Goal: Task Accomplishment & Management: Manage account settings

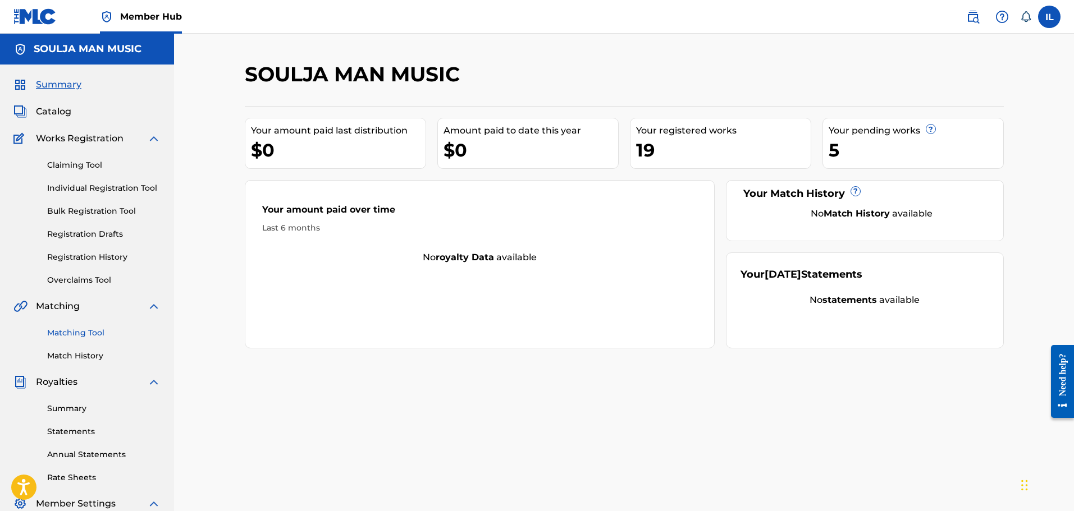
click at [80, 331] on link "Matching Tool" at bounding box center [103, 333] width 113 height 12
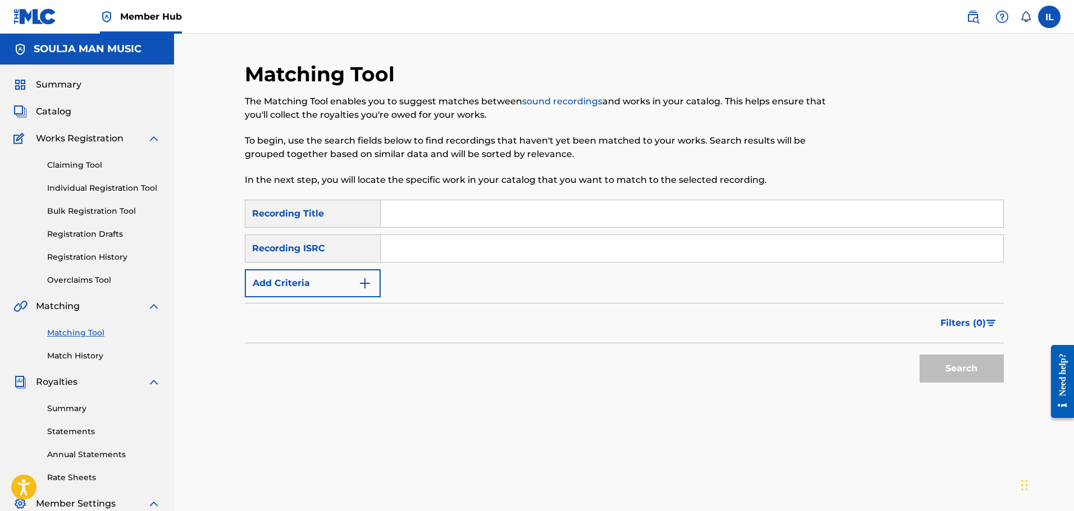
click at [393, 217] on input "Search Form" at bounding box center [692, 213] width 622 height 27
type input "Good Morning Mr. Heartbreak"
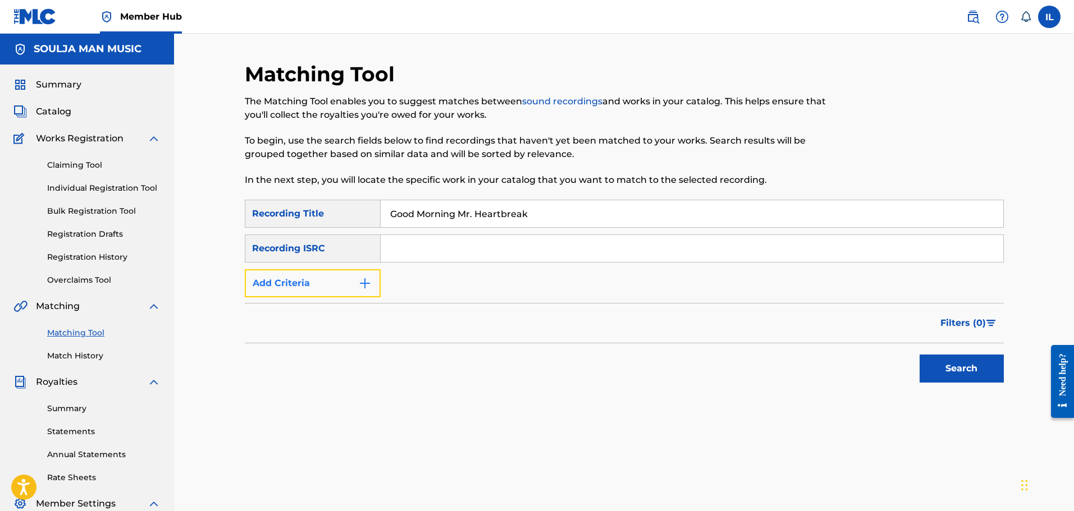
click at [364, 283] on img "Search Form" at bounding box center [364, 283] width 13 height 13
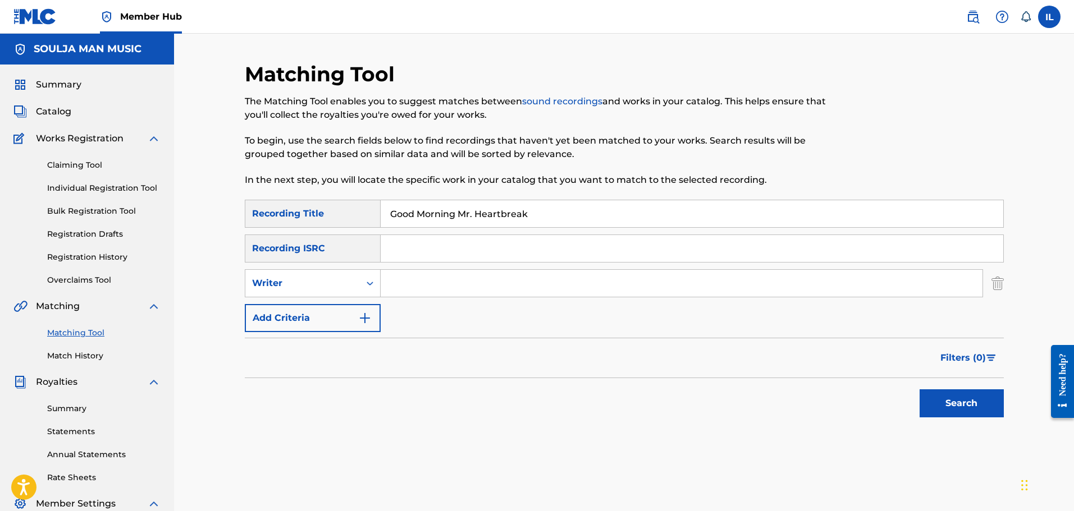
click at [408, 282] on input "Search Form" at bounding box center [682, 283] width 602 height 27
click at [397, 286] on input "Search Form" at bounding box center [682, 283] width 602 height 27
type input "[PERSON_NAME]"
click at [576, 407] on button "Search" at bounding box center [961, 404] width 84 height 28
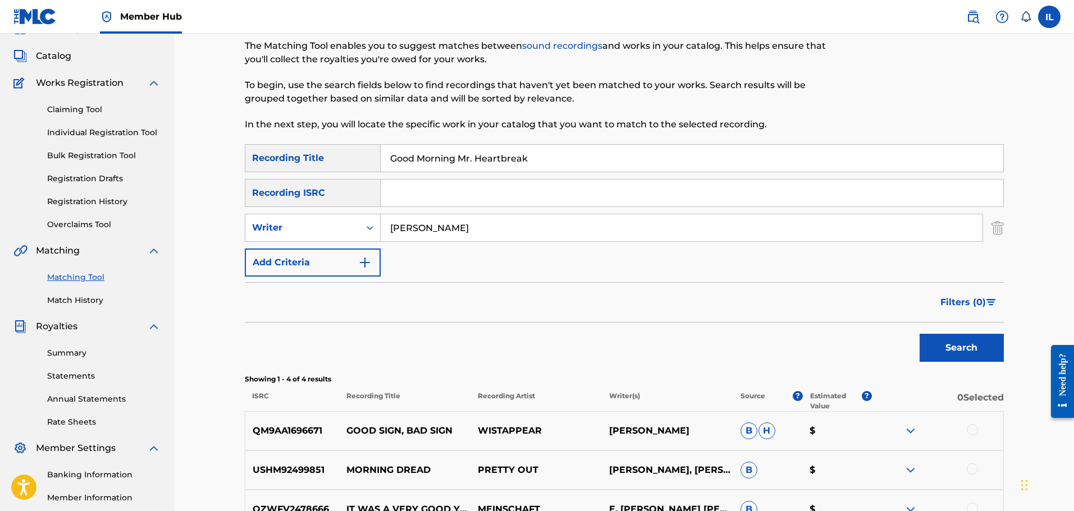
scroll to position [54, 0]
click at [63, 58] on span "Catalog" at bounding box center [53, 57] width 35 height 13
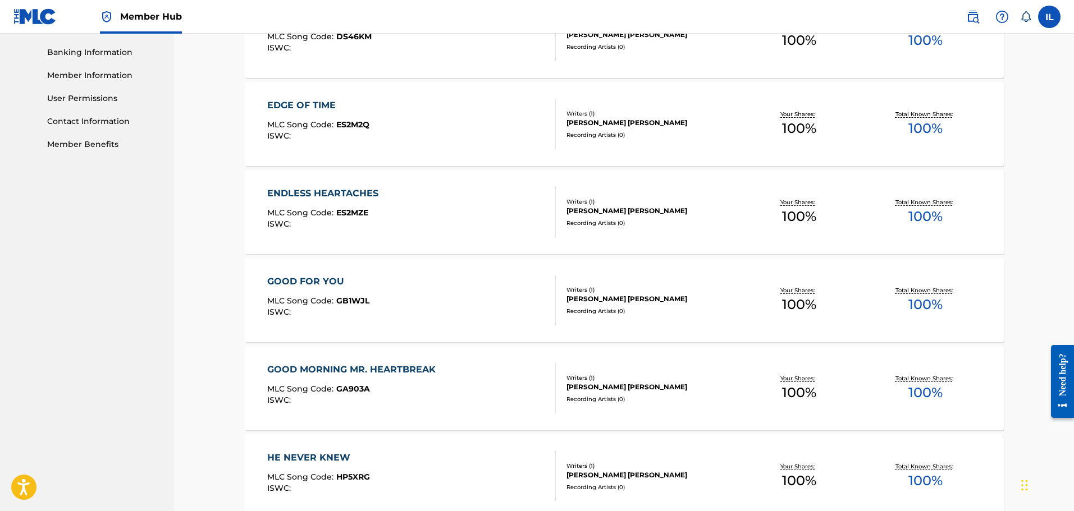
scroll to position [505, 0]
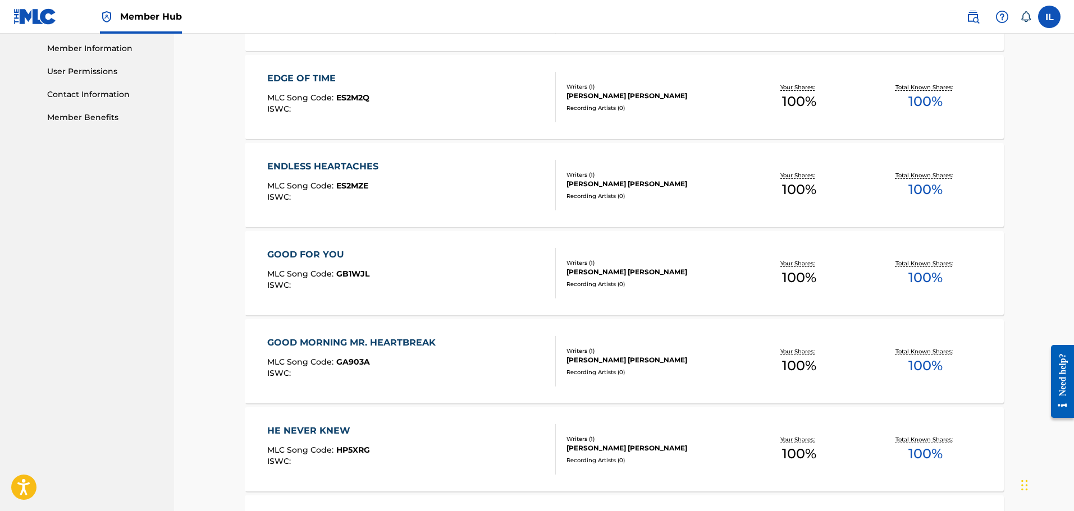
click at [347, 346] on div "GOOD MORNING MR. HEARTBREAK" at bounding box center [354, 342] width 174 height 13
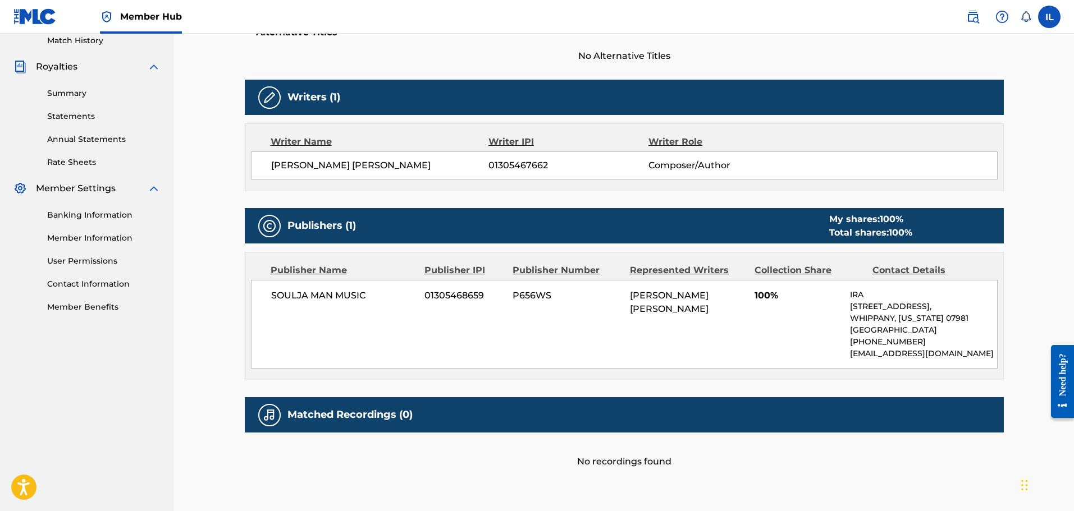
scroll to position [259, 0]
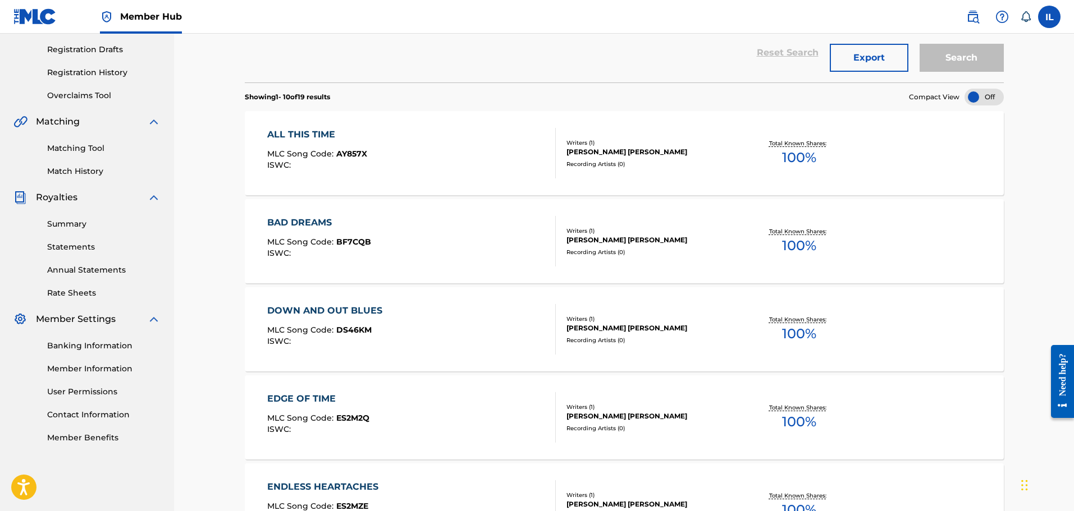
scroll to position [505, 0]
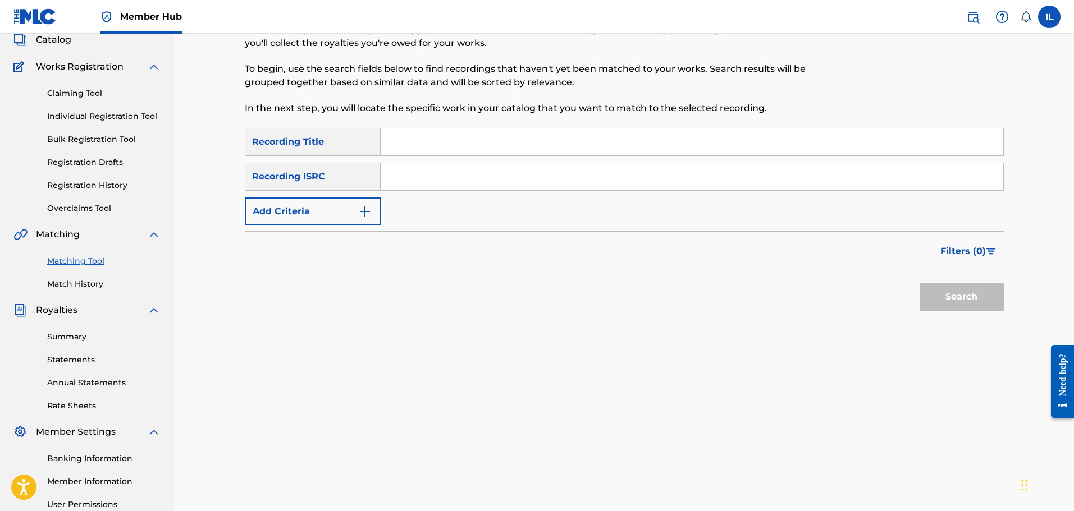
scroll to position [54, 0]
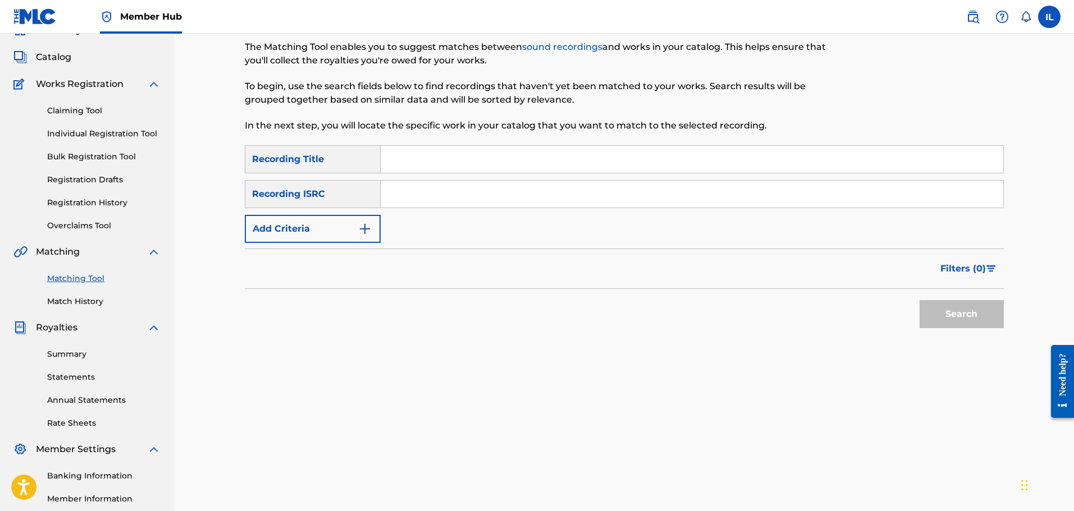
click at [400, 196] on input "Search Form" at bounding box center [692, 194] width 622 height 27
type input "QZZ772557321"
click at [576, 323] on button "Search" at bounding box center [961, 314] width 84 height 28
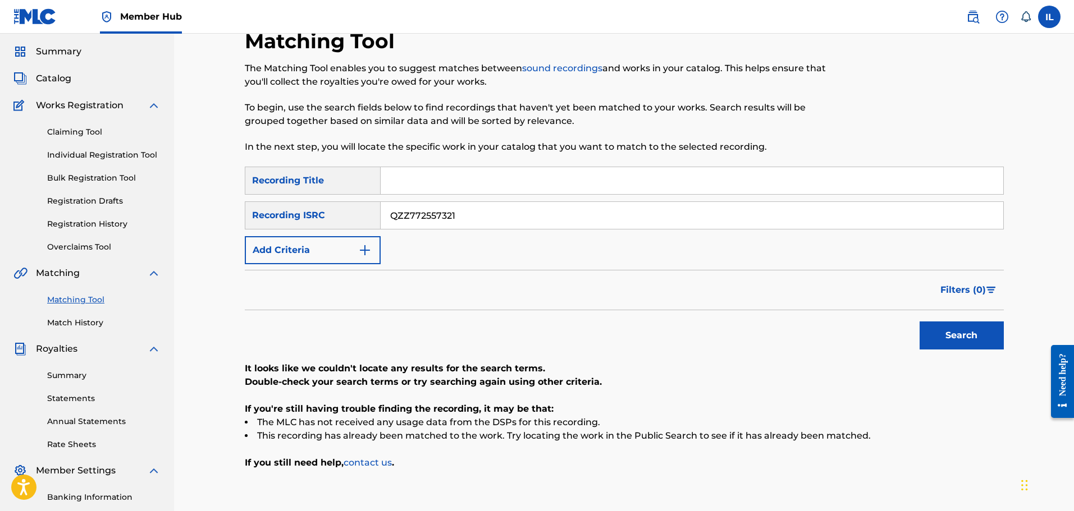
scroll to position [0, 0]
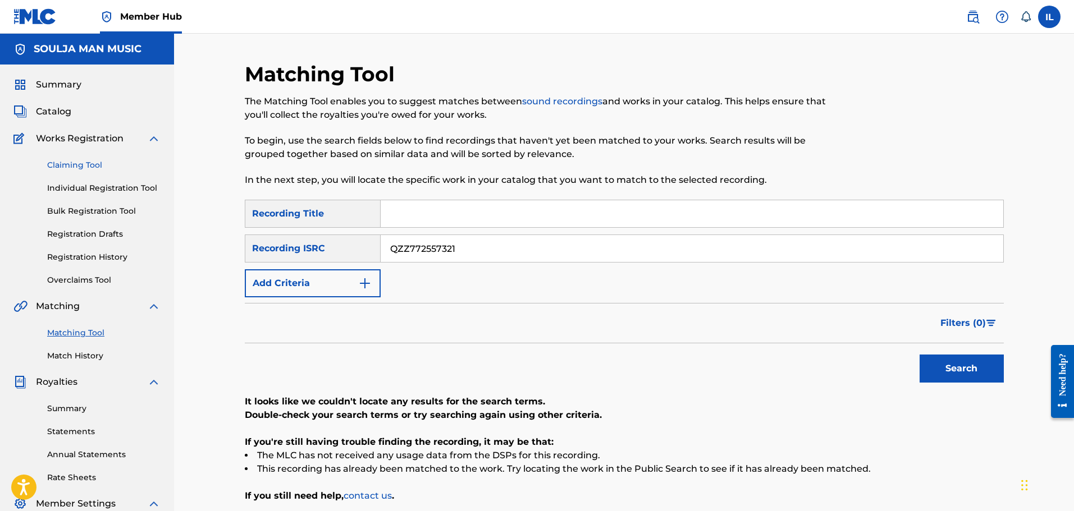
click at [89, 165] on link "Claiming Tool" at bounding box center [103, 165] width 113 height 12
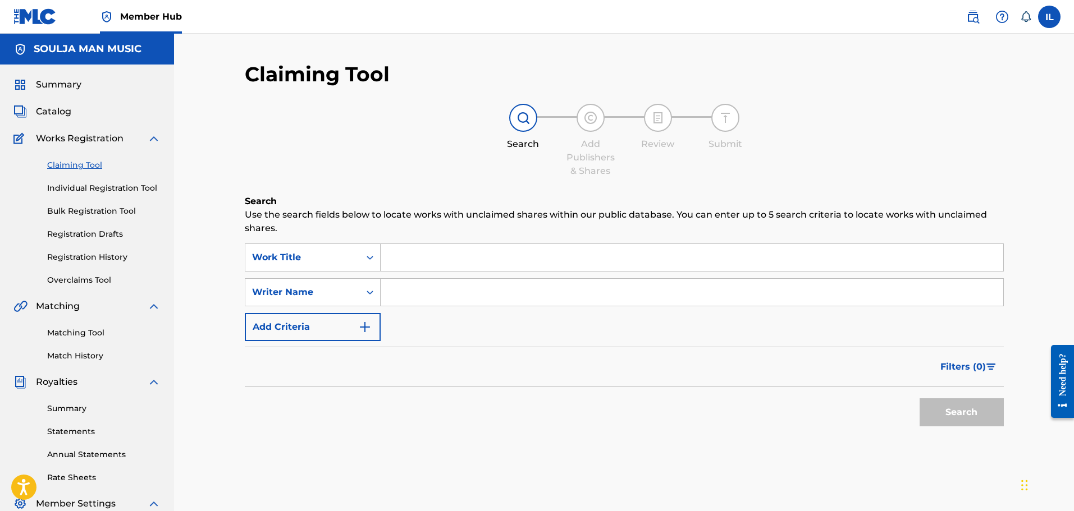
click at [413, 260] on input "Search Form" at bounding box center [692, 257] width 622 height 27
type input "g"
type input "GOOD MORNING MR. HEARTBREAK"
click at [372, 290] on icon "Search Form" at bounding box center [369, 292] width 11 height 11
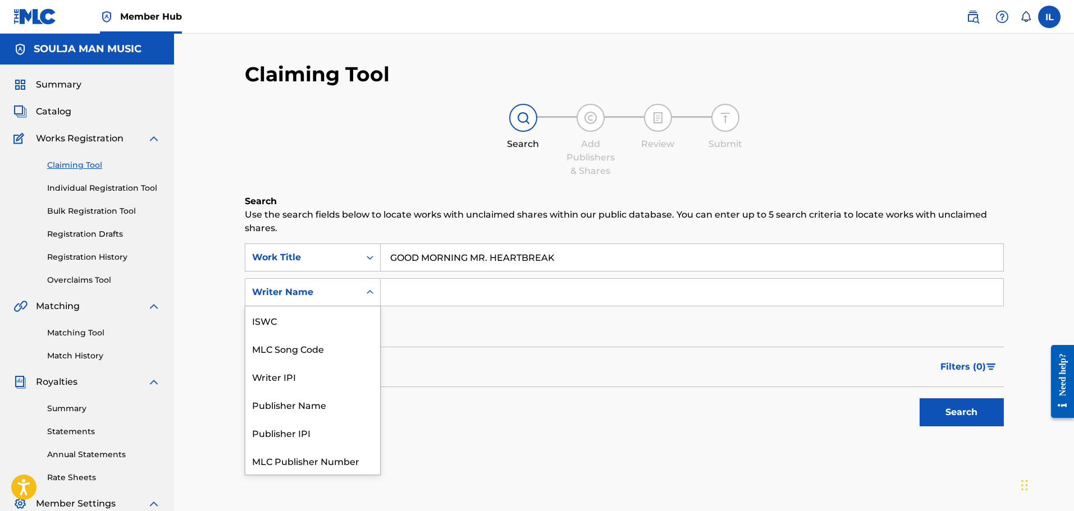
scroll to position [28, 0]
click at [388, 300] on input "Search Form" at bounding box center [692, 292] width 622 height 27
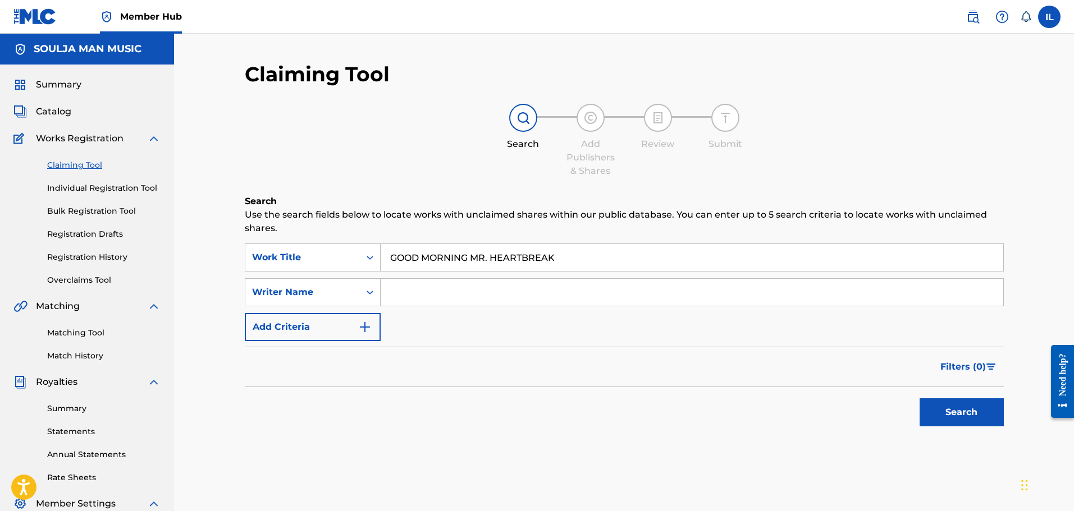
type input "1305467662"
click at [576, 409] on button "Search" at bounding box center [961, 413] width 84 height 28
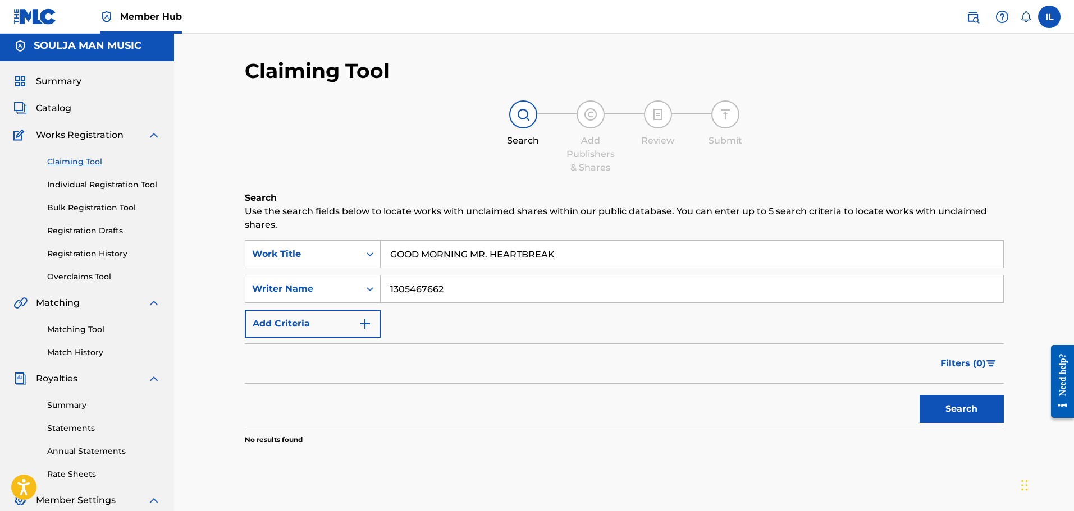
scroll to position [0, 0]
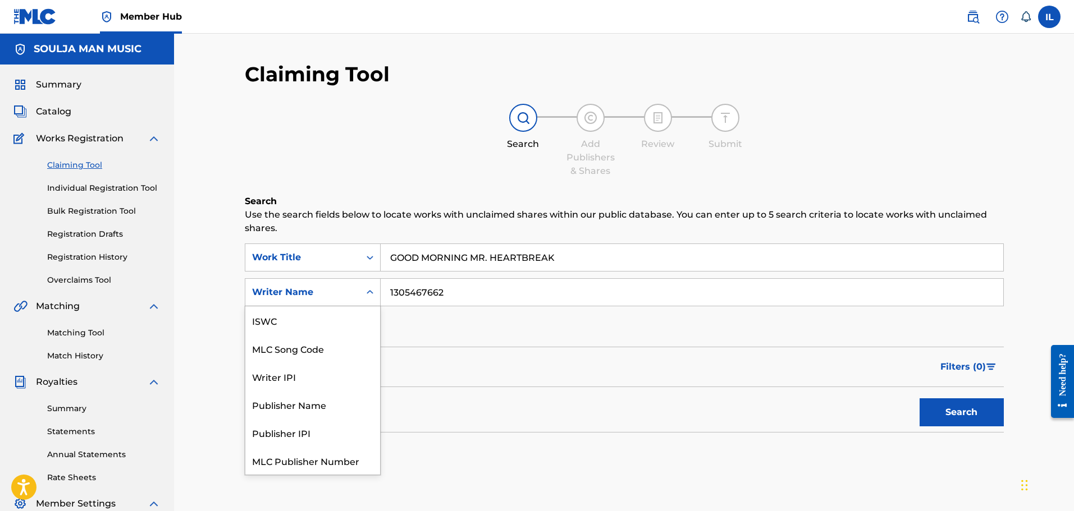
click at [364, 293] on icon "Search Form" at bounding box center [369, 292] width 11 height 11
click at [318, 355] on div "Writer IPI" at bounding box center [312, 349] width 135 height 28
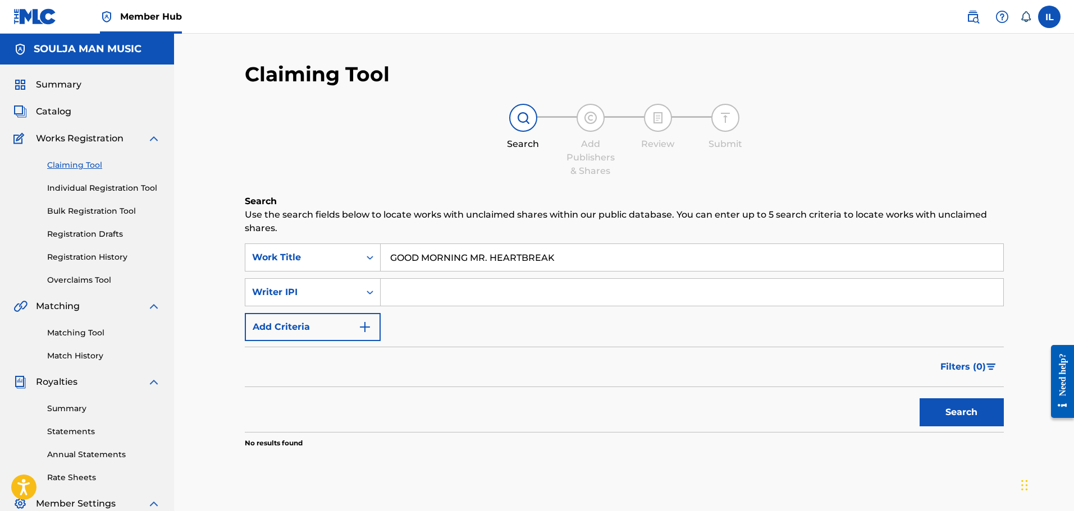
click at [406, 296] on input "Search Form" at bounding box center [692, 292] width 622 height 27
type input "1305467662"
click at [576, 416] on button "Search" at bounding box center [961, 413] width 84 height 28
click at [369, 297] on icon "Search Form" at bounding box center [369, 292] width 11 height 11
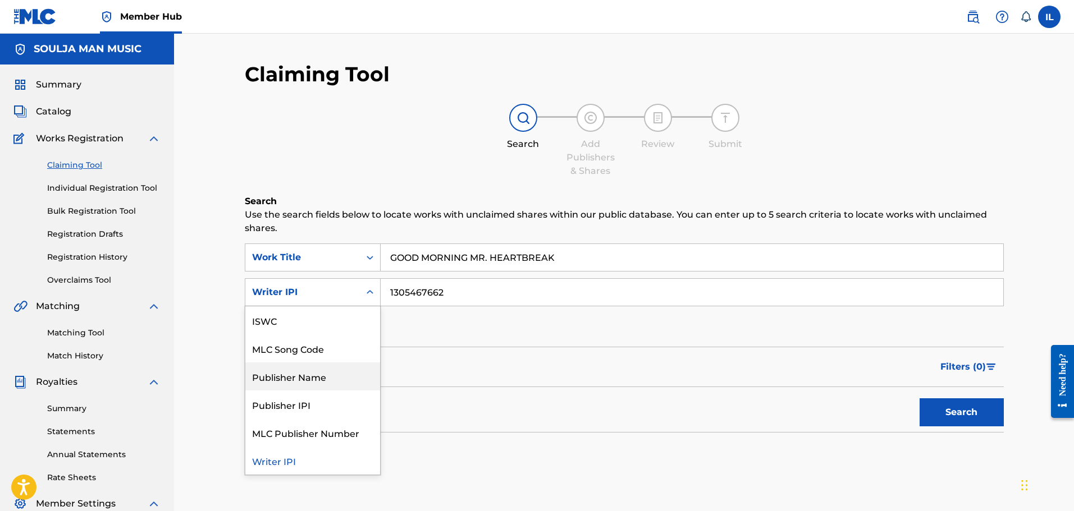
click at [322, 374] on div "Publisher Name" at bounding box center [312, 377] width 135 height 28
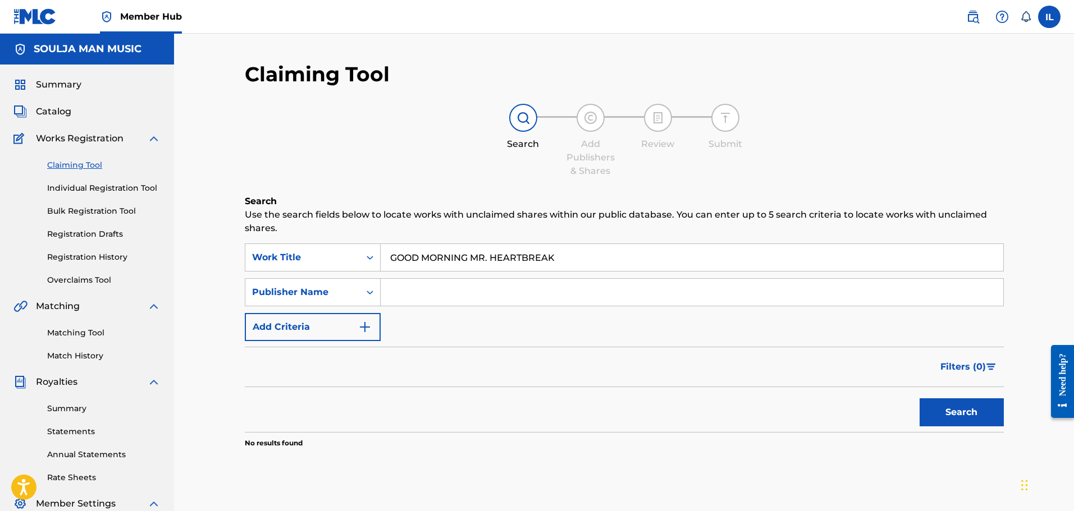
click at [393, 295] on input "Search Form" at bounding box center [692, 292] width 622 height 27
type input "SOULJA MAN MUSIC"
click at [576, 414] on button "Search" at bounding box center [961, 413] width 84 height 28
click at [369, 291] on icon "Search Form" at bounding box center [369, 292] width 11 height 11
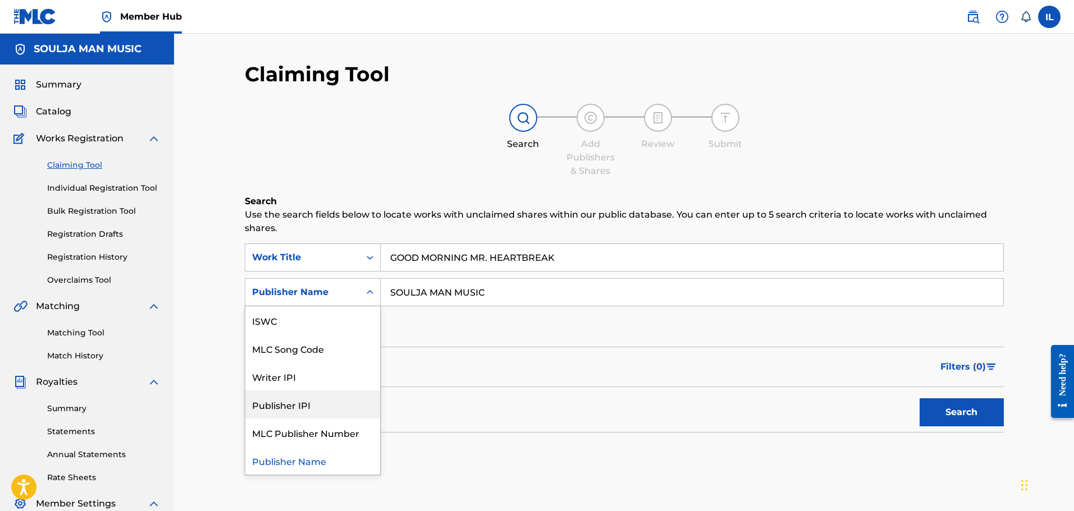
click at [283, 402] on div "Publisher IPI" at bounding box center [312, 405] width 135 height 28
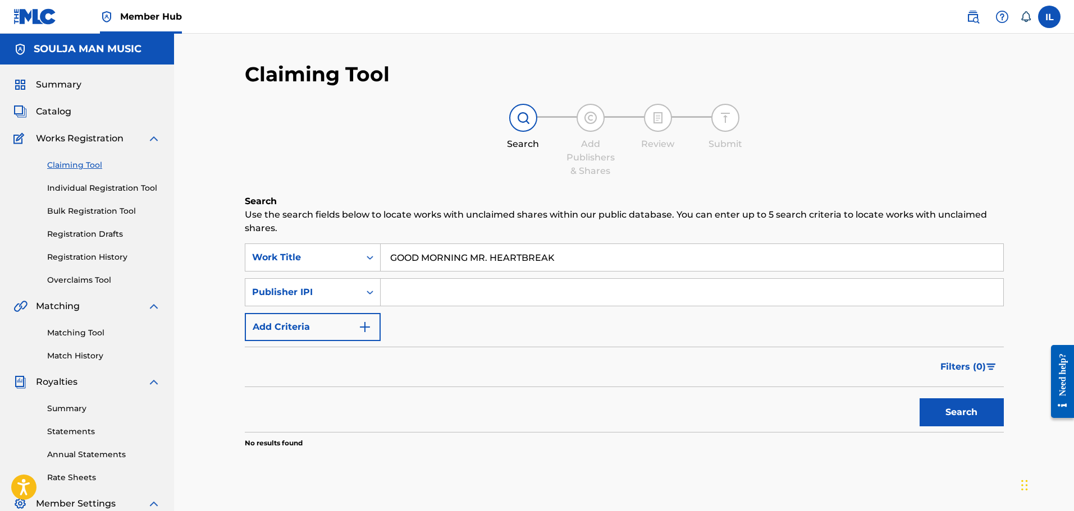
click at [406, 290] on input "Search Form" at bounding box center [692, 292] width 622 height 27
type input "1305468659"
click at [576, 416] on button "Search" at bounding box center [961, 413] width 84 height 28
click at [369, 289] on icon "Search Form" at bounding box center [369, 292] width 11 height 11
click at [481, 398] on div "Search" at bounding box center [624, 409] width 759 height 45
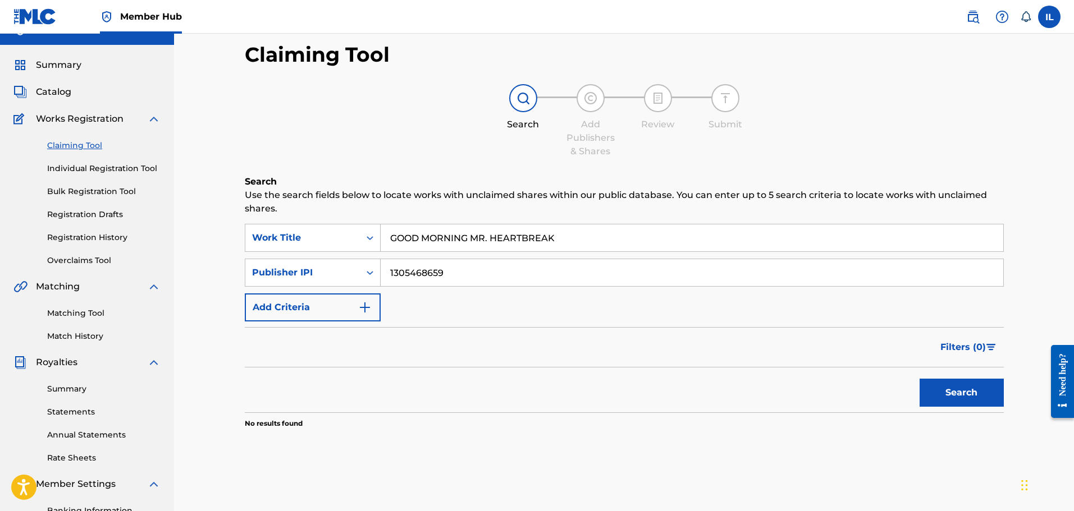
scroll to position [0, 0]
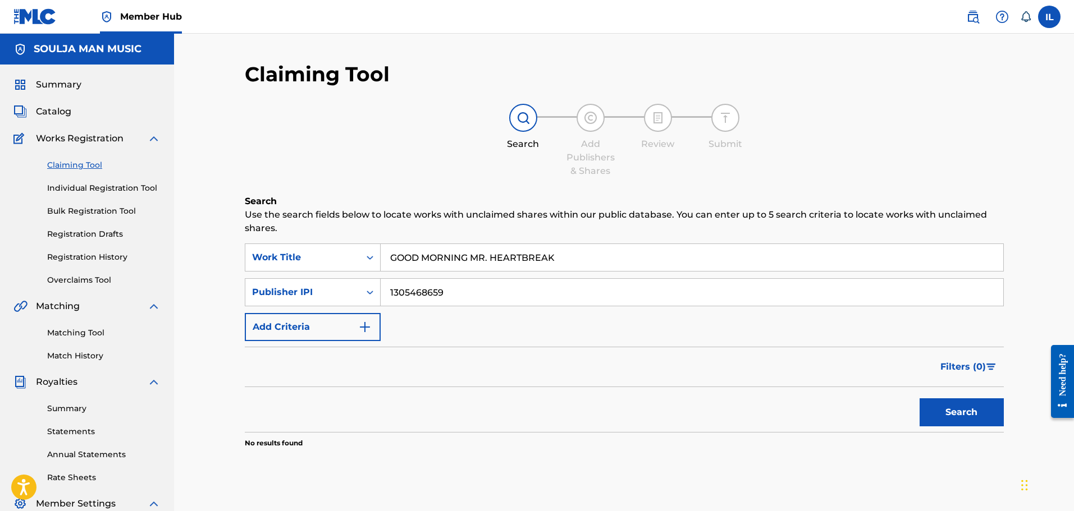
drag, startPoint x: 100, startPoint y: 186, endPoint x: 98, endPoint y: 195, distance: 9.3
click at [100, 186] on link "Individual Registration Tool" at bounding box center [103, 188] width 113 height 12
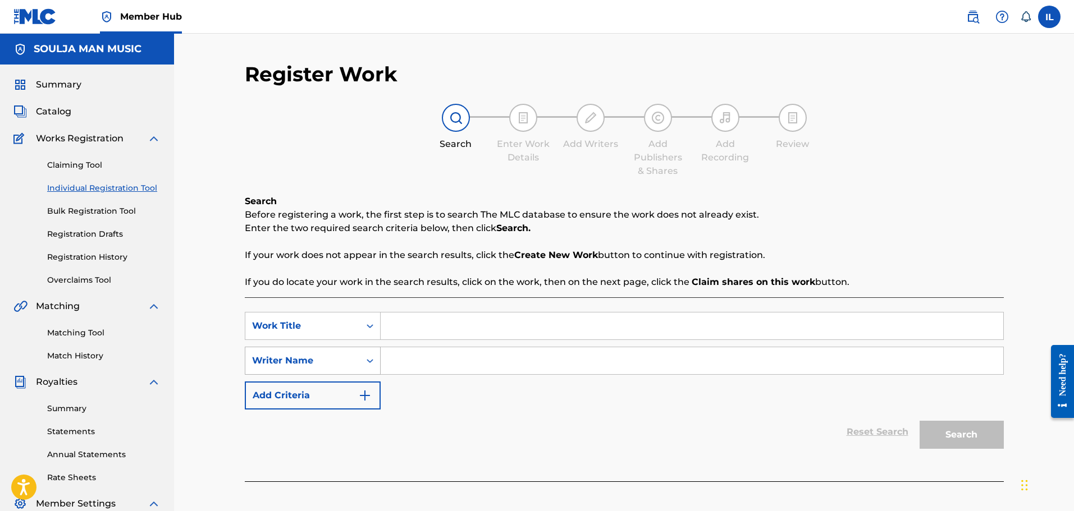
click at [374, 359] on icon "Search Form" at bounding box center [369, 360] width 11 height 11
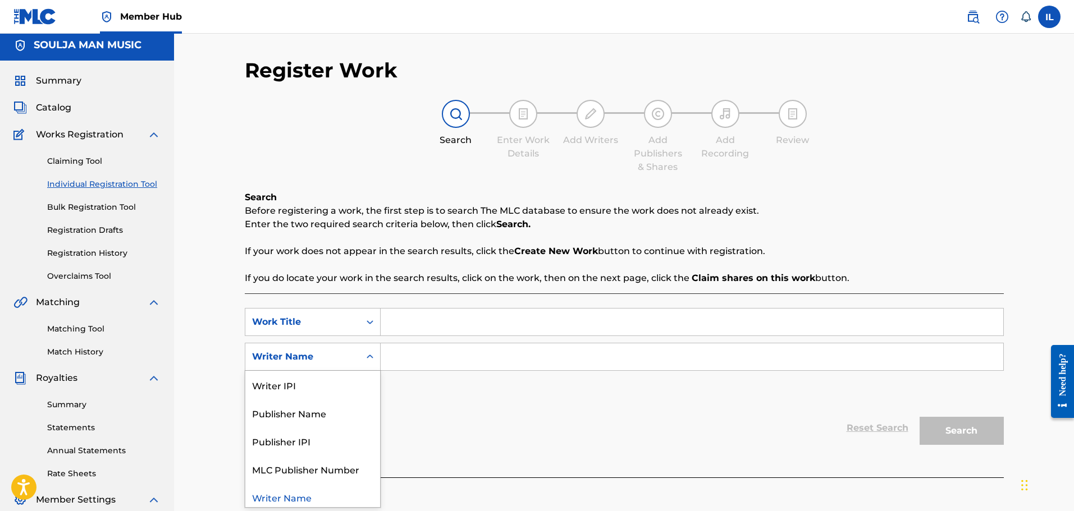
scroll to position [4, 0]
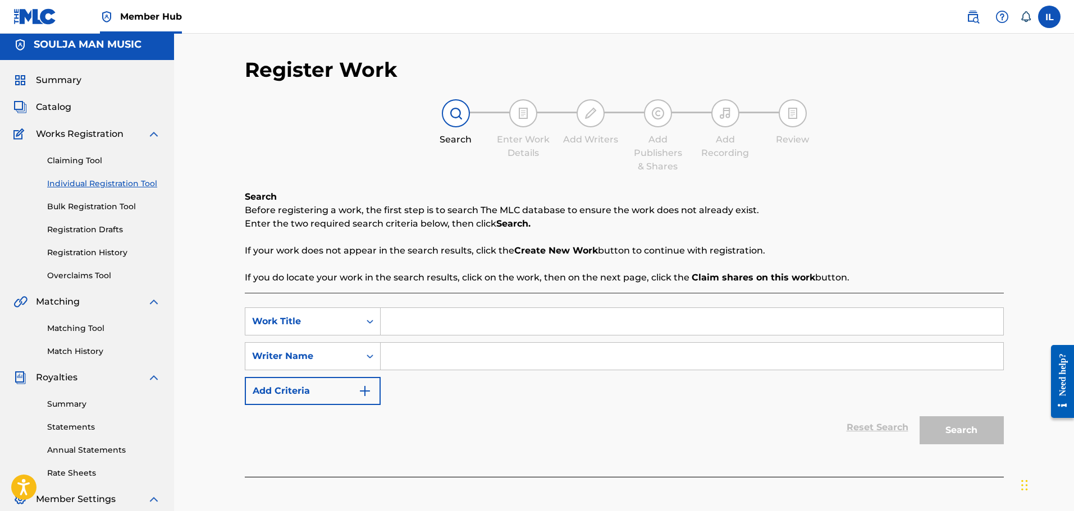
click at [374, 359] on icon "Search Form" at bounding box center [369, 356] width 11 height 11
click at [392, 317] on input "Search Form" at bounding box center [692, 321] width 622 height 27
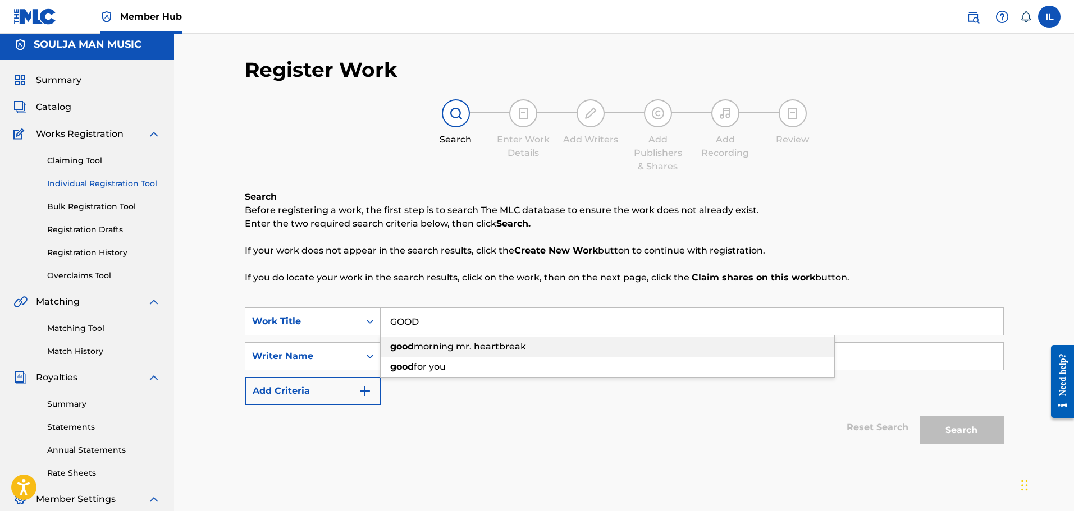
click at [445, 340] on div "good morning mr. heartbreak" at bounding box center [608, 347] width 454 height 20
type input "good morning mr. heartbreak"
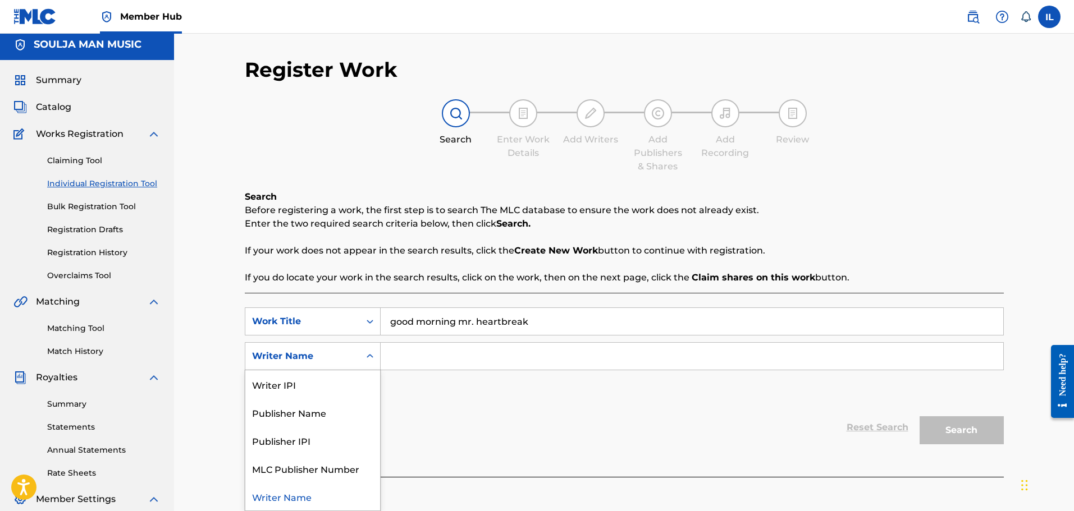
click at [370, 359] on icon "Search Form" at bounding box center [369, 356] width 11 height 11
click at [340, 390] on div "Writer IPI" at bounding box center [312, 384] width 135 height 28
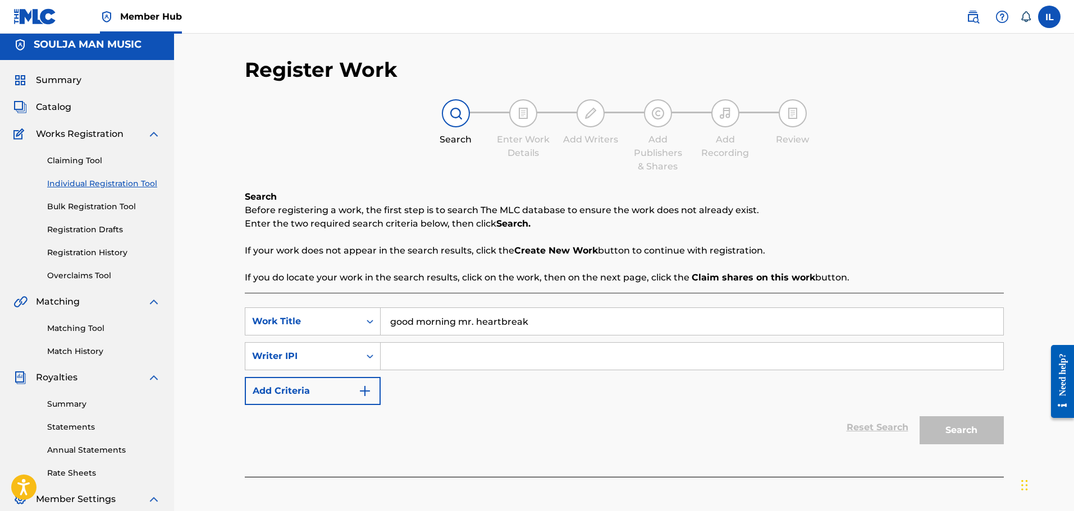
click at [396, 360] on input "Search Form" at bounding box center [692, 356] width 622 height 27
type input "1305467662"
click at [576, 434] on button "Search" at bounding box center [961, 430] width 84 height 28
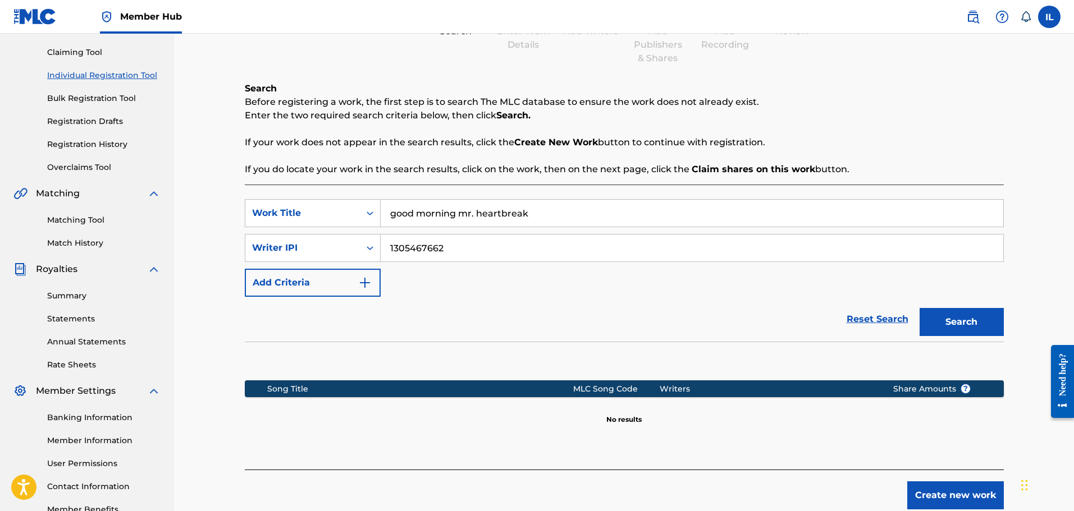
scroll to position [61, 0]
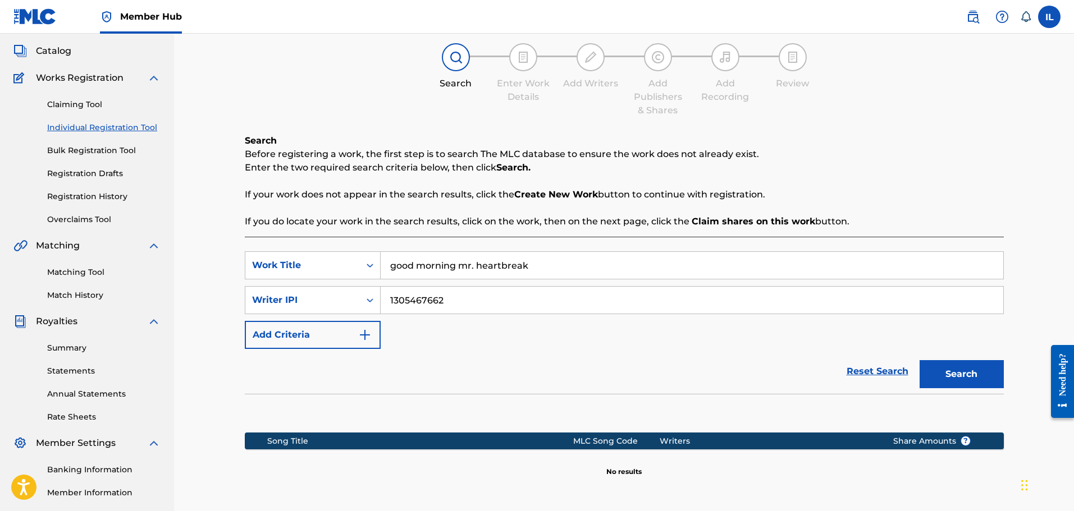
drag, startPoint x: 533, startPoint y: 264, endPoint x: 230, endPoint y: 290, distance: 303.6
click at [230, 290] on div "Register Work Search Enter Work Details Add Writers Add Publishers & Shares Add…" at bounding box center [624, 277] width 900 height 608
type input "g"
type input "GOOD MORNING MR. HEARTBREAK"
click at [576, 377] on button "Search" at bounding box center [961, 374] width 84 height 28
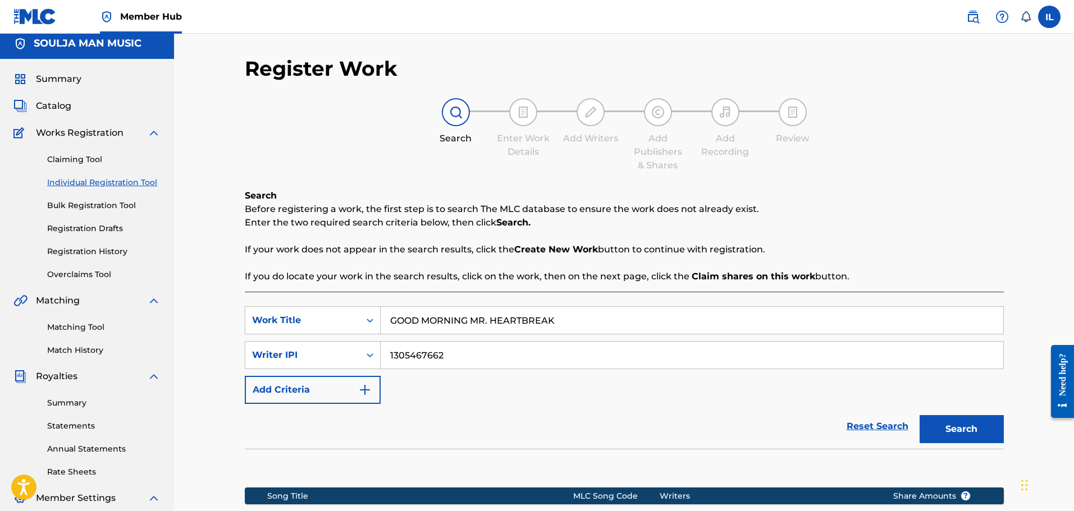
scroll to position [0, 0]
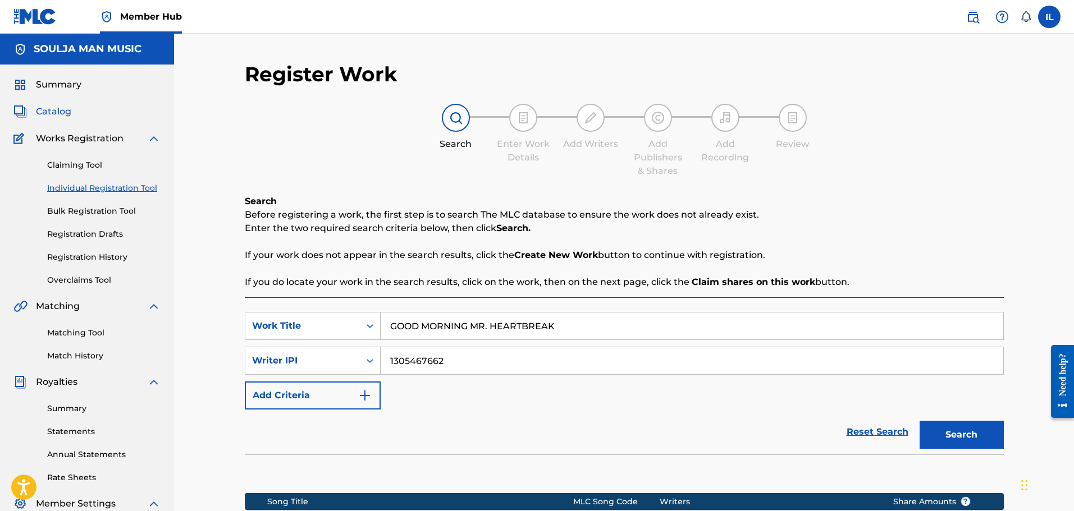
click at [49, 112] on span "Catalog" at bounding box center [53, 111] width 35 height 13
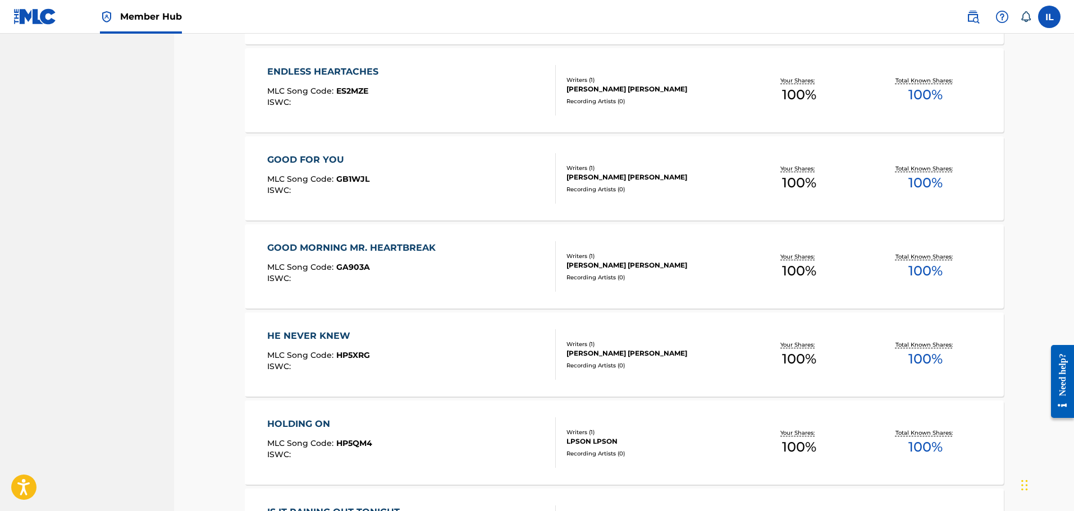
scroll to position [617, 0]
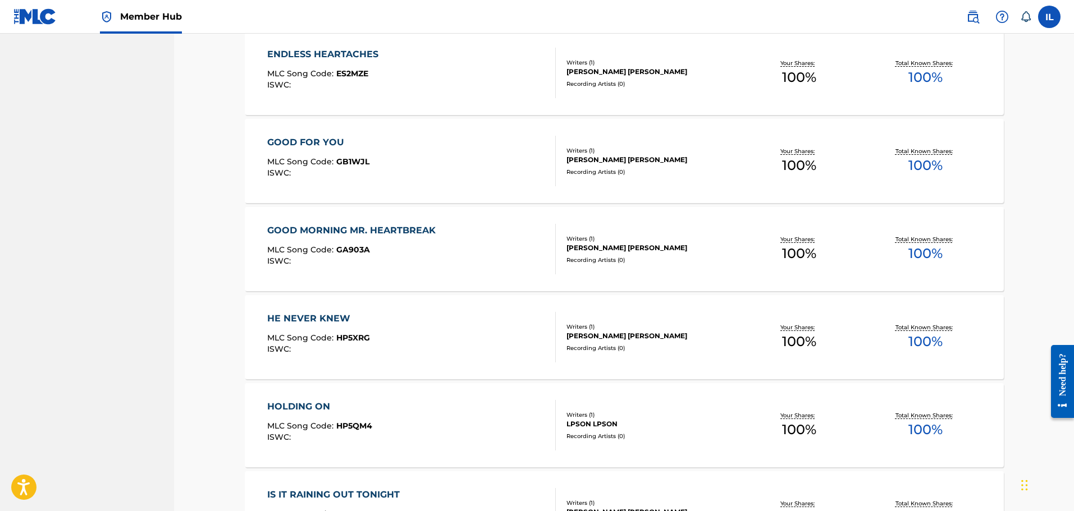
click at [326, 228] on div "GOOD MORNING MR. HEARTBREAK" at bounding box center [354, 230] width 174 height 13
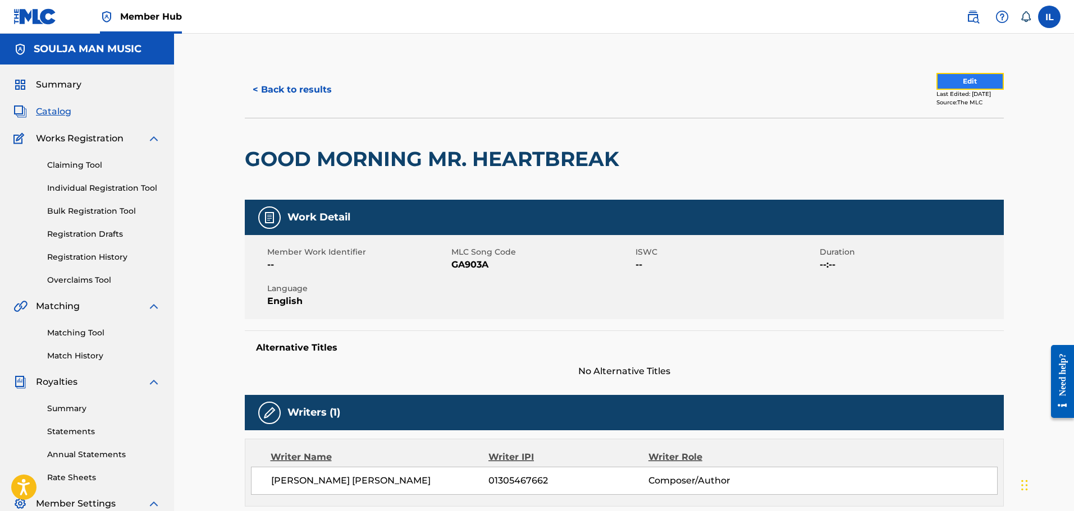
click at [576, 82] on button "Edit" at bounding box center [969, 81] width 67 height 17
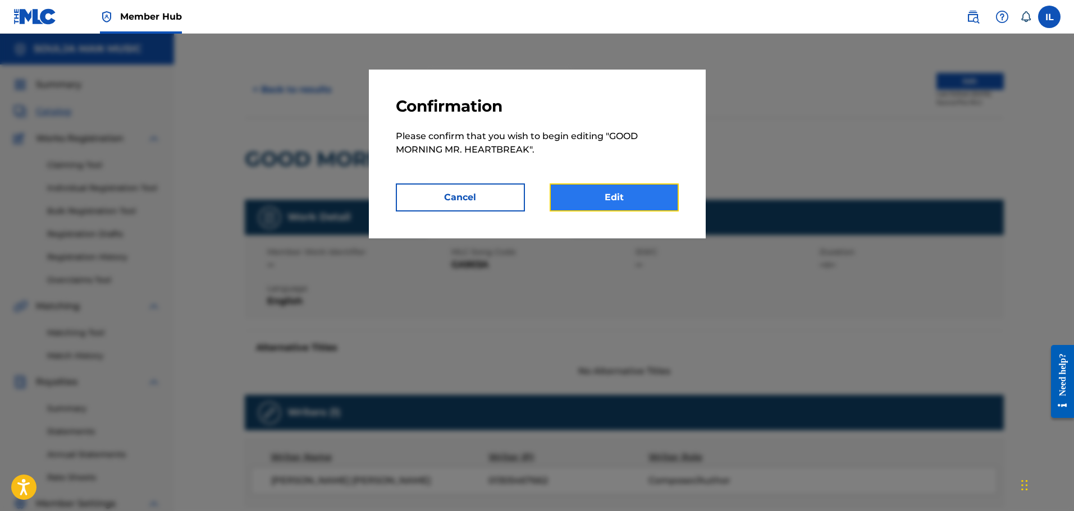
click at [576, 199] on link "Edit" at bounding box center [614, 198] width 129 height 28
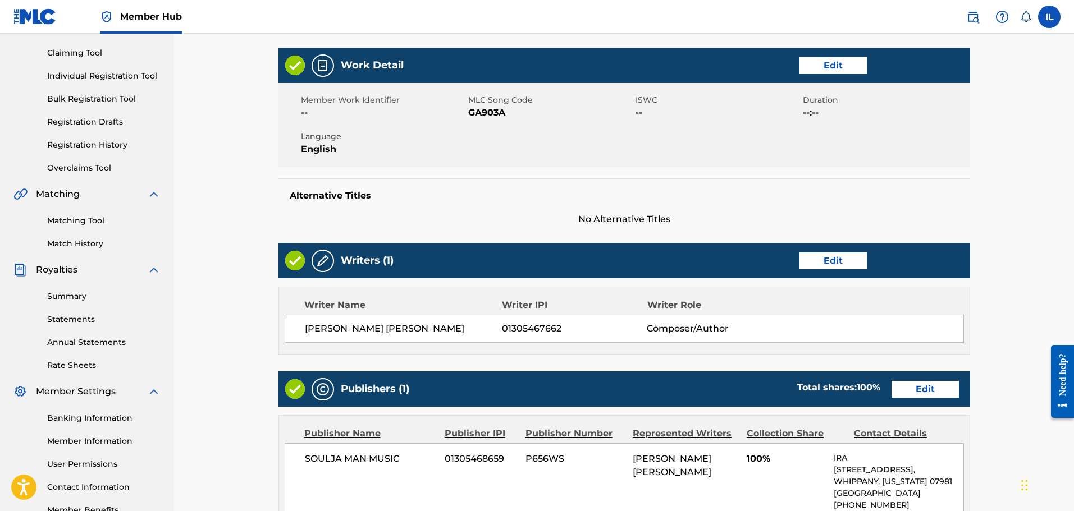
scroll to position [168, 0]
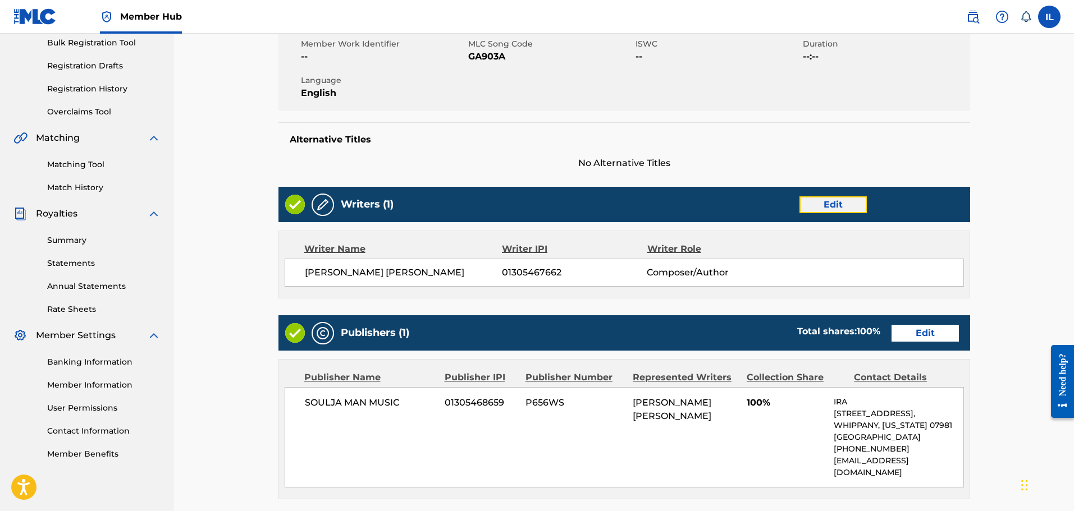
click at [576, 204] on link "Edit" at bounding box center [832, 204] width 67 height 17
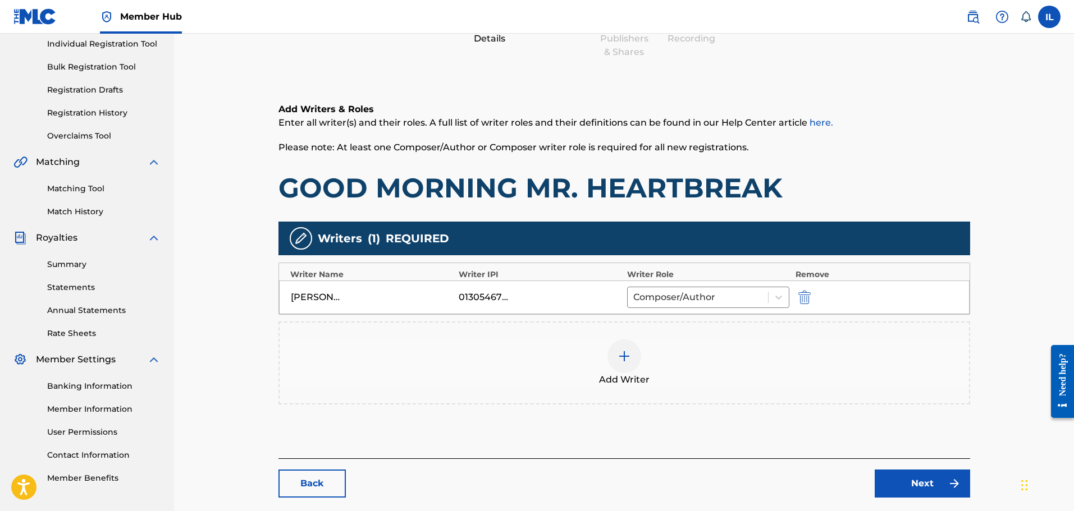
scroll to position [145, 0]
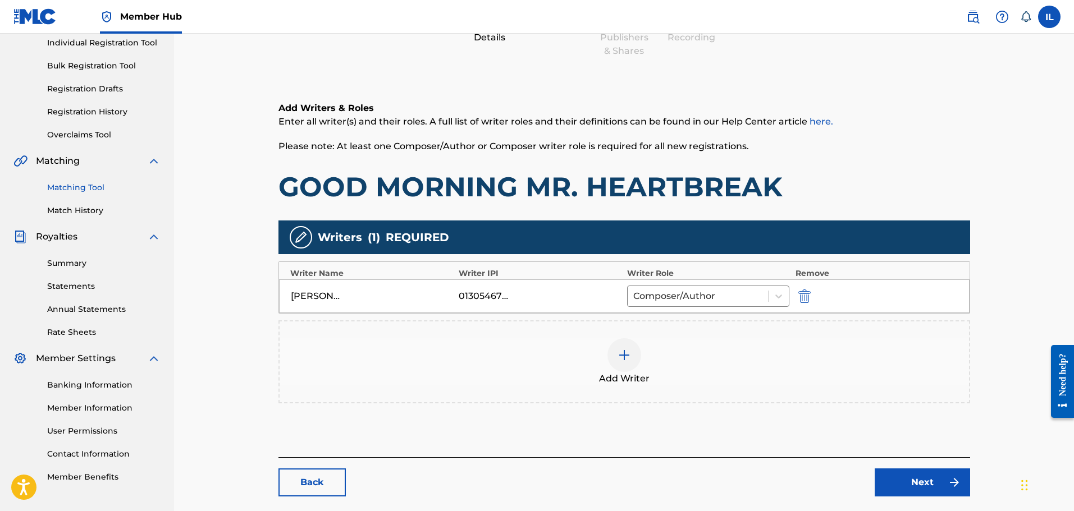
click at [82, 190] on link "Matching Tool" at bounding box center [103, 188] width 113 height 12
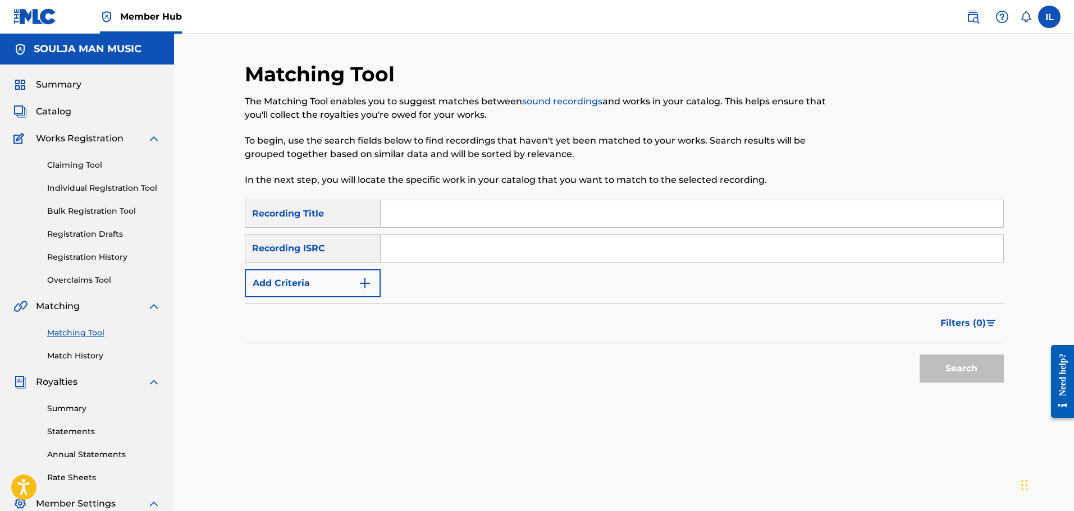
click at [396, 215] on input "Search Form" at bounding box center [692, 213] width 622 height 27
type input "GOOD MORNING MR. HEARTBREAK"
click at [399, 246] on input "Search Form" at bounding box center [692, 248] width 622 height 27
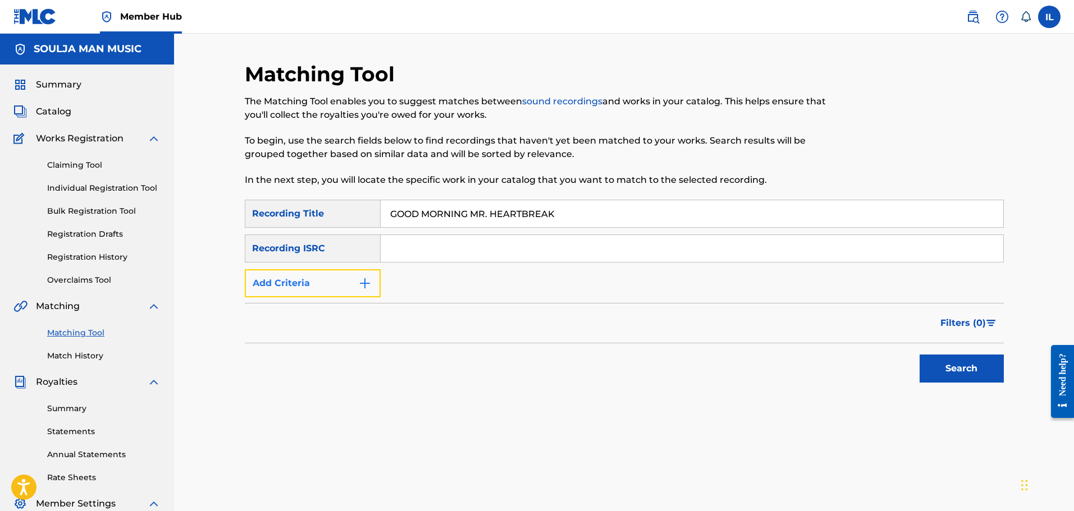
click at [367, 288] on img "Search Form" at bounding box center [364, 283] width 13 height 13
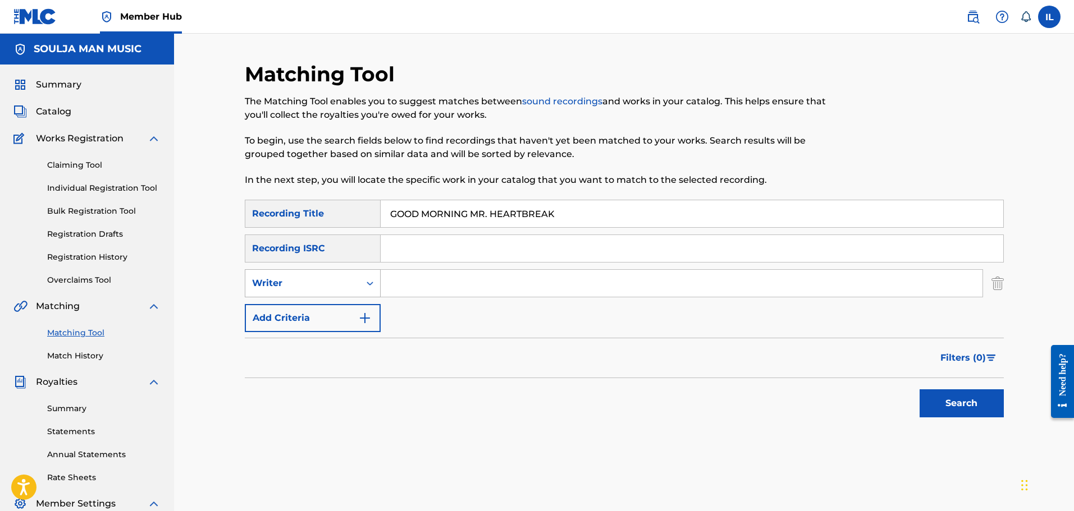
click at [372, 283] on icon "Search Form" at bounding box center [370, 284] width 7 height 4
click at [305, 314] on div "Recording Artist" at bounding box center [312, 311] width 135 height 28
click at [395, 289] on input "Search Form" at bounding box center [682, 283] width 602 height 27
type input "[PERSON_NAME]"
click at [576, 390] on button "Search" at bounding box center [961, 404] width 84 height 28
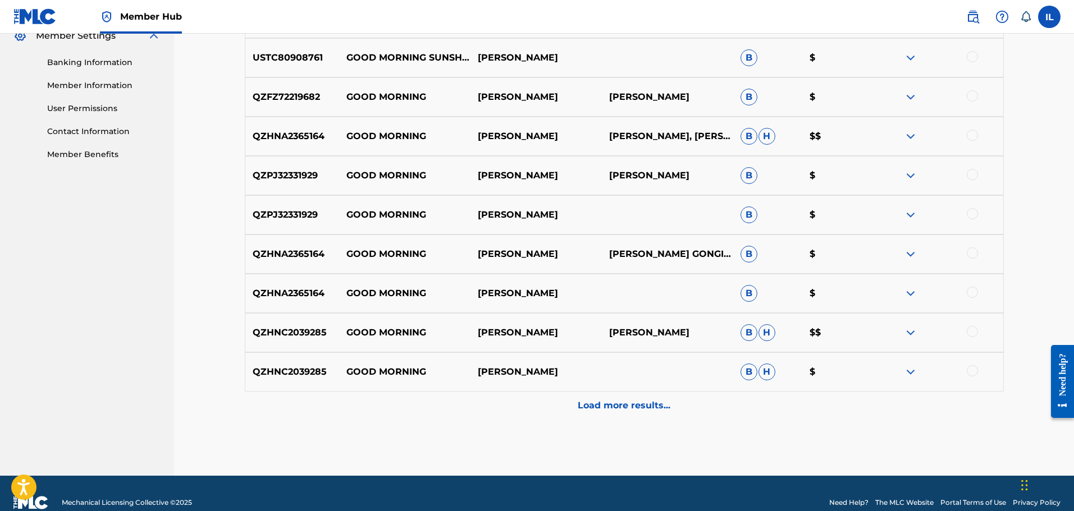
scroll to position [487, 0]
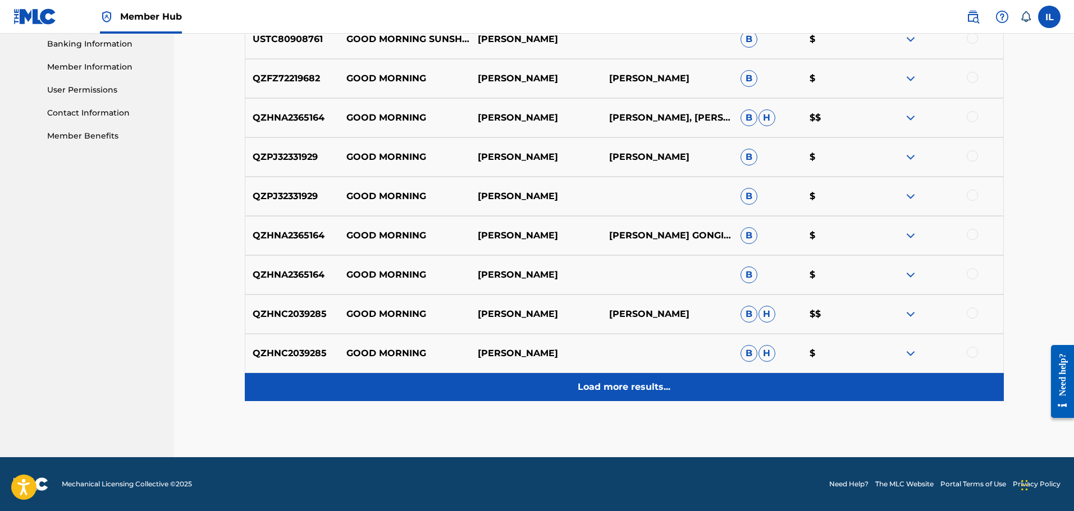
click at [576, 387] on p "Load more results..." at bounding box center [624, 387] width 93 height 13
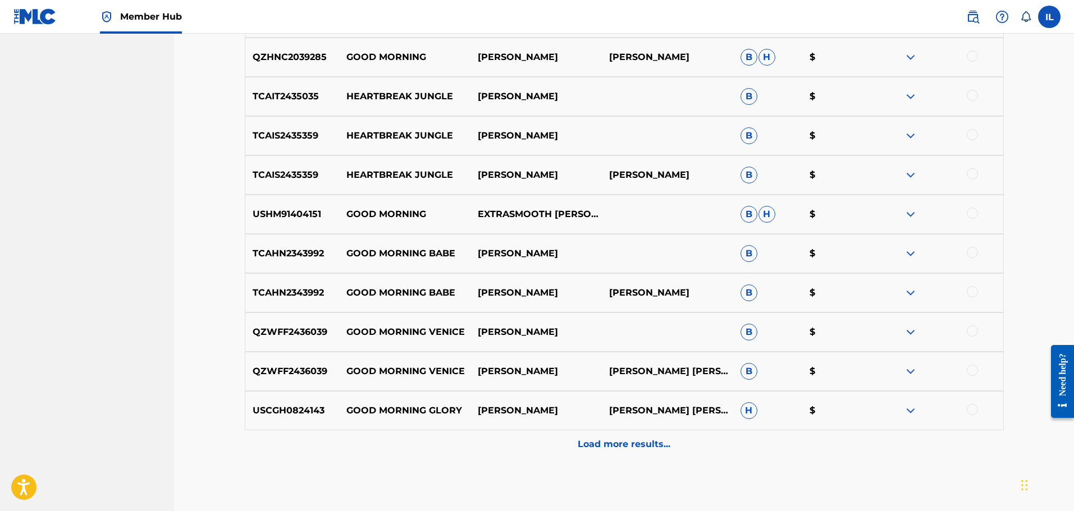
scroll to position [842, 0]
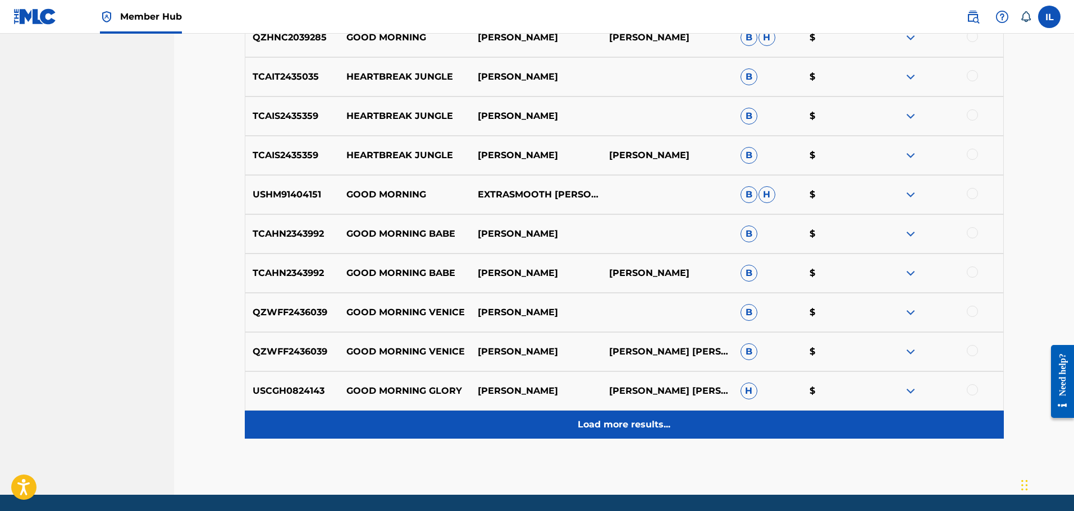
click at [576, 423] on p "Load more results..." at bounding box center [624, 424] width 93 height 13
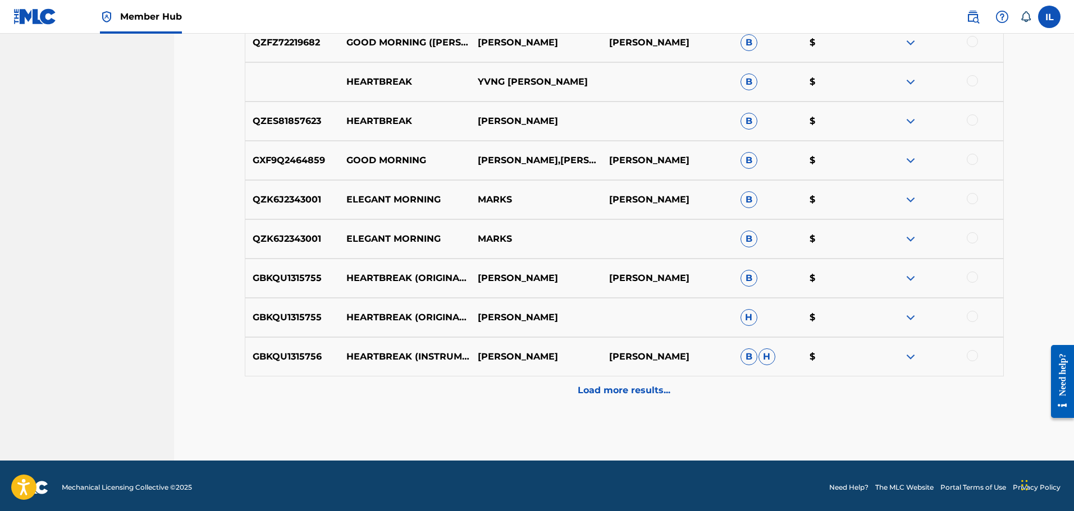
scroll to position [1272, 0]
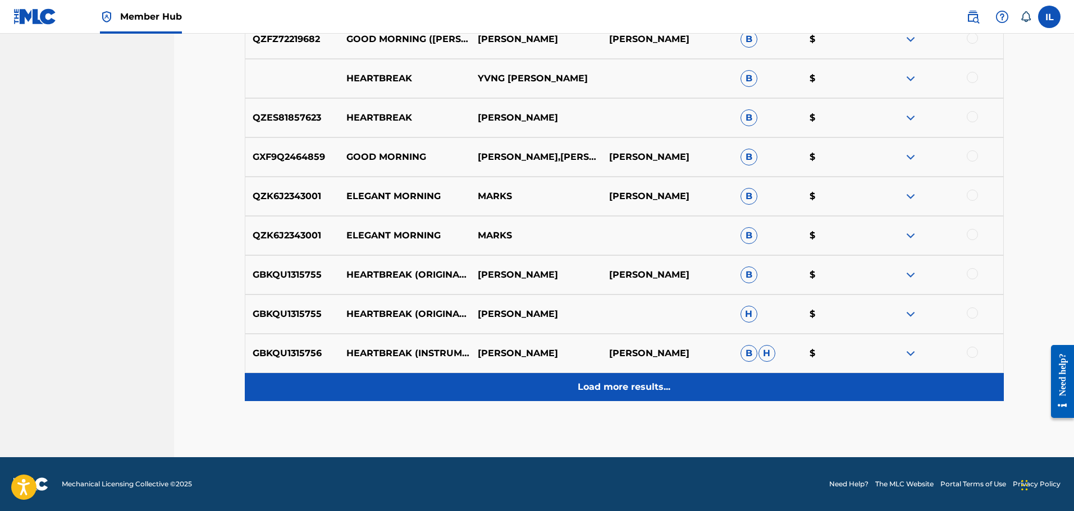
click at [576, 392] on p "Load more results..." at bounding box center [624, 387] width 93 height 13
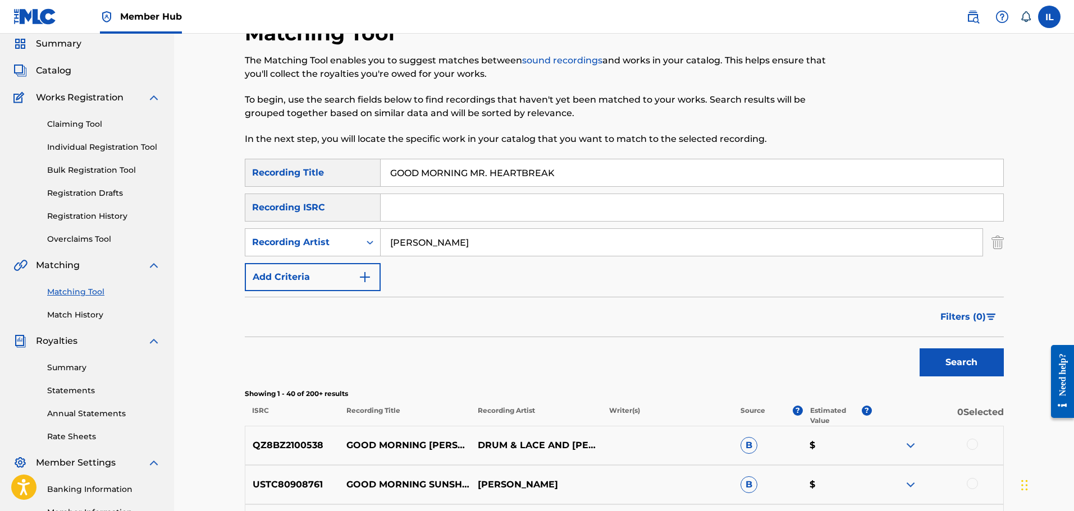
scroll to position [38, 0]
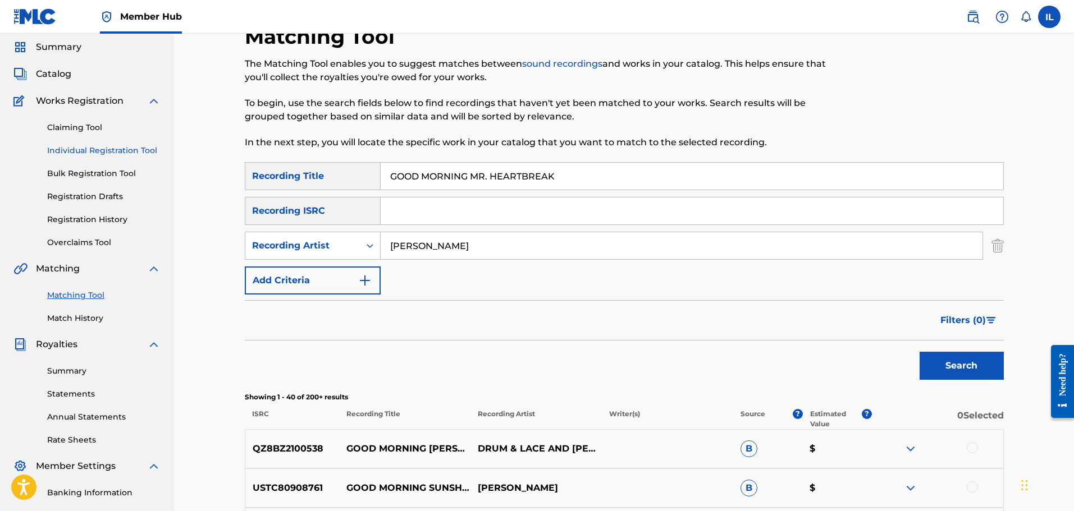
click at [107, 150] on link "Individual Registration Tool" at bounding box center [103, 151] width 113 height 12
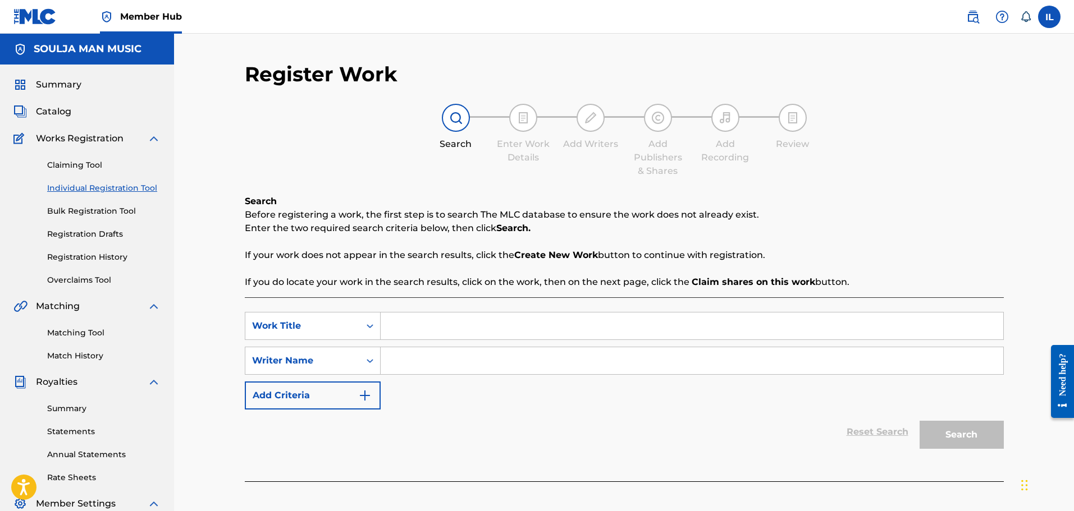
click at [403, 321] on input "Search Form" at bounding box center [692, 326] width 622 height 27
type input "GOOD MORNING MR. HEARTBREAK"
click at [404, 357] on input "Search Form" at bounding box center [692, 360] width 622 height 27
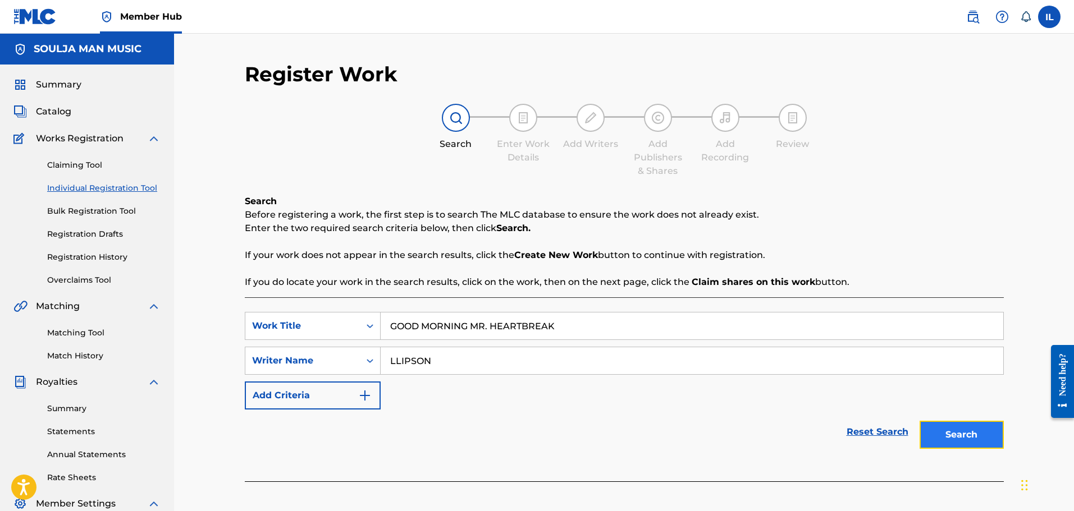
click at [576, 436] on button "Search" at bounding box center [961, 435] width 84 height 28
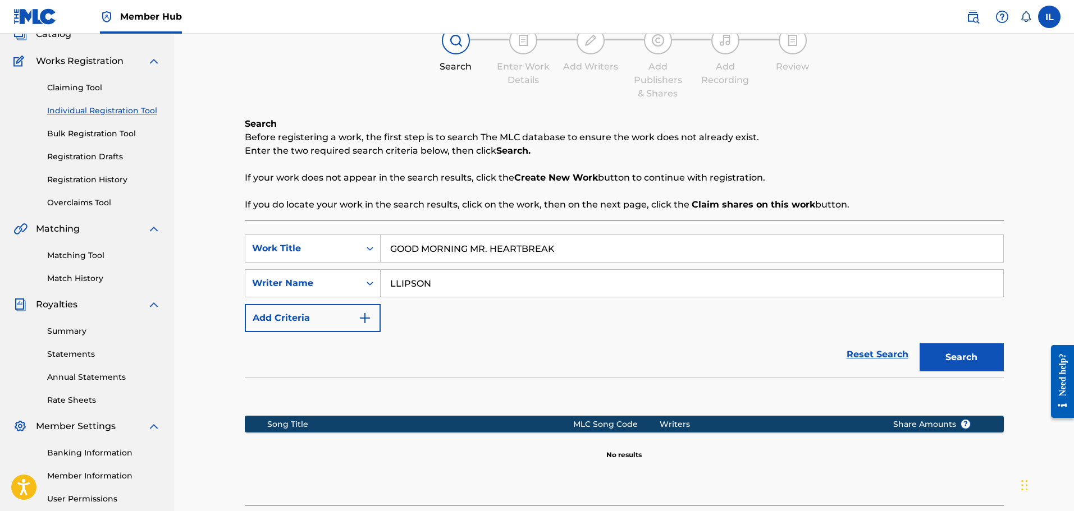
scroll to position [72, 0]
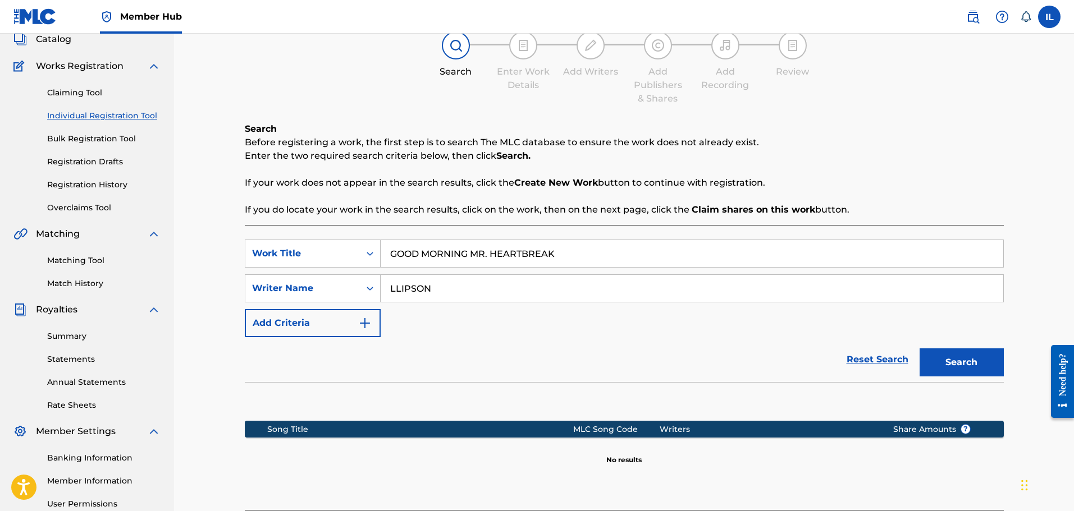
click at [396, 290] on input "LLIPSON" at bounding box center [692, 288] width 622 height 27
type input "[PERSON_NAME]"
click at [576, 359] on button "Search" at bounding box center [961, 363] width 84 height 28
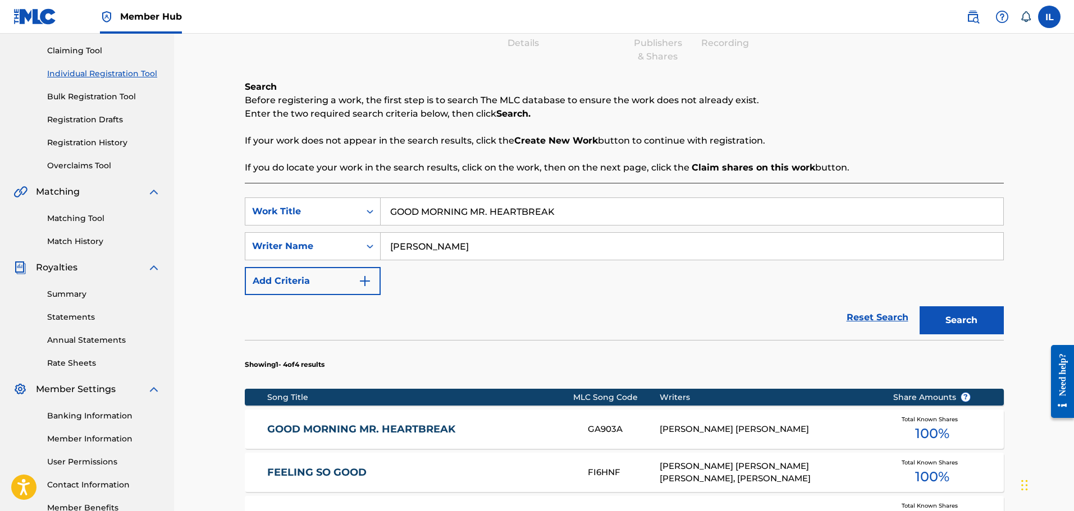
scroll to position [185, 0]
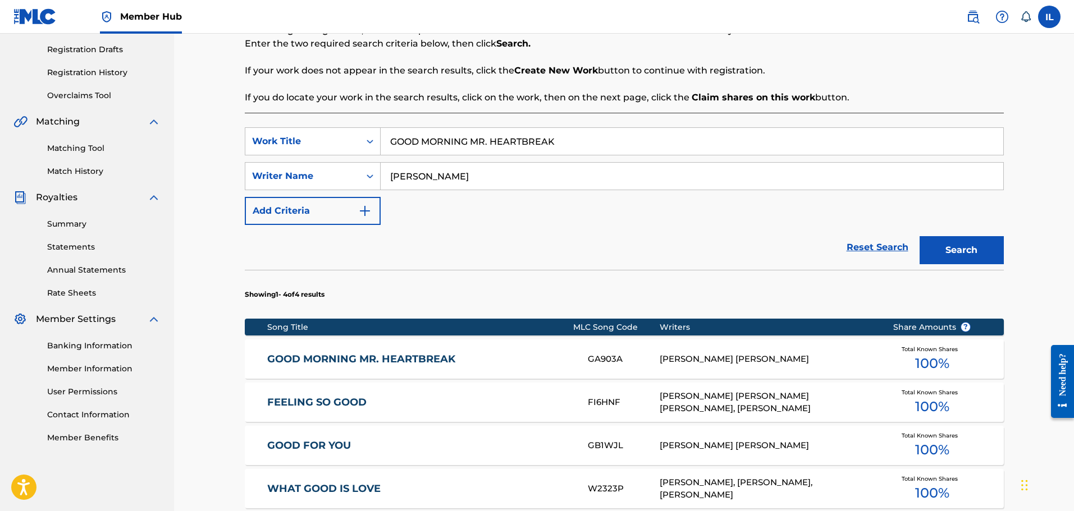
click at [394, 358] on link "GOOD MORNING MR. HEARTBREAK" at bounding box center [419, 359] width 305 height 13
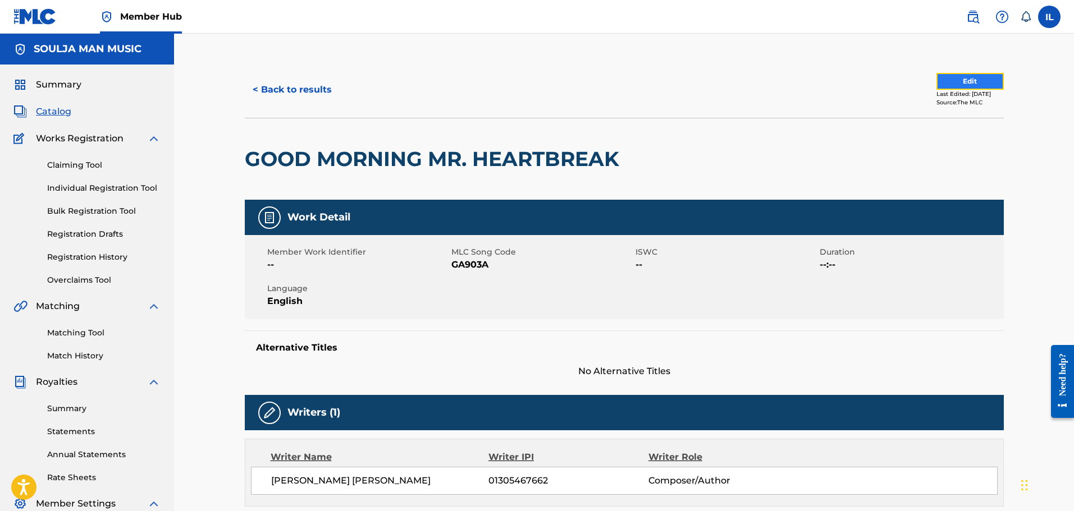
click at [576, 80] on button "Edit" at bounding box center [969, 81] width 67 height 17
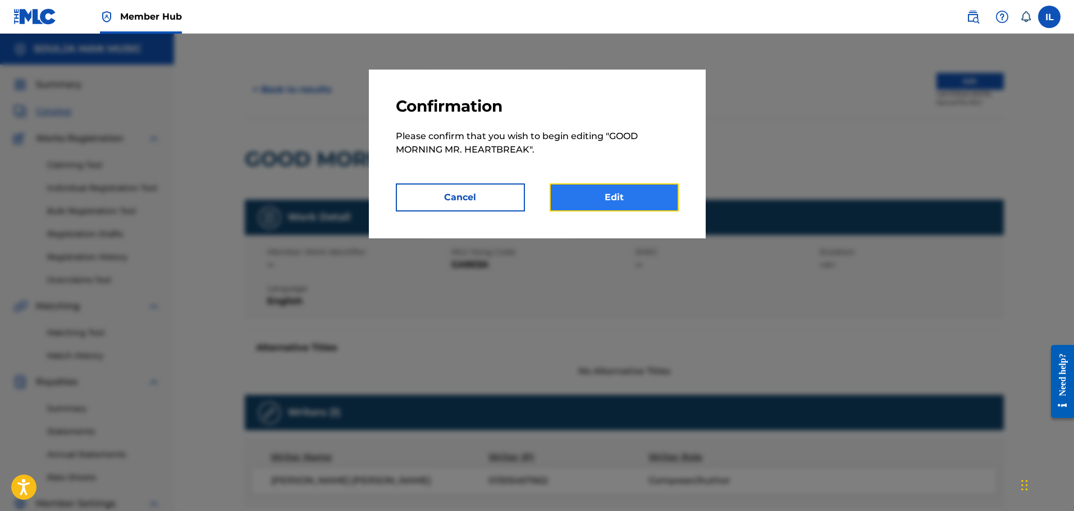
click at [576, 194] on link "Edit" at bounding box center [614, 198] width 129 height 28
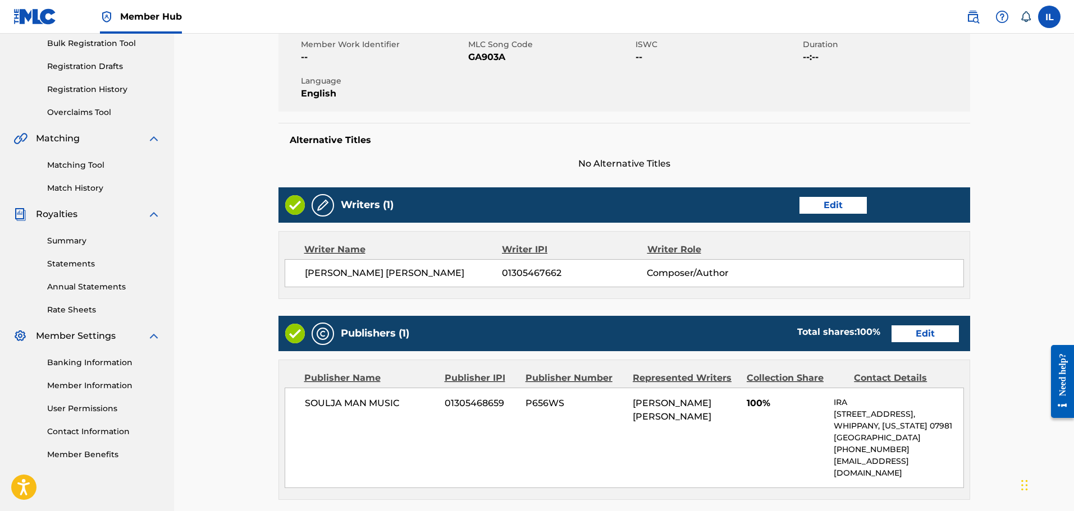
scroll to position [168, 0]
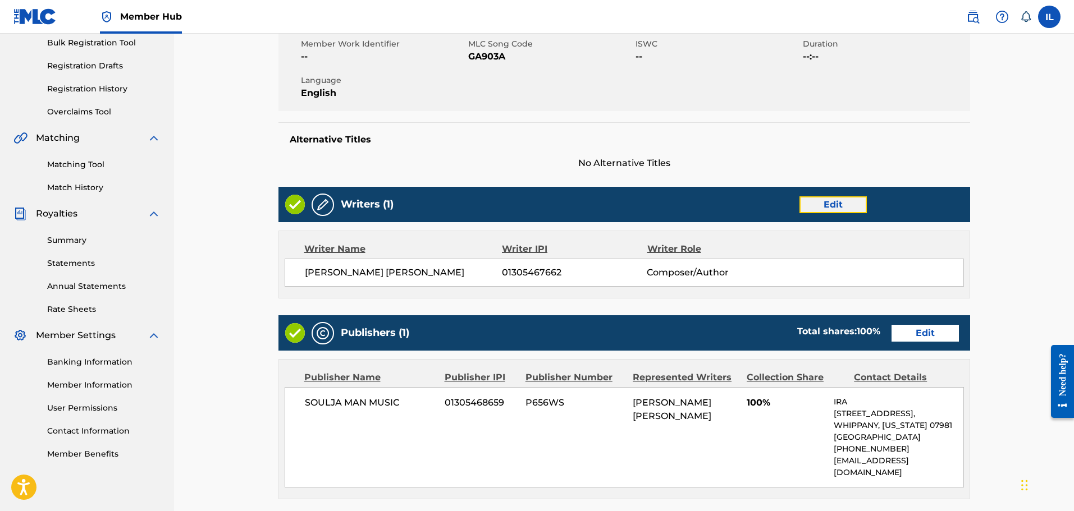
click at [576, 207] on link "Edit" at bounding box center [832, 204] width 67 height 17
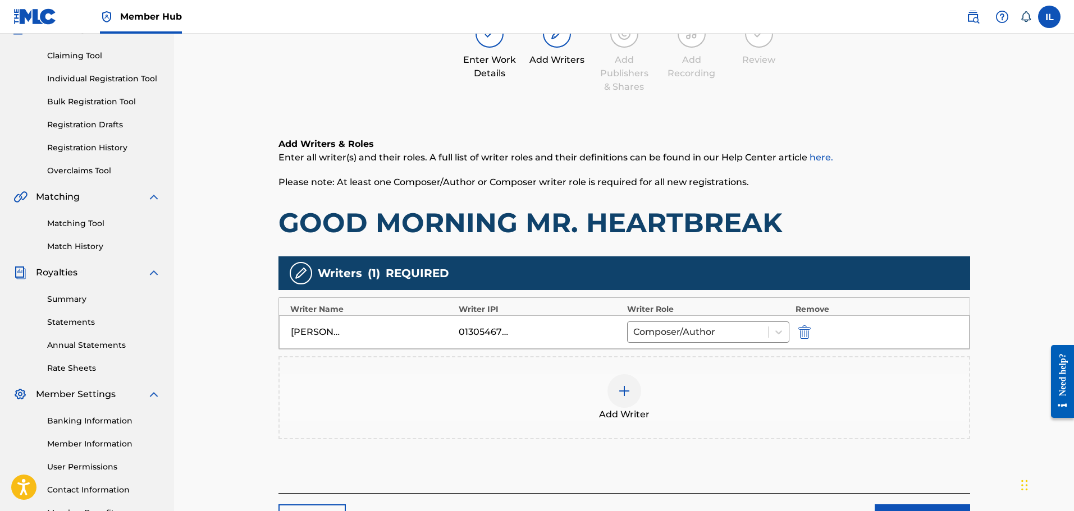
scroll to position [112, 0]
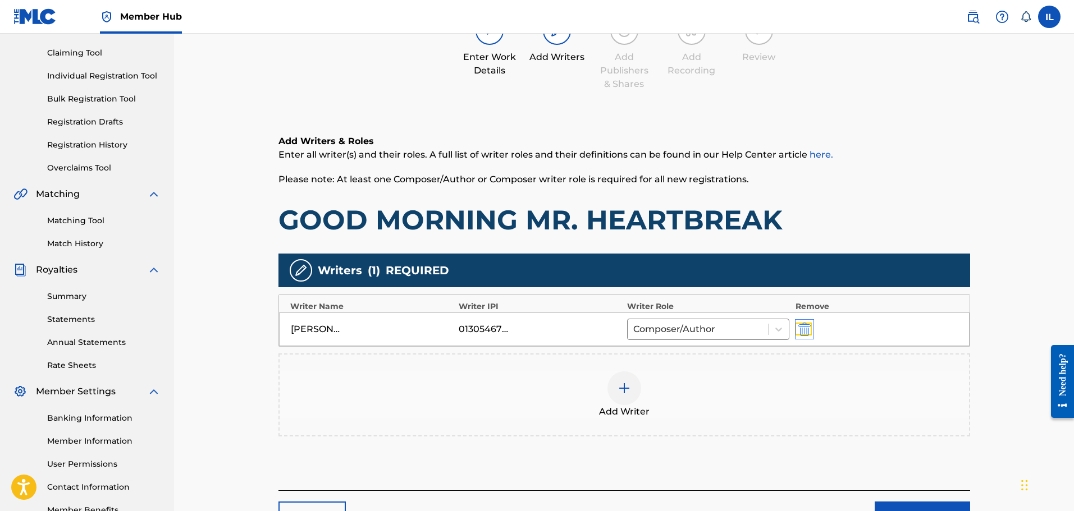
click at [576, 328] on img "submit" at bounding box center [804, 329] width 12 height 13
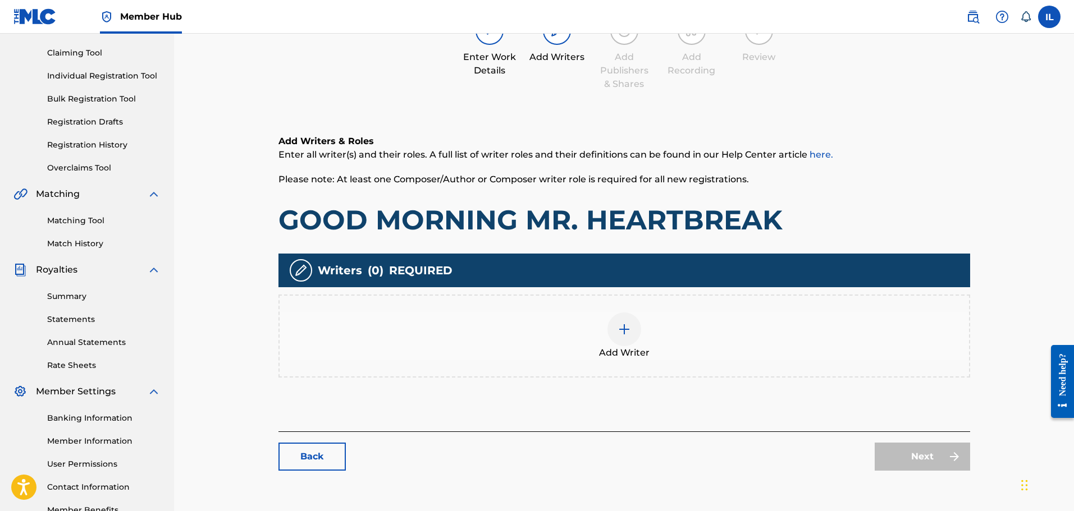
click at [576, 333] on img at bounding box center [623, 329] width 13 height 13
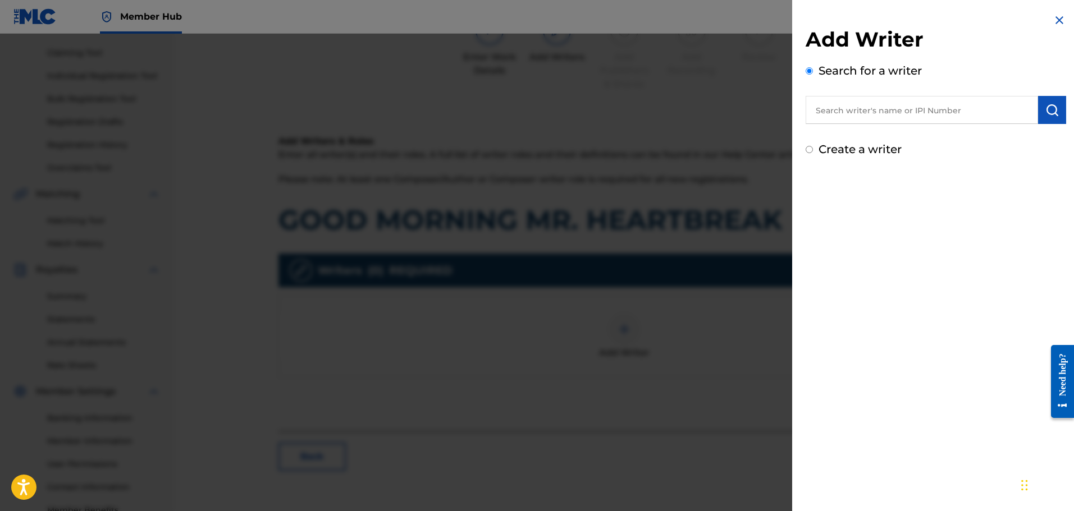
click at [576, 147] on input "Create a writer" at bounding box center [808, 149] width 7 height 7
radio input "false"
radio input "true"
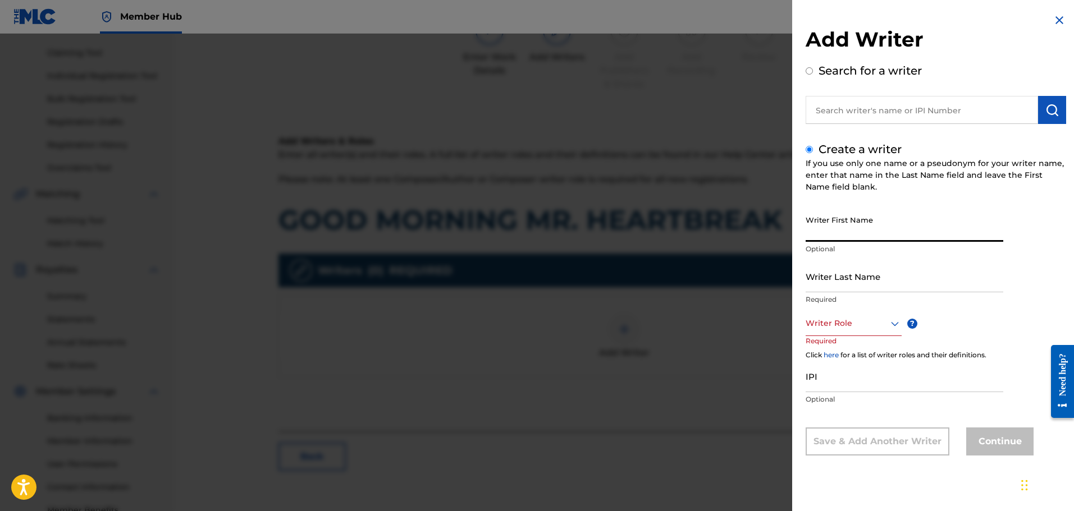
click at [576, 231] on input "Writer First Name" at bounding box center [904, 226] width 198 height 32
type input "IRA"
click at [576, 287] on input "Writer Last Name" at bounding box center [904, 276] width 198 height 32
type input "[PERSON_NAME]"
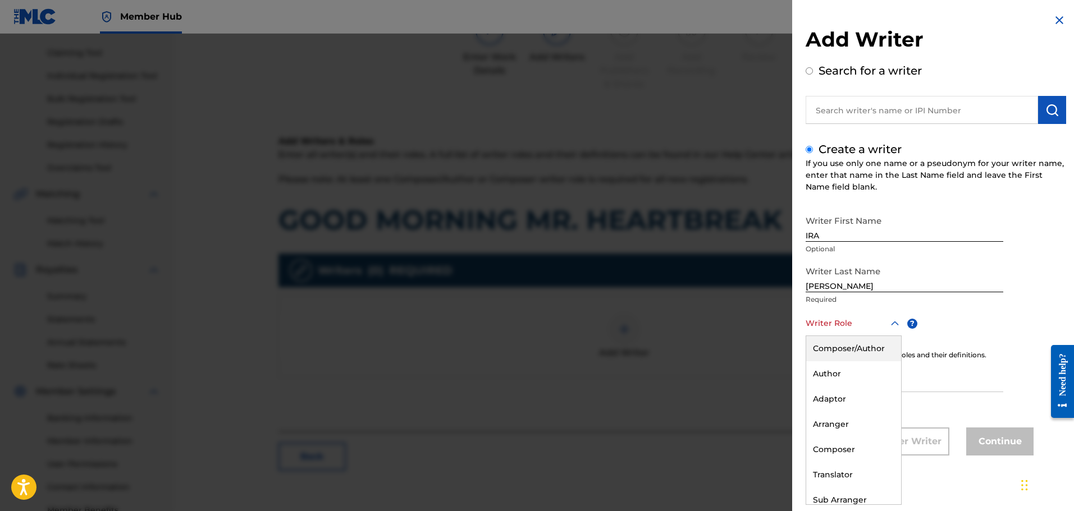
click at [576, 328] on div at bounding box center [853, 324] width 96 height 14
click at [576, 346] on div "Composer/Author" at bounding box center [853, 348] width 95 height 25
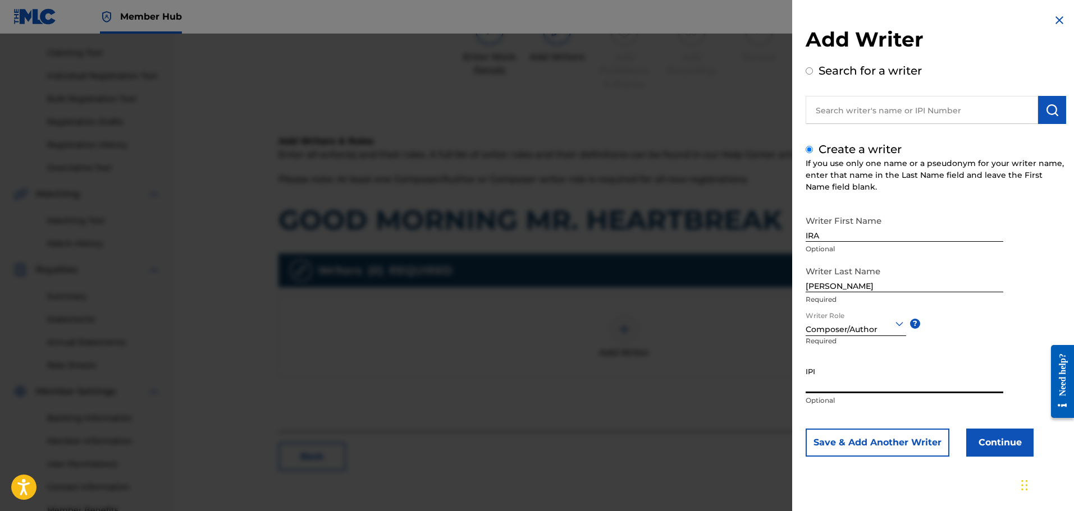
click at [576, 382] on input "IPI" at bounding box center [904, 377] width 198 height 32
type input "1305467662"
click at [576, 439] on button "Continue" at bounding box center [999, 443] width 67 height 28
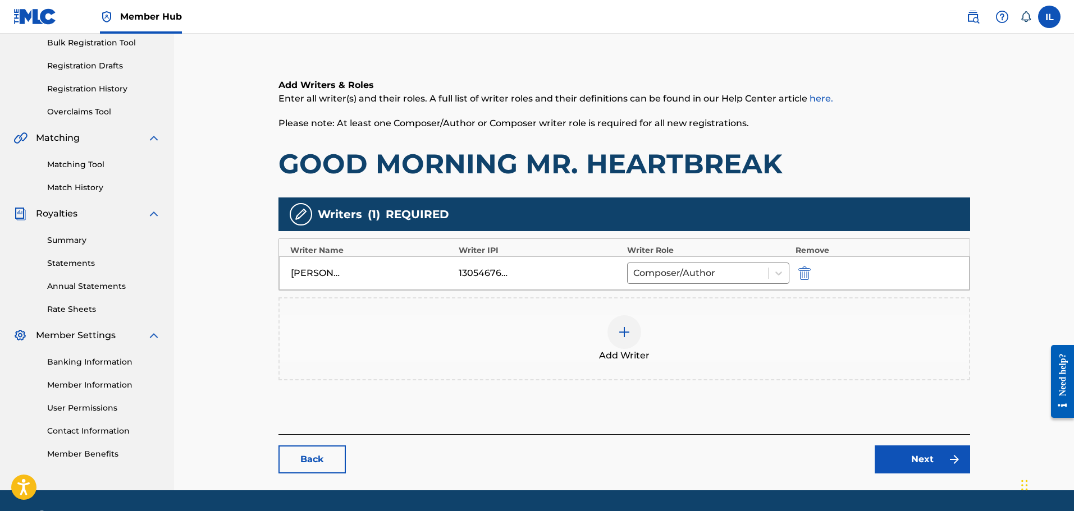
scroll to position [202, 0]
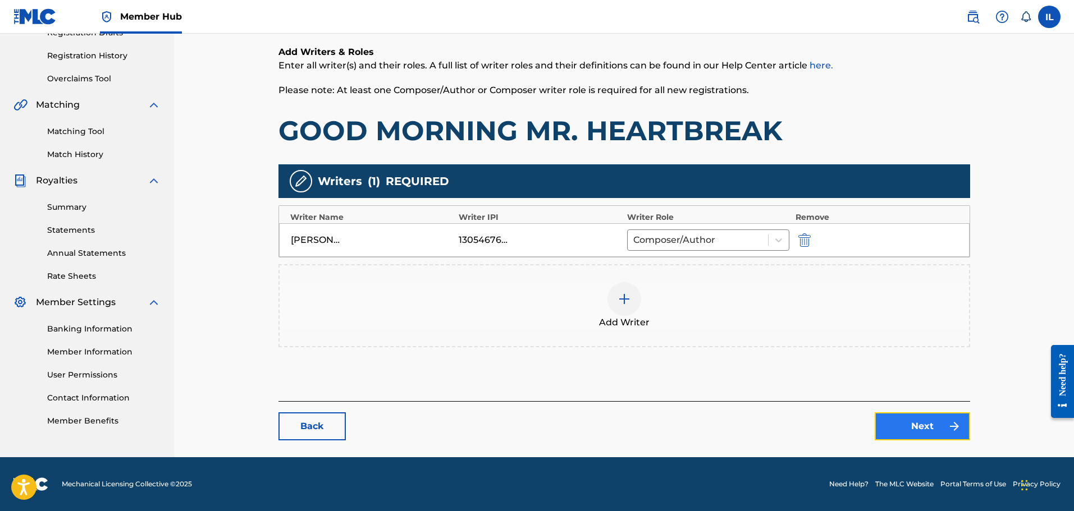
click at [576, 429] on link "Next" at bounding box center [922, 427] width 95 height 28
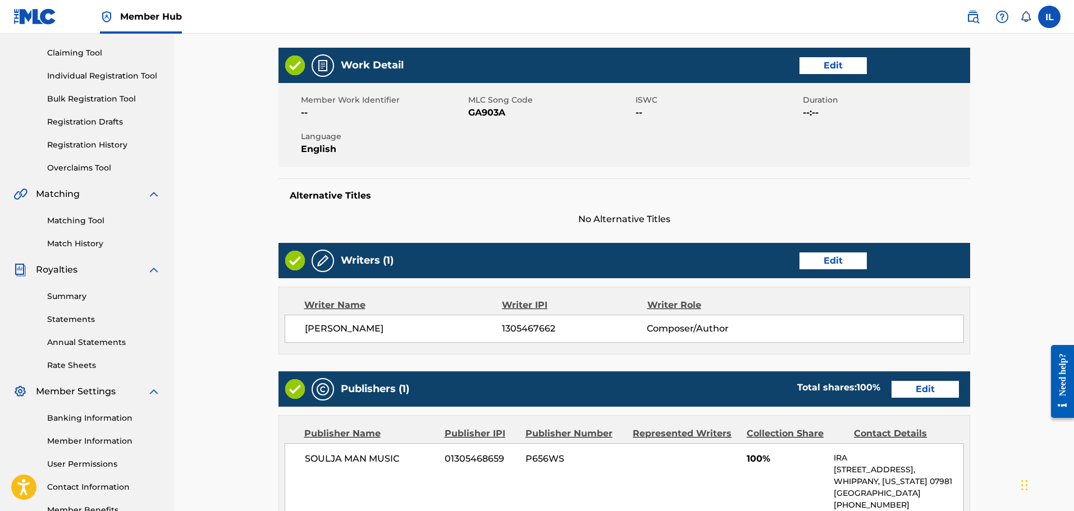
scroll to position [56, 0]
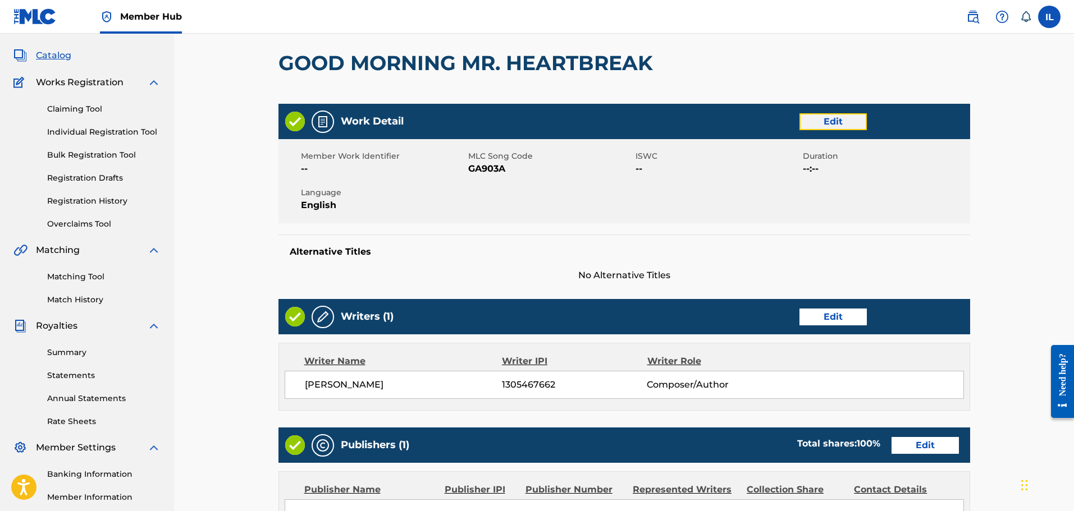
click at [576, 122] on link "Edit" at bounding box center [832, 121] width 67 height 17
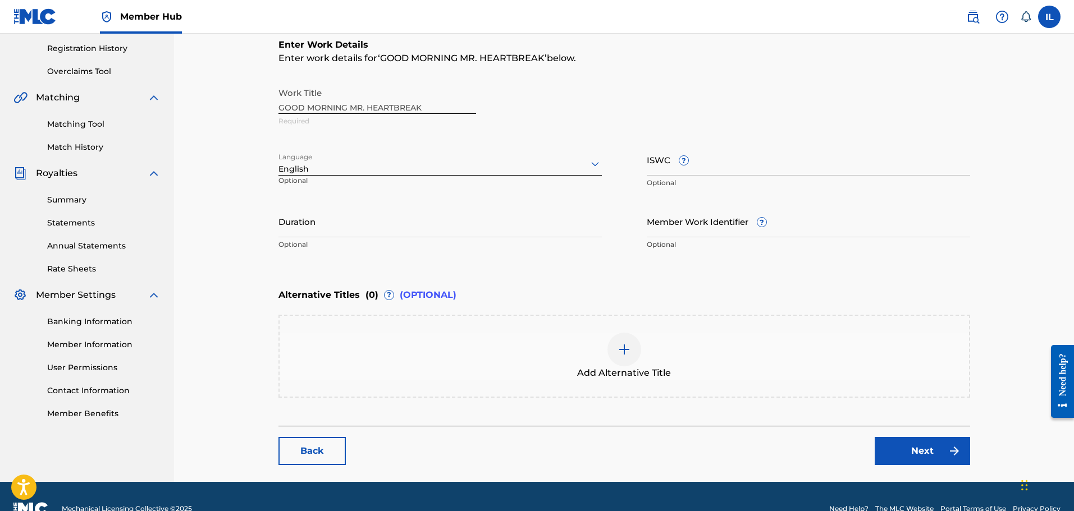
scroll to position [234, 0]
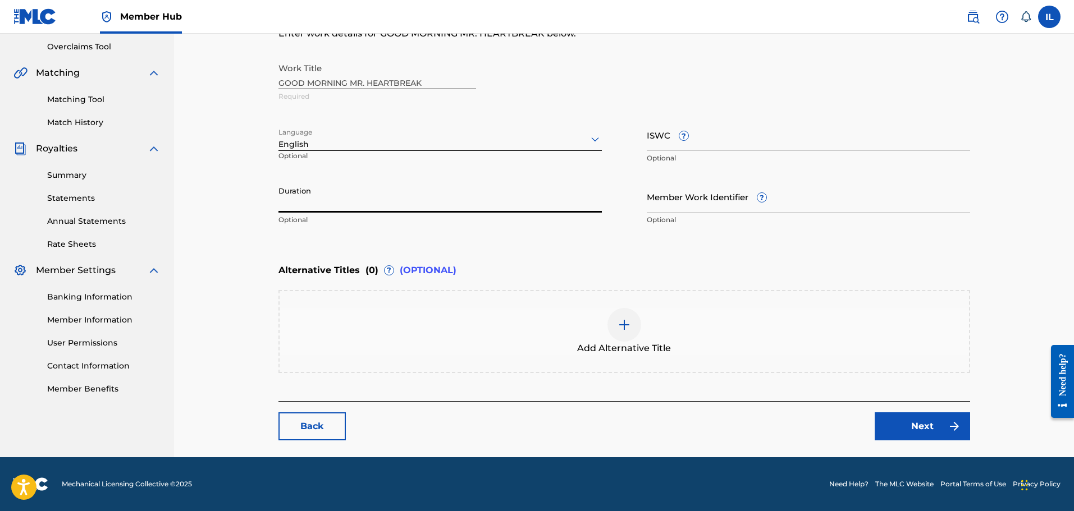
click at [312, 206] on input "Duration" at bounding box center [439, 197] width 323 height 32
type input "03:24"
click at [576, 428] on link "Next" at bounding box center [922, 427] width 95 height 28
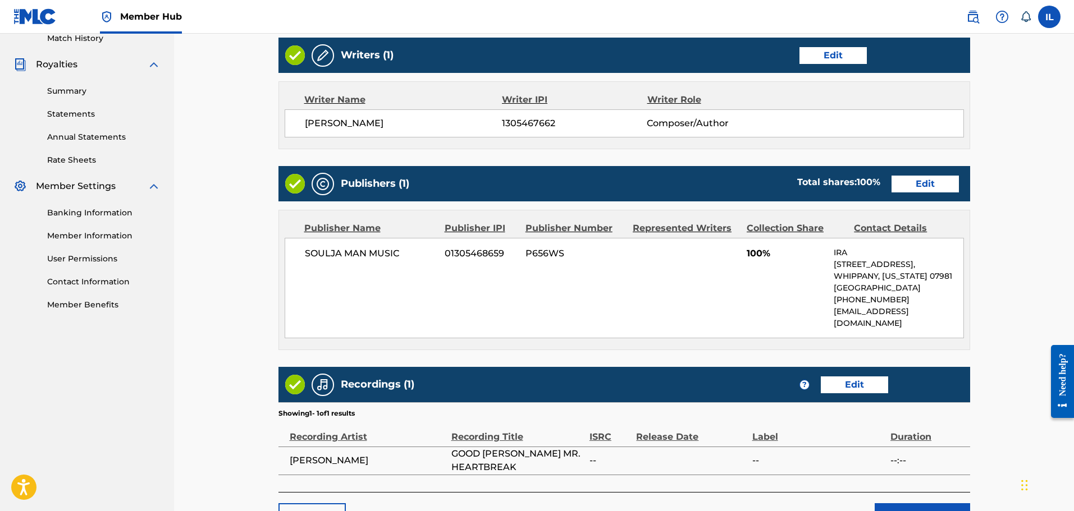
scroll to position [337, 0]
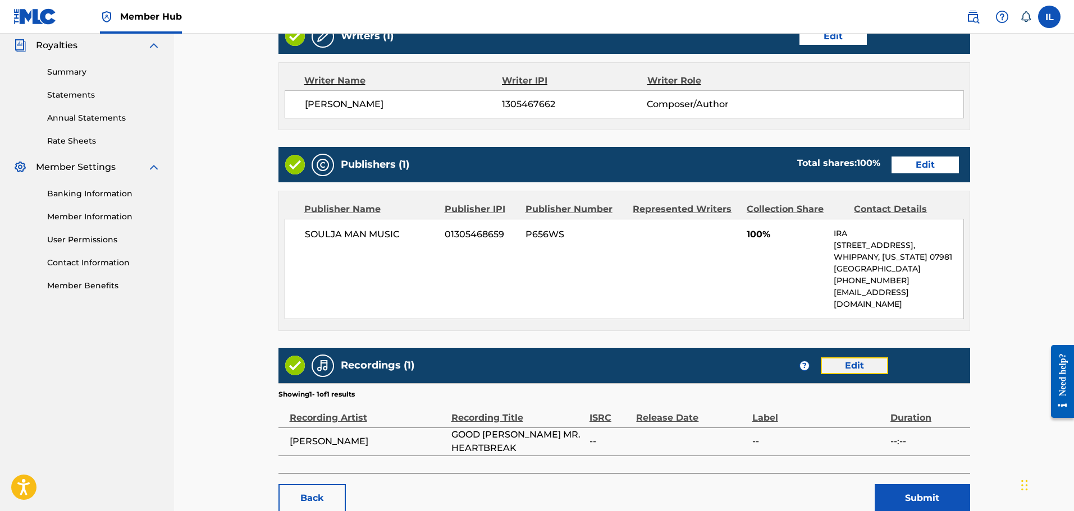
click at [576, 358] on link "Edit" at bounding box center [854, 366] width 67 height 17
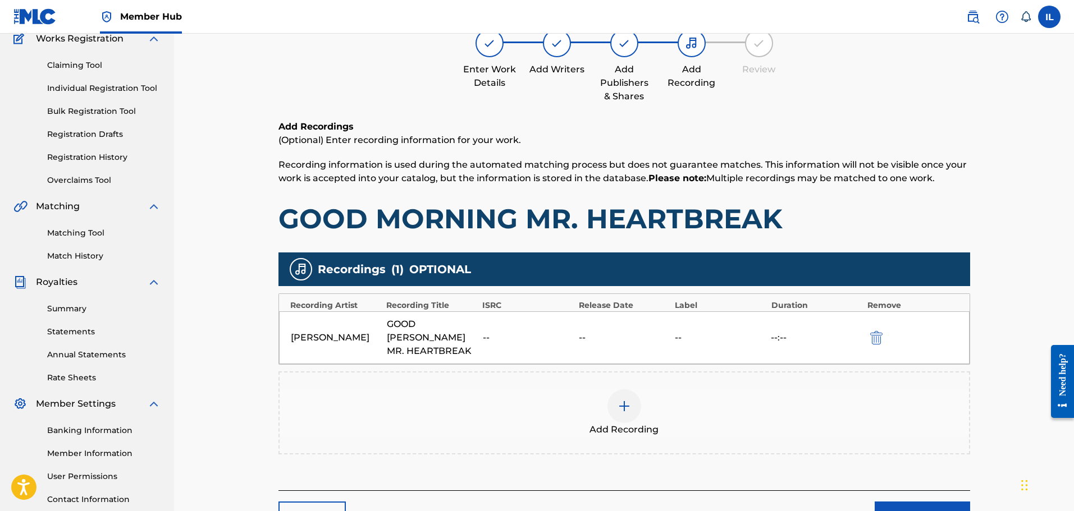
scroll to position [112, 0]
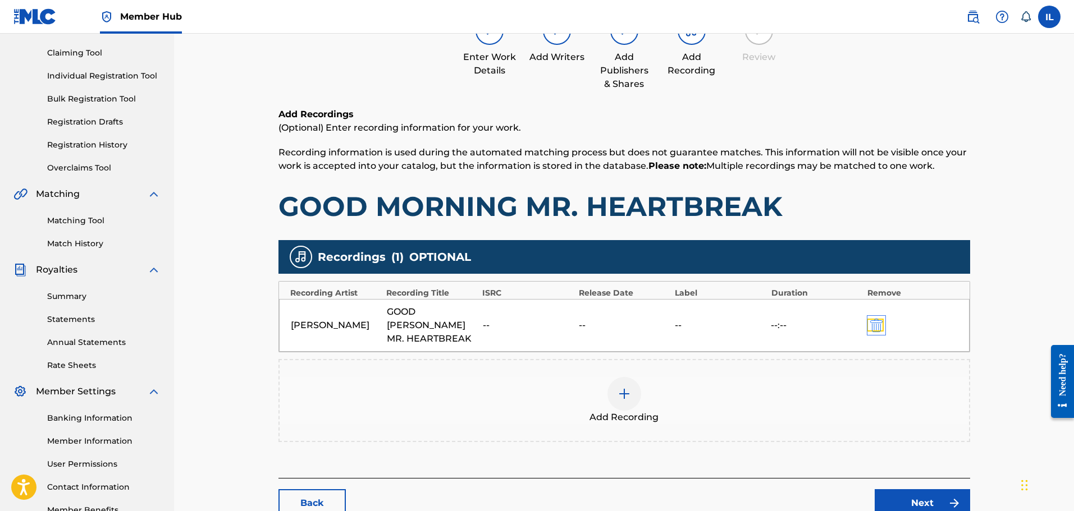
click at [576, 319] on img "submit" at bounding box center [876, 325] width 12 height 13
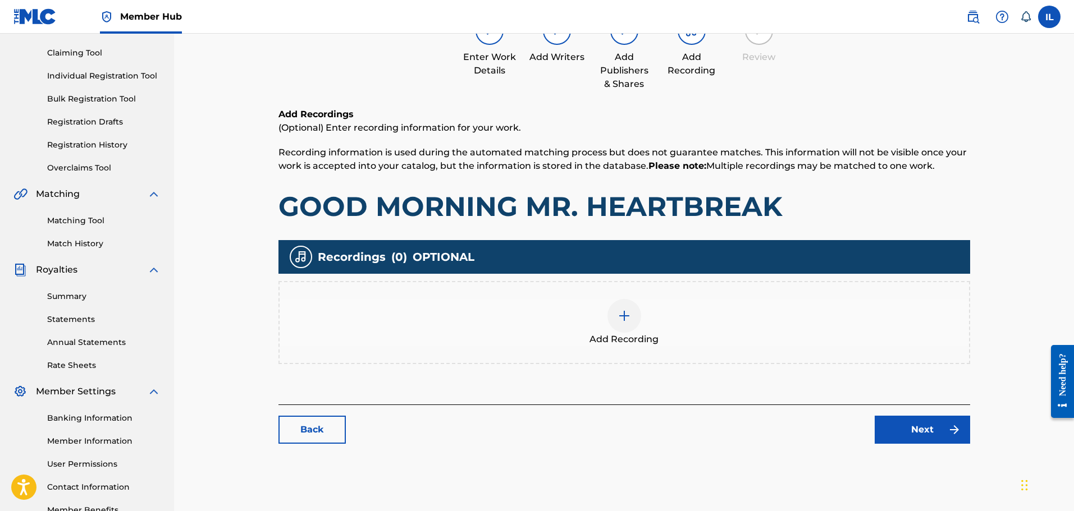
click at [576, 310] on img at bounding box center [623, 315] width 13 height 13
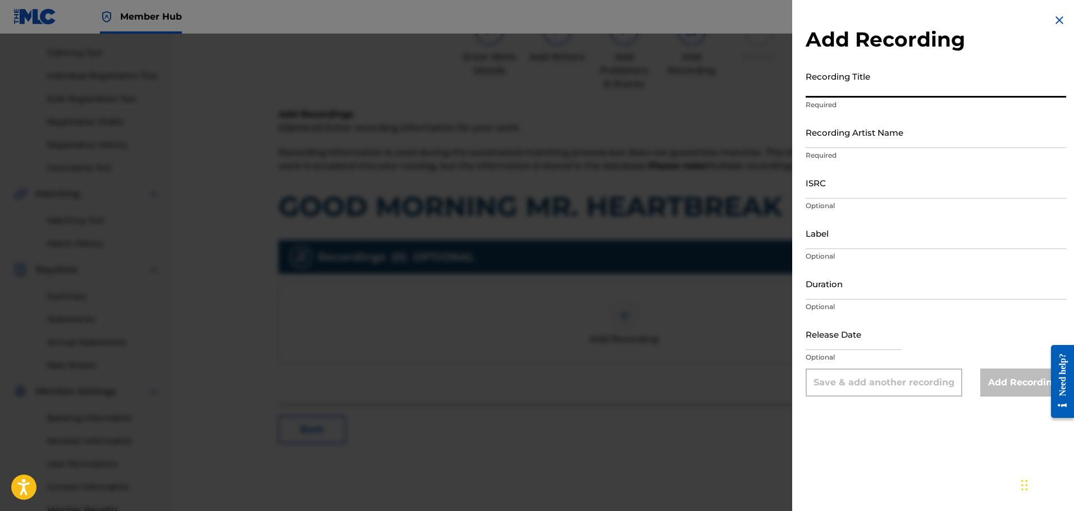
click at [576, 88] on input "Recording Title" at bounding box center [935, 82] width 260 height 32
type input "GOOD MORNING MR. HEARTBREAK"
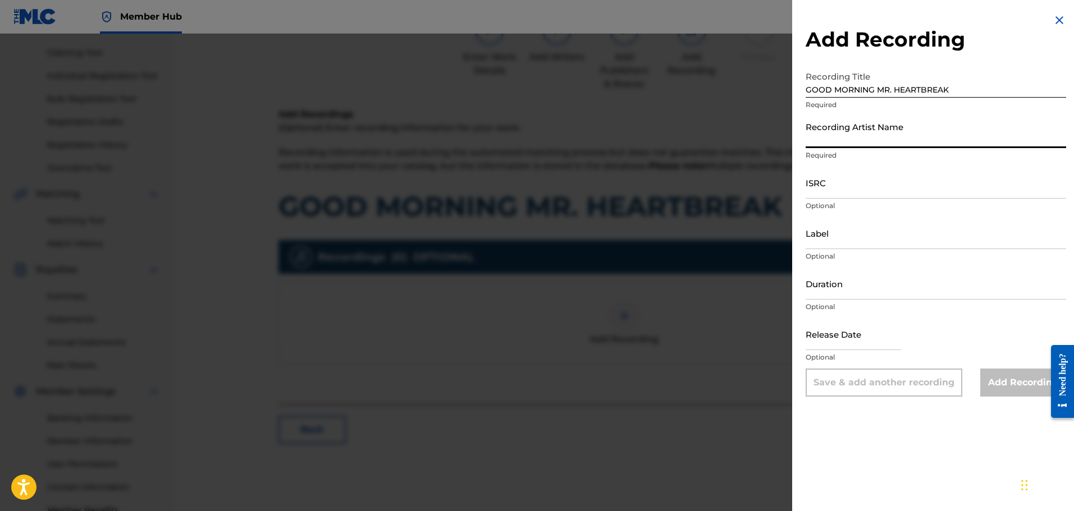
click at [576, 137] on input "Recording Artist Name" at bounding box center [935, 132] width 260 height 32
type input "[PERSON_NAME]"
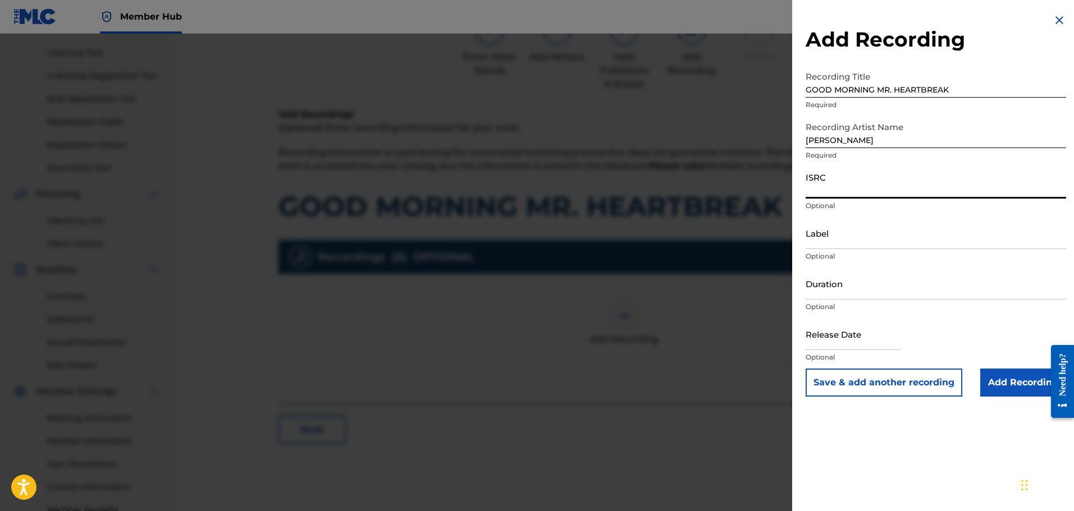
click at [576, 191] on input "ISRC" at bounding box center [935, 183] width 260 height 32
paste input "QZZ772557321"
type input "QZZ772557321"
click at [576, 241] on input "Label" at bounding box center [935, 233] width 260 height 32
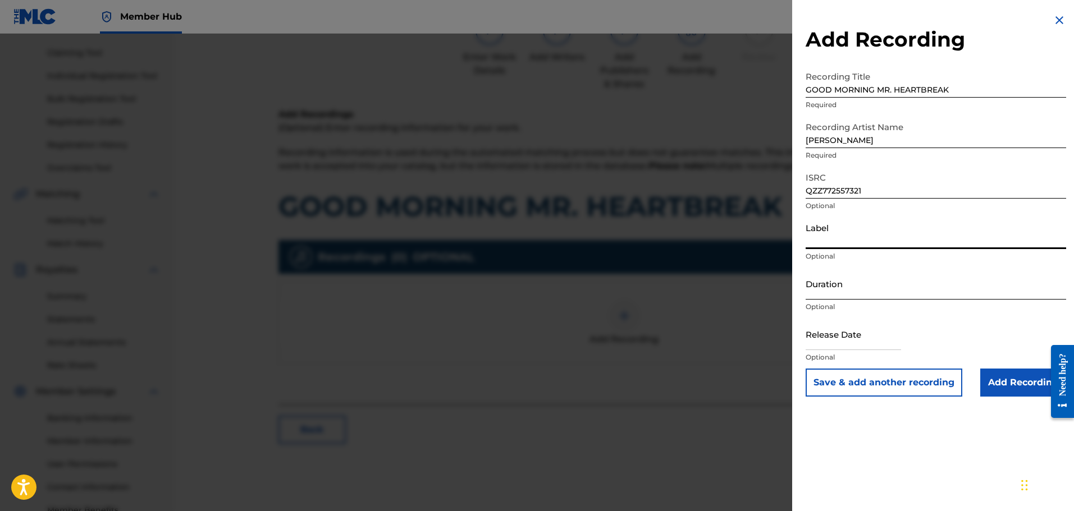
type input "Soulja Man Music"
click at [576, 295] on input "Duration" at bounding box center [935, 284] width 260 height 32
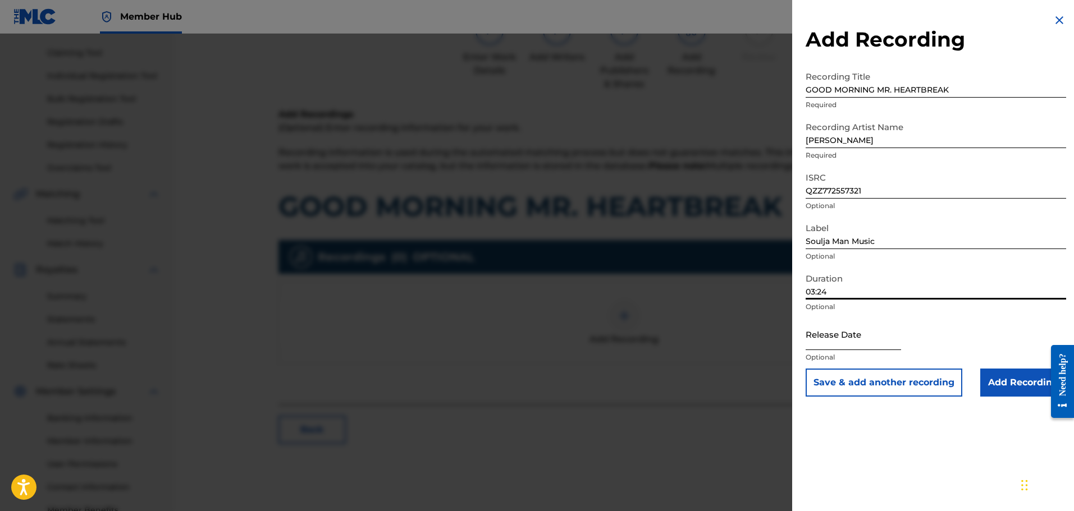
type input "03:24"
click at [576, 341] on input "text" at bounding box center [852, 334] width 95 height 32
select select "8"
select select "2025"
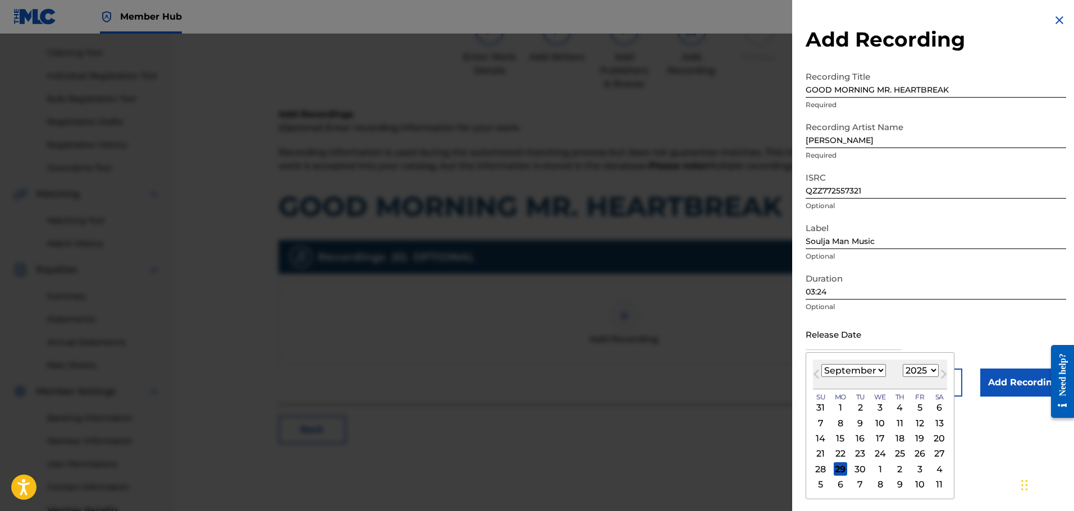
type input "[DATE]"
select select "7"
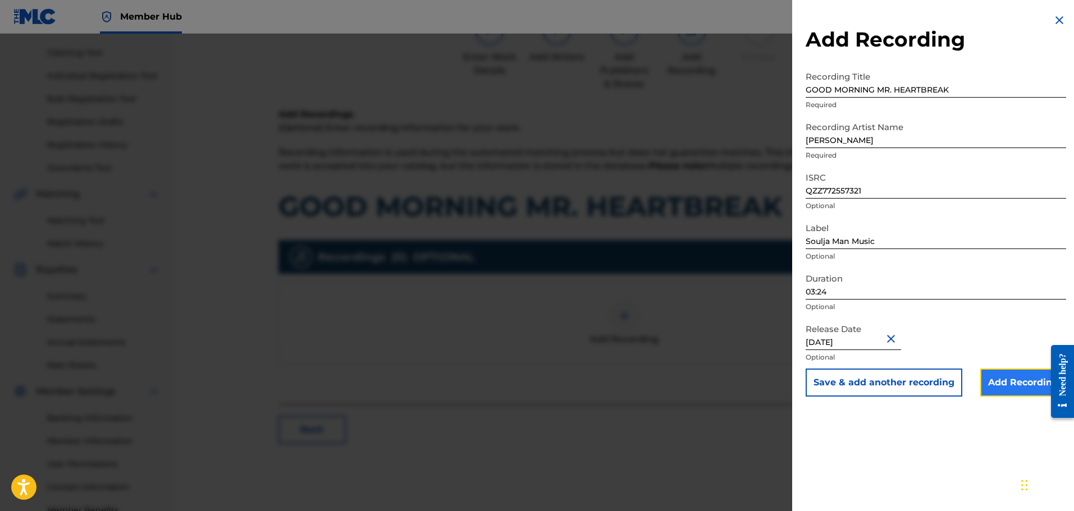
click at [576, 380] on input "Add Recording" at bounding box center [1023, 383] width 86 height 28
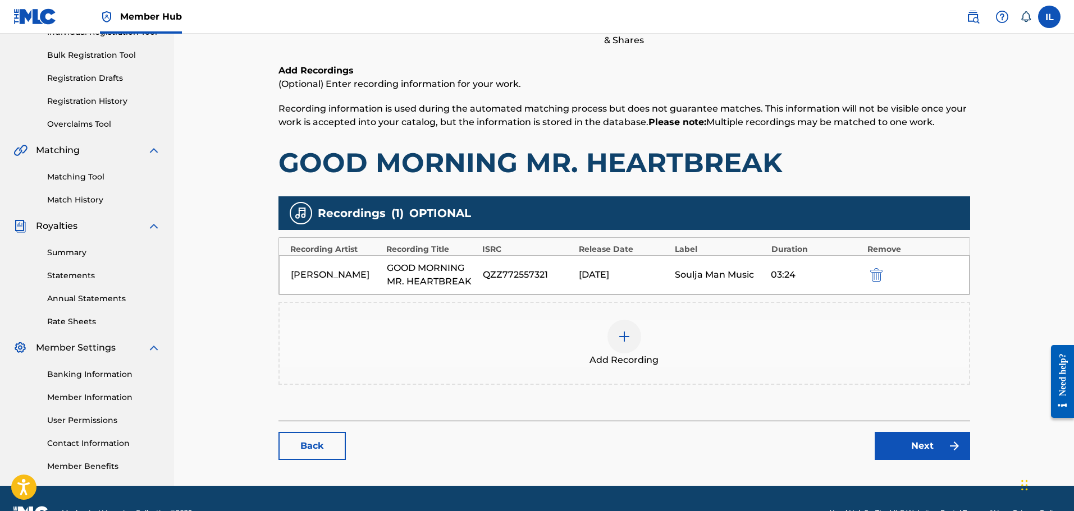
scroll to position [168, 0]
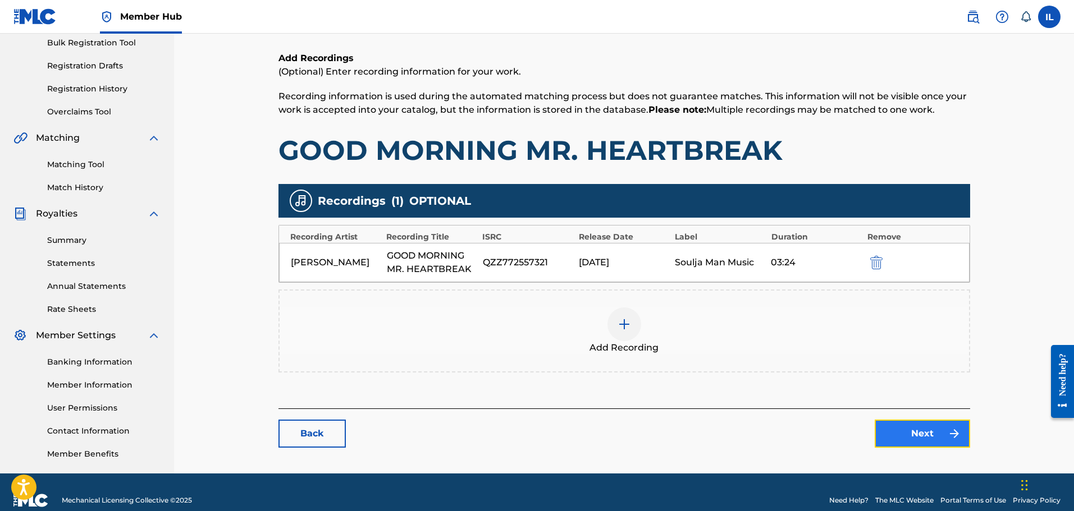
click at [576, 433] on link "Next" at bounding box center [922, 434] width 95 height 28
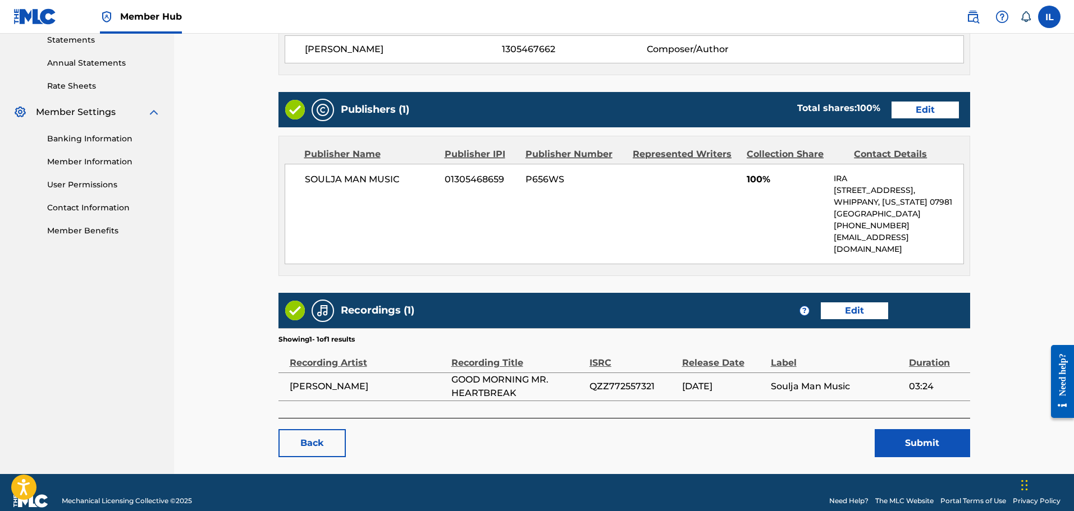
scroll to position [393, 0]
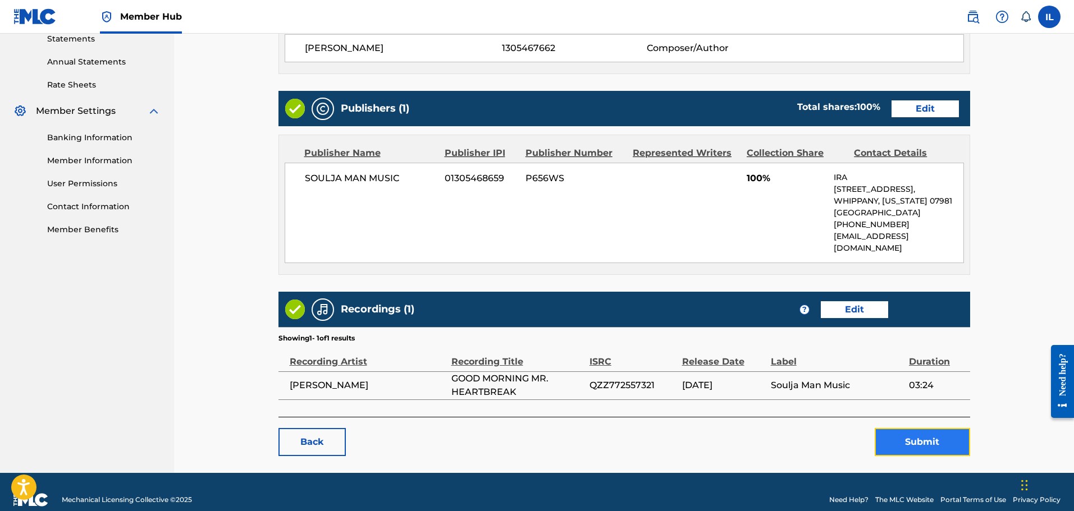
click at [576, 430] on button "Submit" at bounding box center [922, 442] width 95 height 28
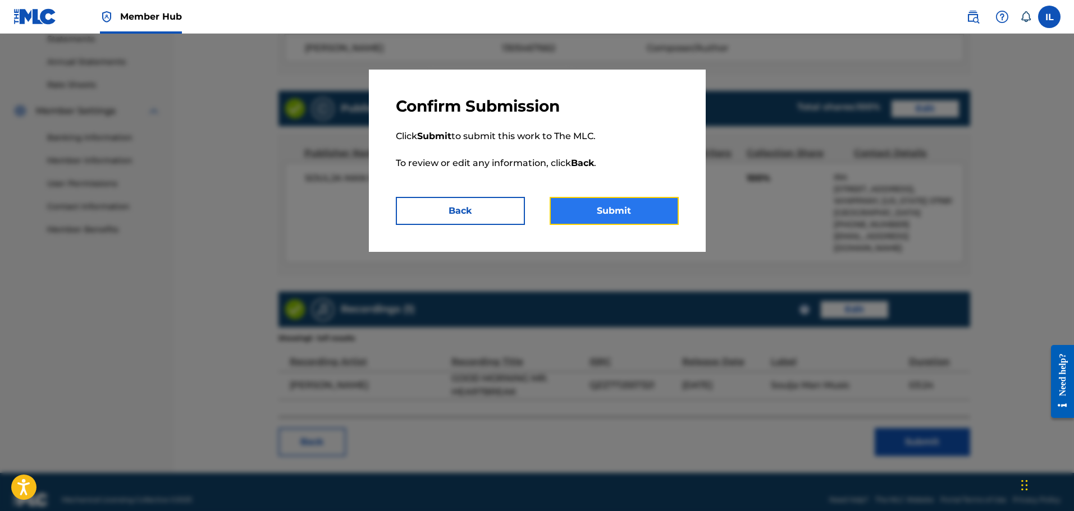
click at [576, 210] on button "Submit" at bounding box center [614, 211] width 129 height 28
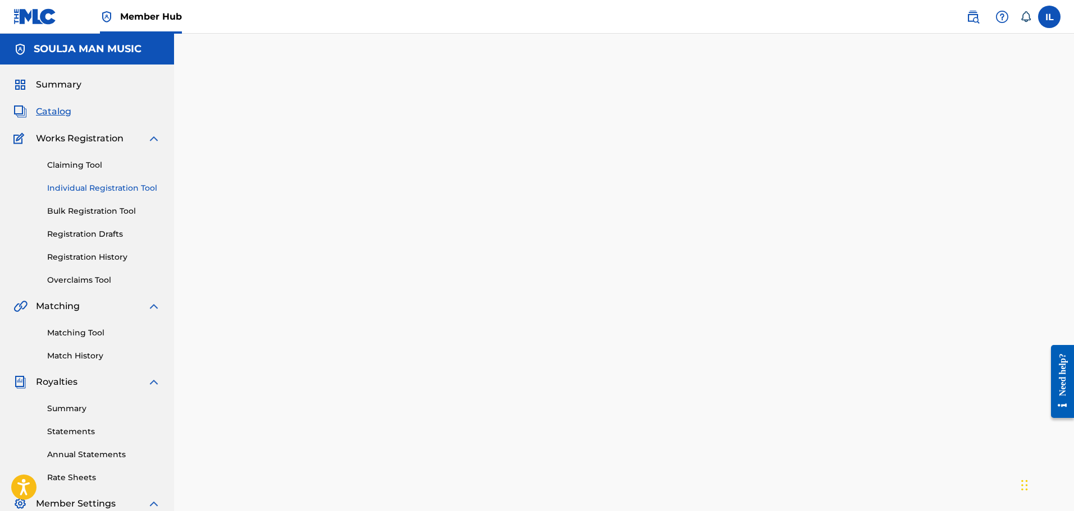
click at [95, 188] on link "Individual Registration Tool" at bounding box center [103, 188] width 113 height 12
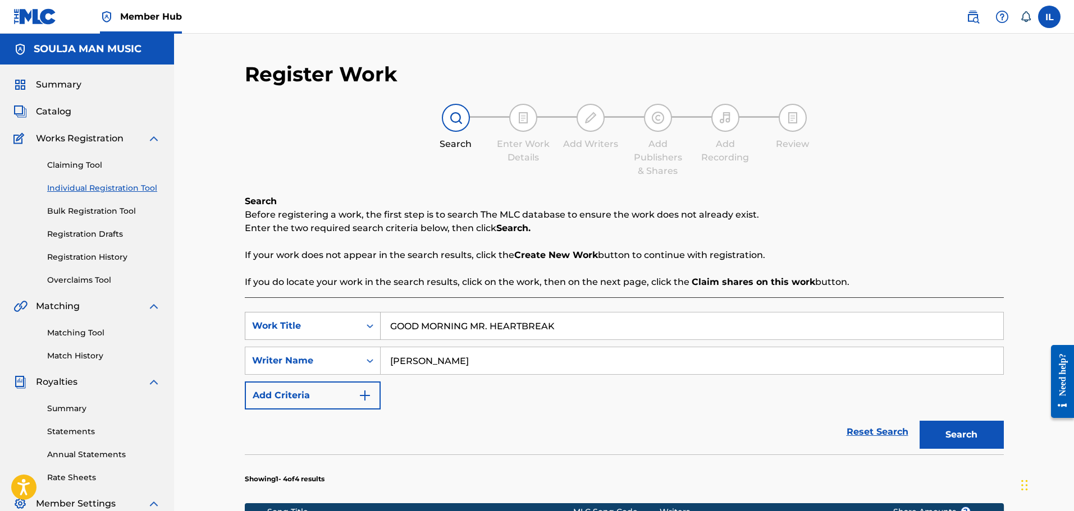
drag, startPoint x: 581, startPoint y: 328, endPoint x: 281, endPoint y: 321, distance: 300.4
click at [285, 333] on div "SearchWithCriteria9775b5d3-5668-49d4-b6fe-181aa5aad40d Work Title GOOD MORNING …" at bounding box center [624, 326] width 759 height 28
type input "WE ALL FALL DOWN"
click at [576, 440] on button "Search" at bounding box center [961, 435] width 84 height 28
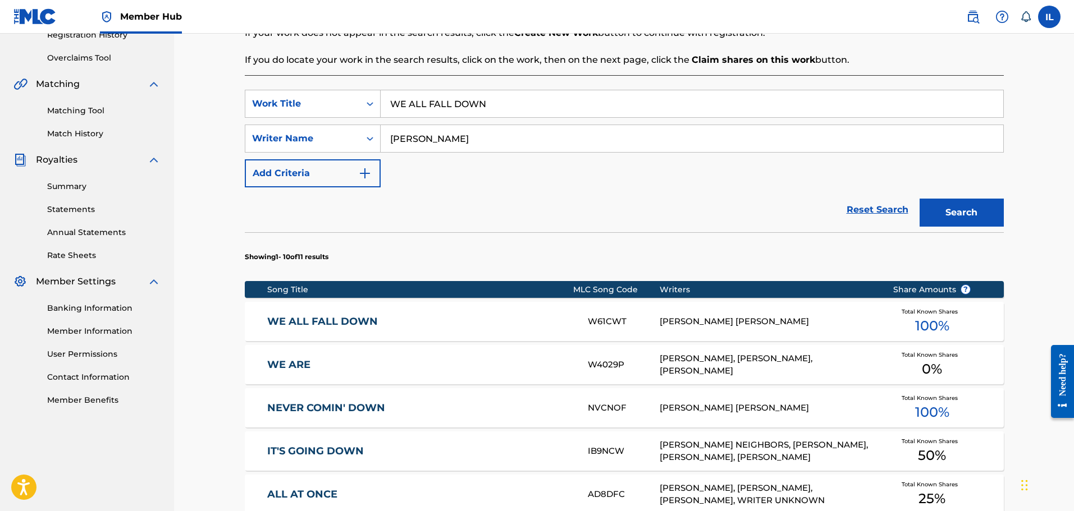
scroll to position [225, 0]
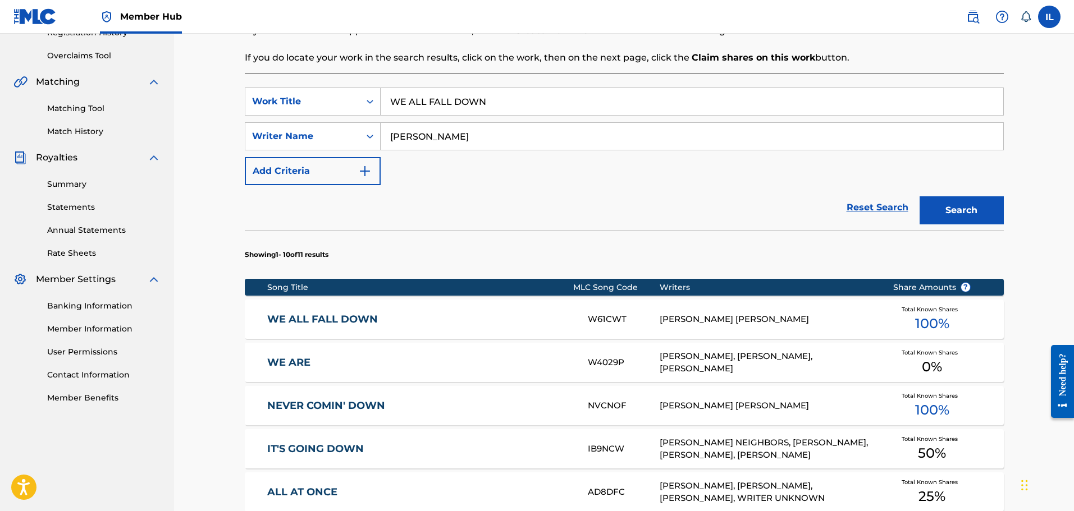
click at [320, 318] on link "WE ALL FALL DOWN" at bounding box center [419, 319] width 305 height 13
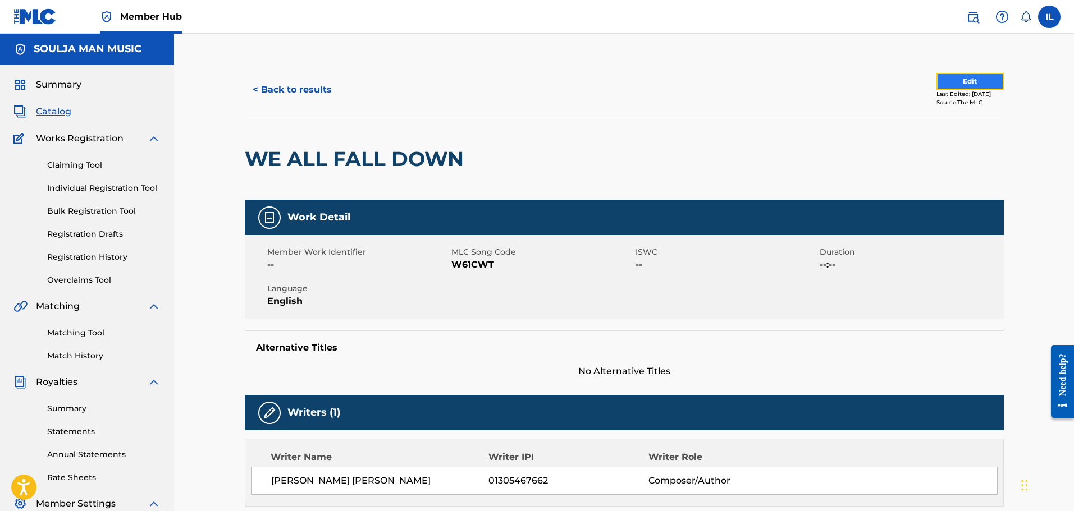
click at [576, 80] on button "Edit" at bounding box center [969, 81] width 67 height 17
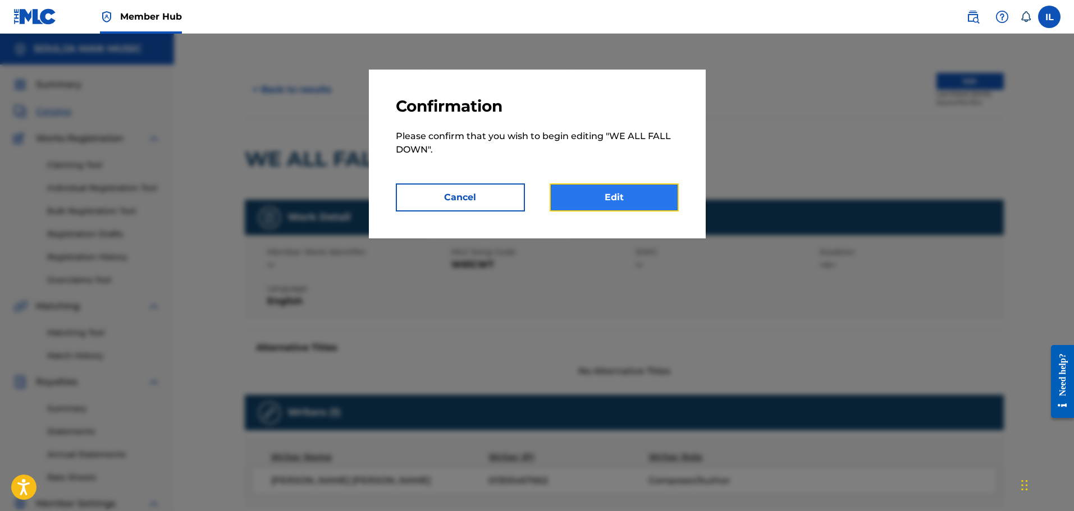
click at [576, 194] on link "Edit" at bounding box center [614, 198] width 129 height 28
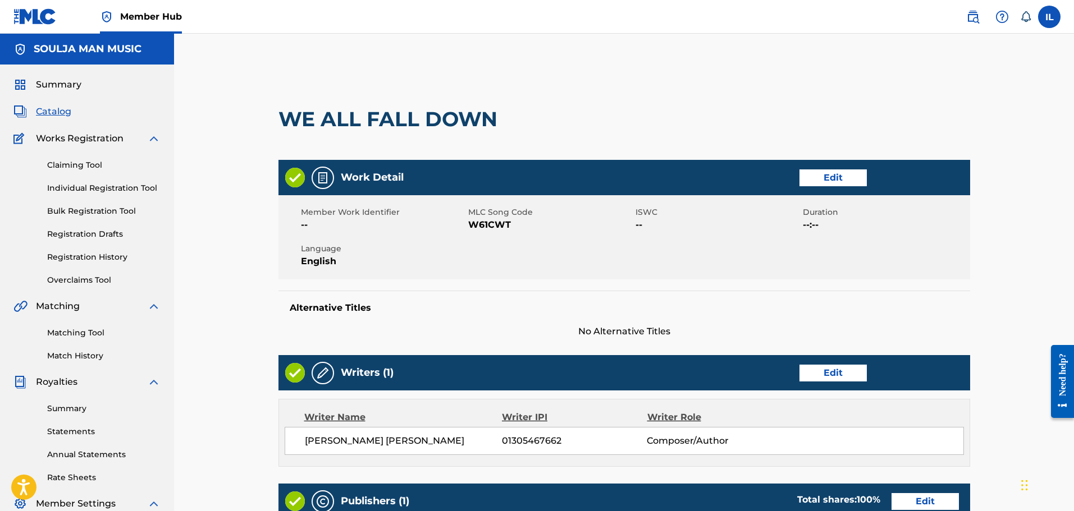
click at [576, 221] on span "--:--" at bounding box center [885, 224] width 164 height 13
click at [576, 175] on link "Edit" at bounding box center [832, 178] width 67 height 17
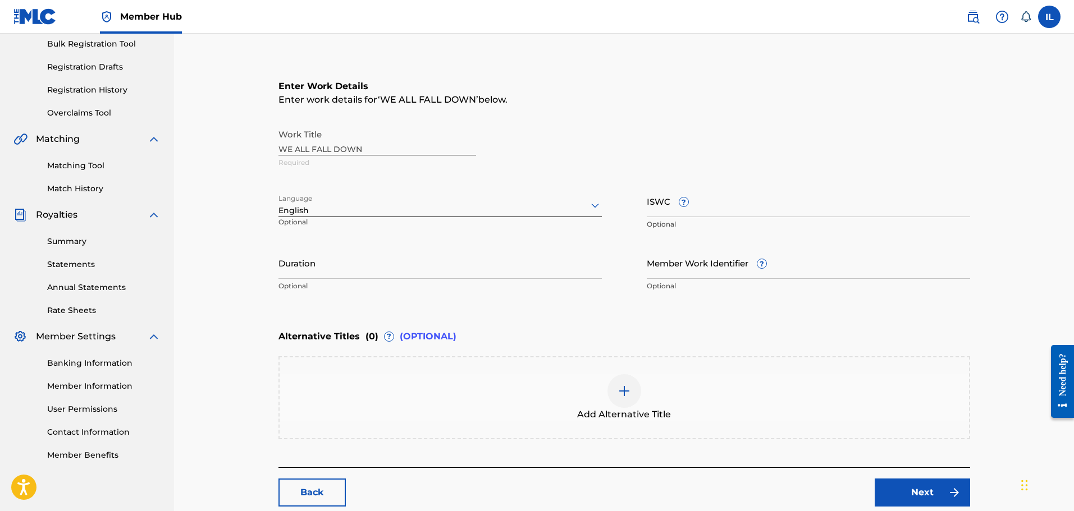
scroll to position [168, 0]
click at [286, 270] on input "Duration" at bounding box center [439, 262] width 323 height 32
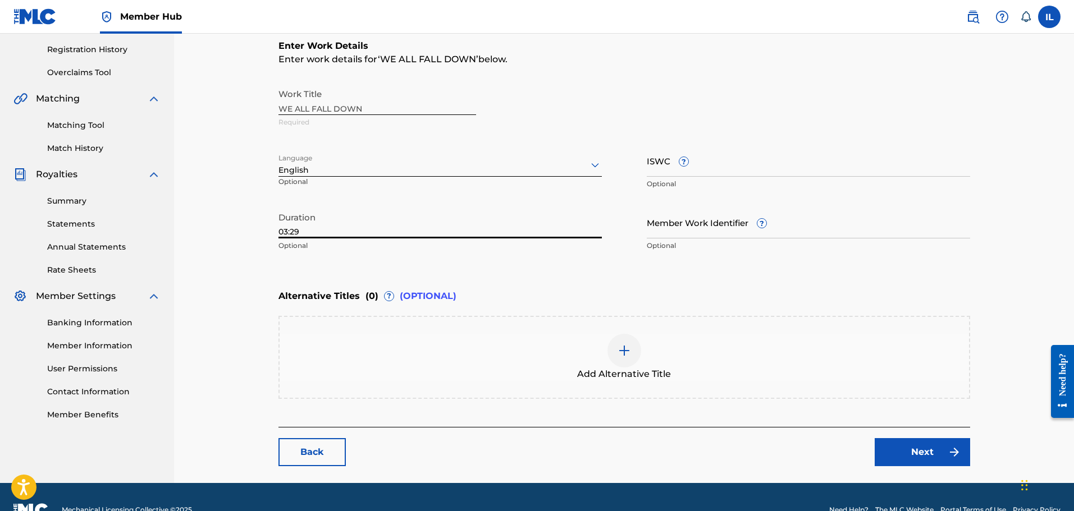
scroll to position [225, 0]
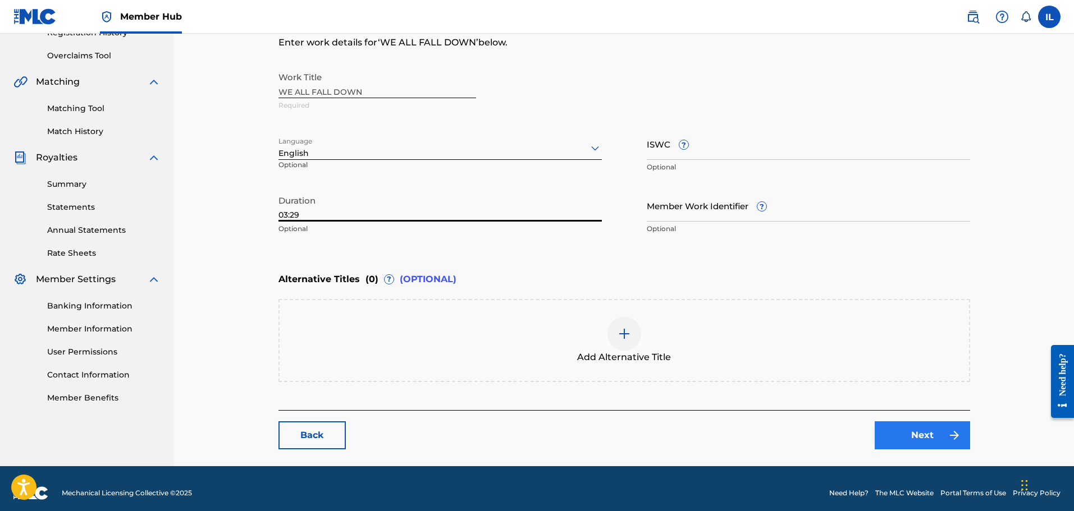
type input "03:29"
click at [576, 446] on link "Next" at bounding box center [922, 436] width 95 height 28
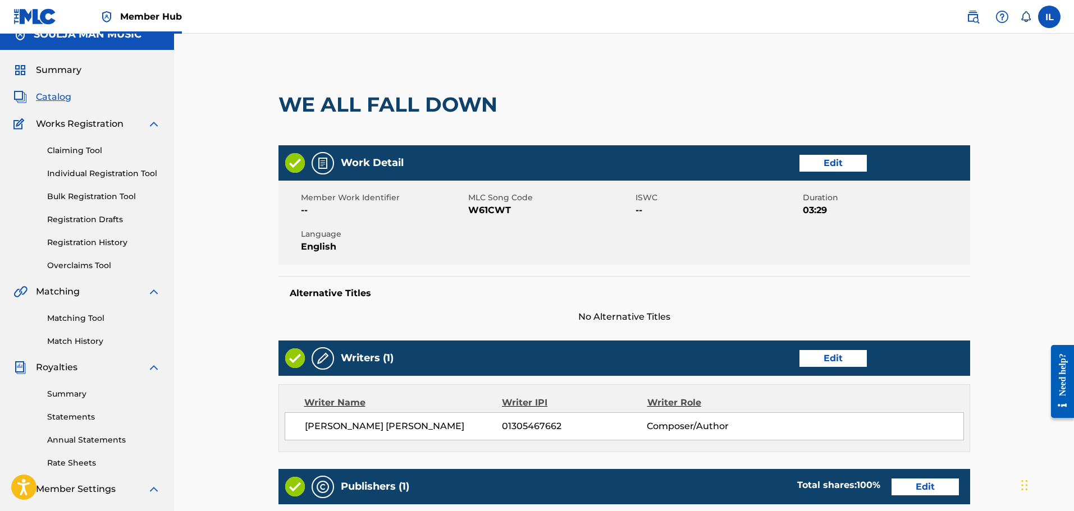
scroll to position [56, 0]
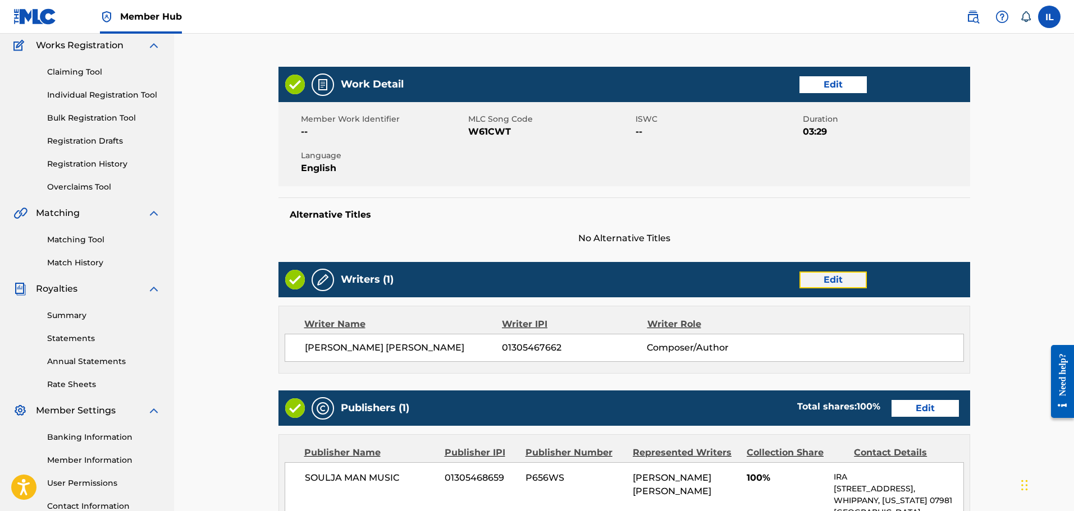
click at [576, 314] on div "Writers (1) Edit Writer Name Writer IPI Writer Role [PERSON_NAME] [PERSON_NAME]…" at bounding box center [624, 318] width 692 height 112
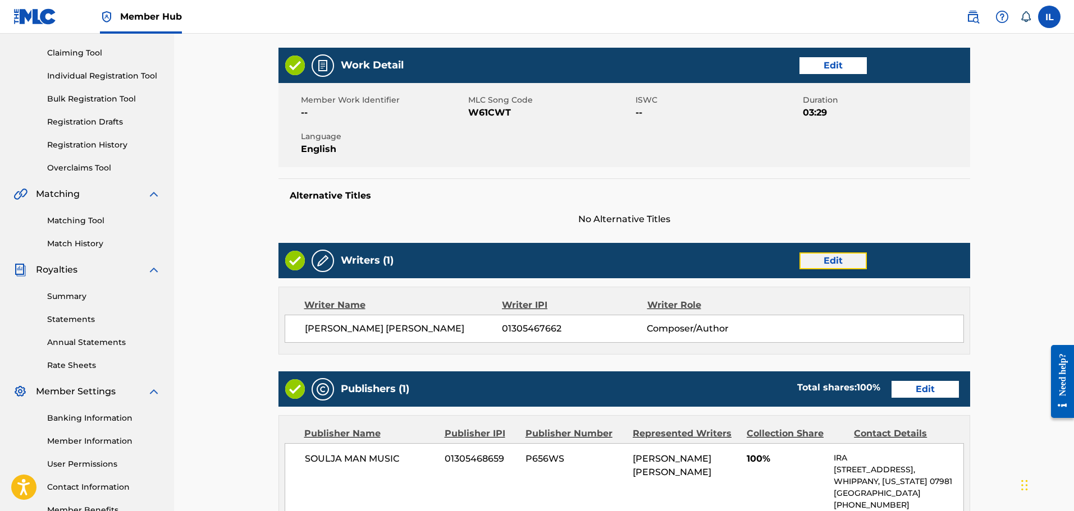
click at [576, 265] on link "Edit" at bounding box center [832, 261] width 67 height 17
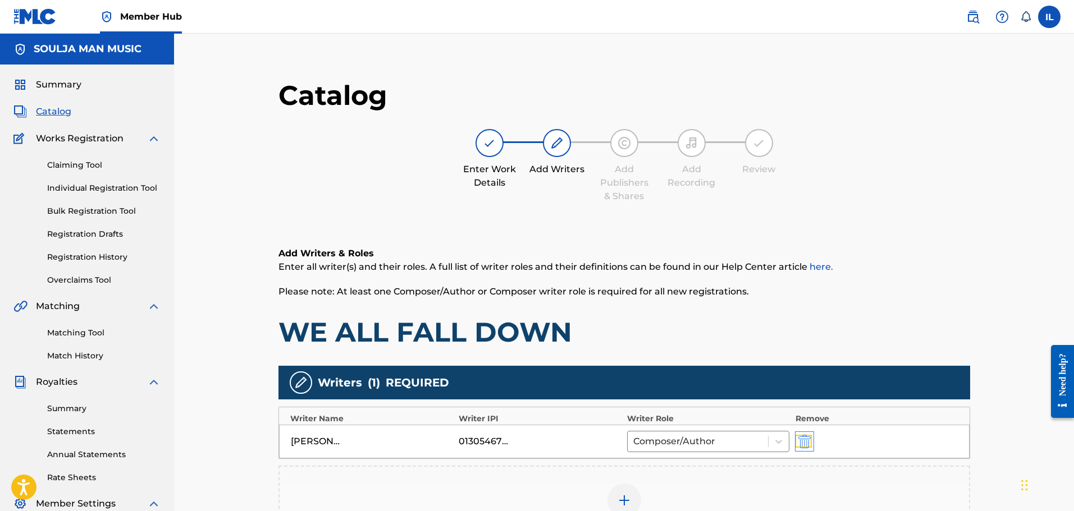
click at [576, 443] on img "submit" at bounding box center [804, 441] width 12 height 13
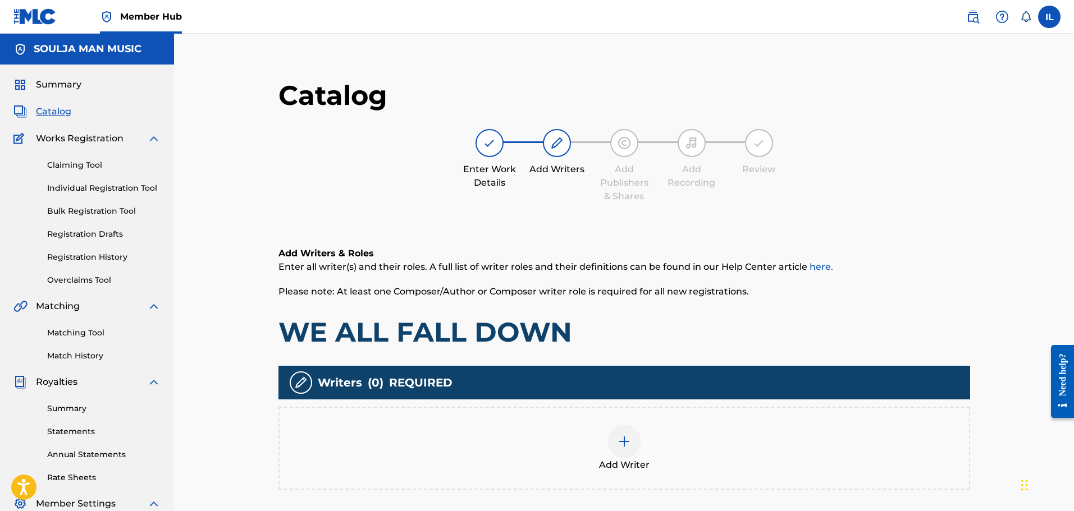
click at [576, 440] on img at bounding box center [623, 441] width 13 height 13
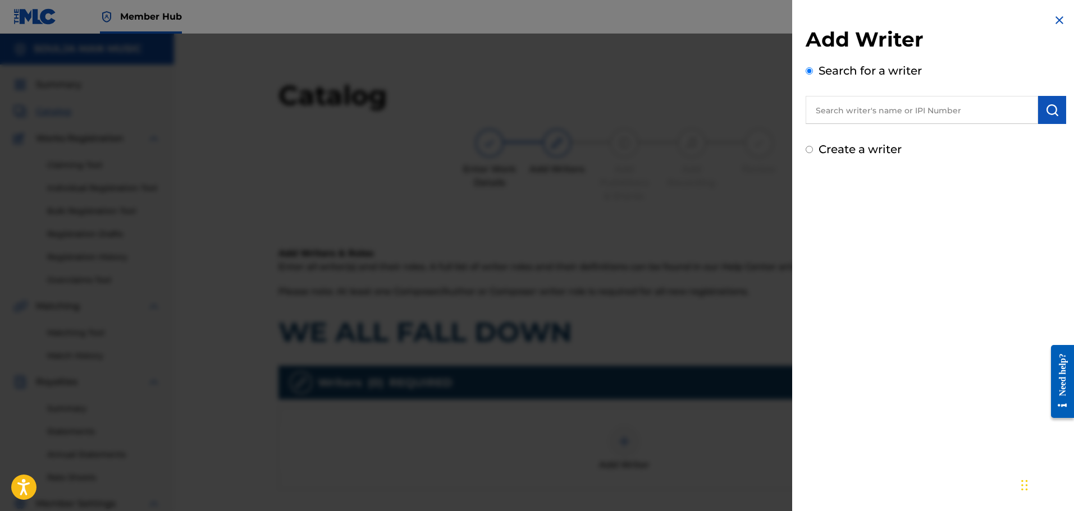
click at [576, 149] on input "Create a writer" at bounding box center [808, 149] width 7 height 7
radio input "false"
radio input "true"
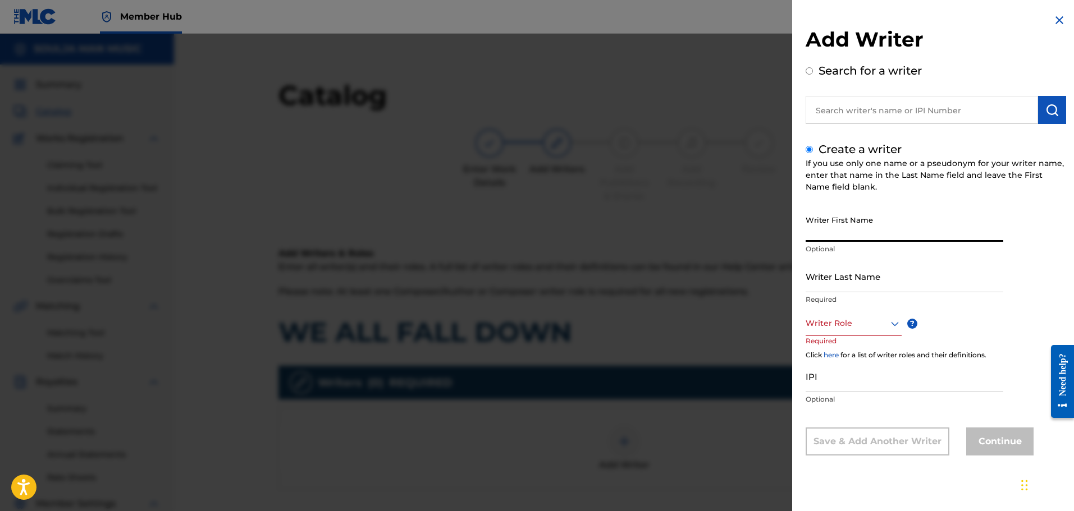
click at [576, 228] on input "Writer First Name" at bounding box center [904, 226] width 198 height 32
type input "IRA"
click at [576, 288] on input "Writer Last Name" at bounding box center [904, 276] width 198 height 32
type input "[PERSON_NAME]"
click at [576, 328] on div at bounding box center [853, 324] width 96 height 14
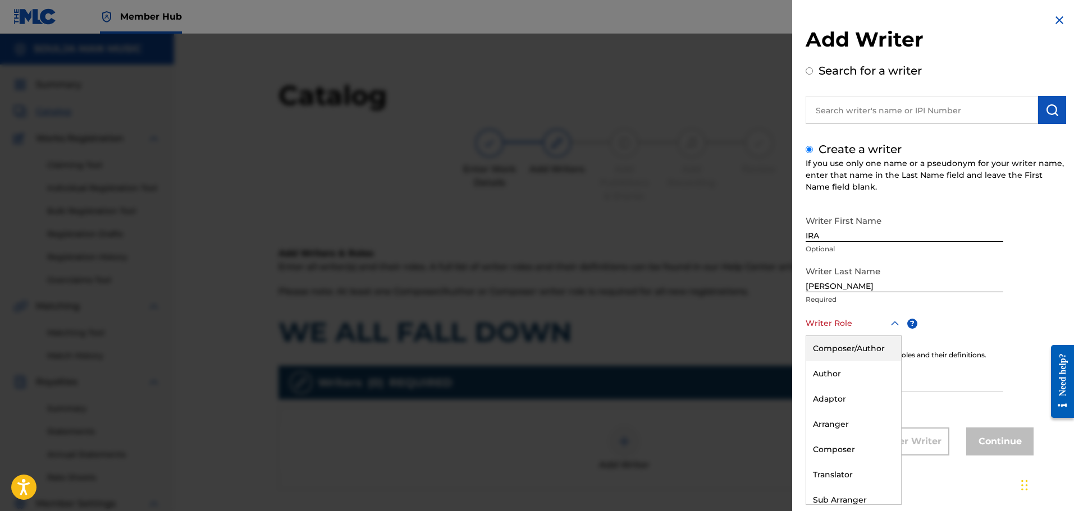
click at [576, 345] on div "Composer/Author" at bounding box center [853, 348] width 95 height 25
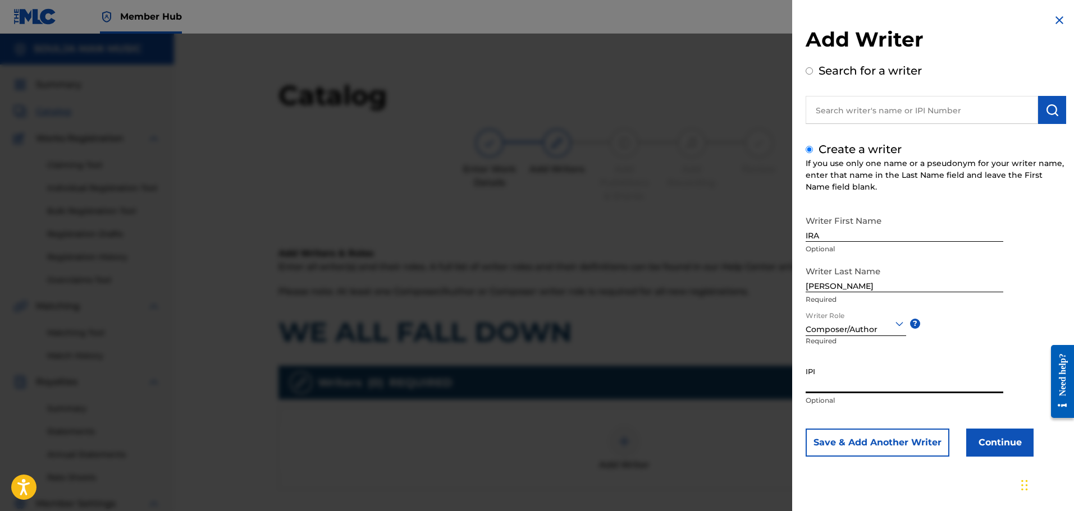
click at [576, 388] on input "IPI" at bounding box center [904, 377] width 198 height 32
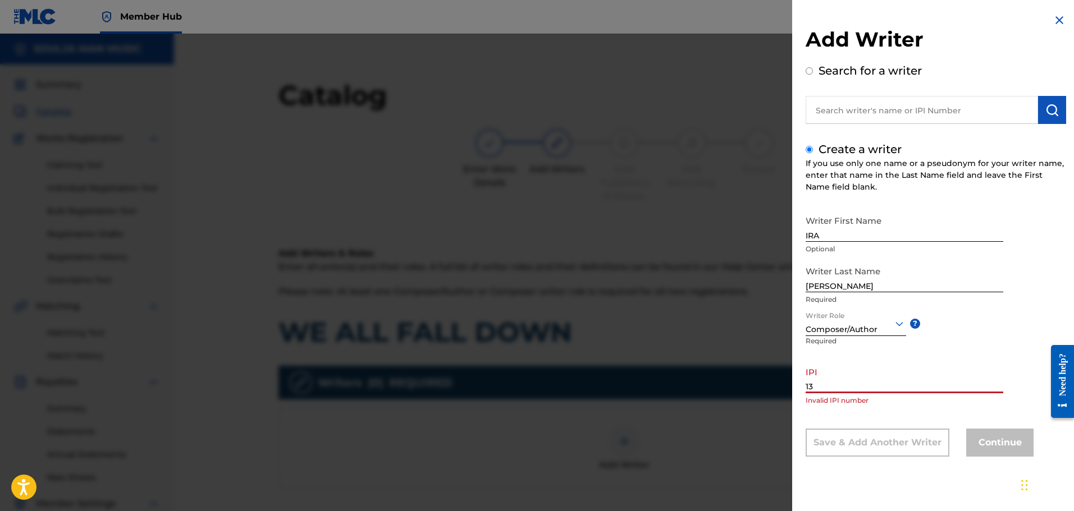
type input "1"
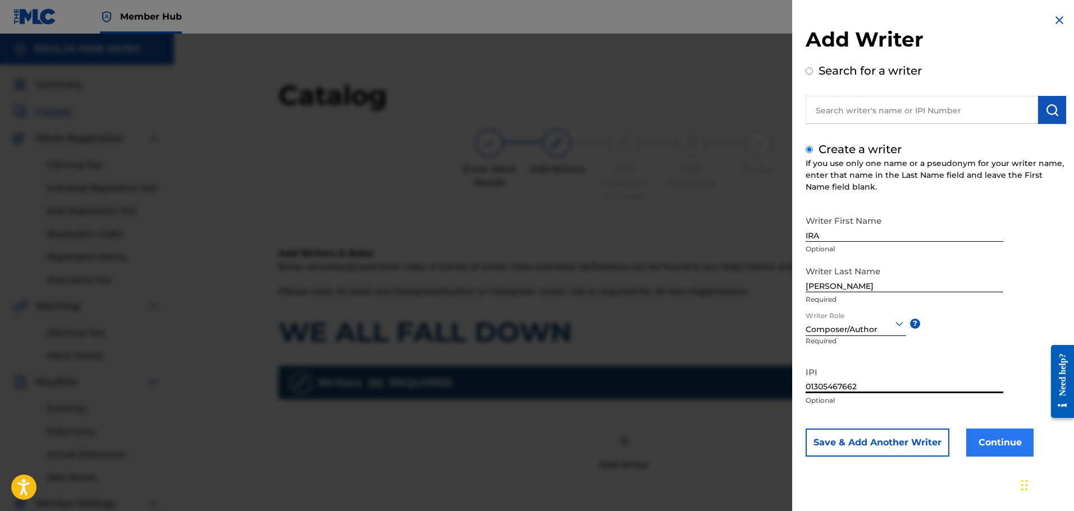
type input "01305467662"
click at [576, 442] on button "Continue" at bounding box center [999, 443] width 67 height 28
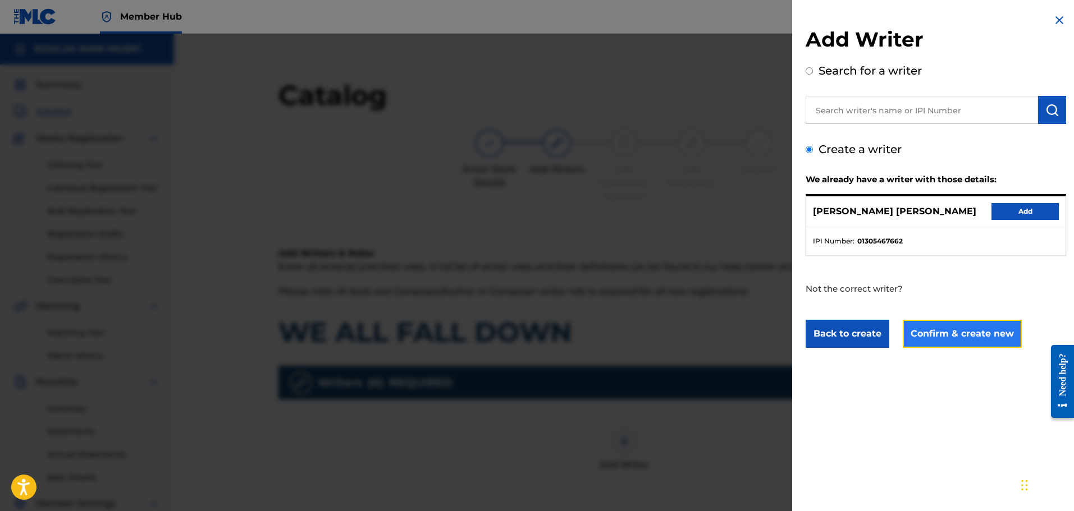
click at [576, 337] on button "Confirm & create new" at bounding box center [962, 334] width 119 height 28
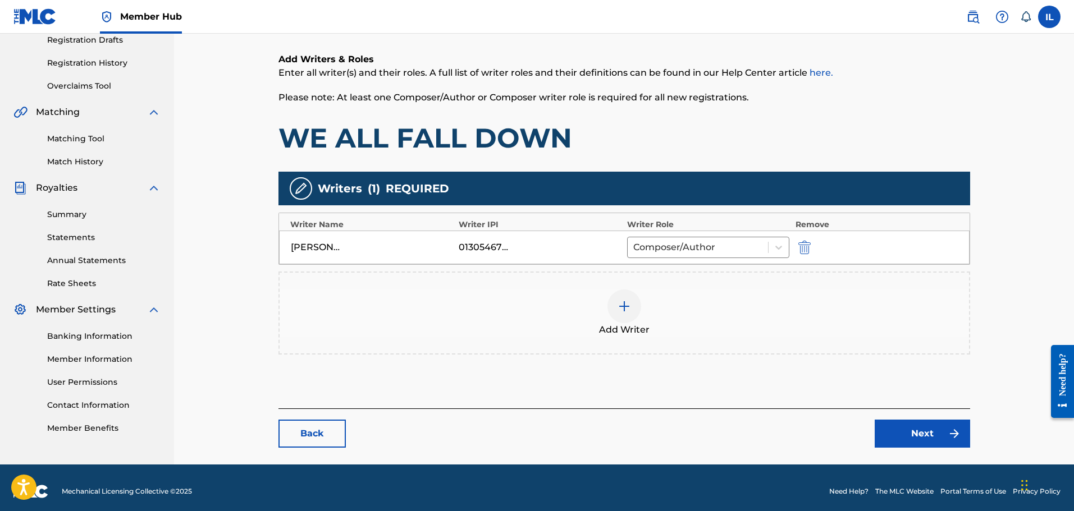
scroll to position [202, 0]
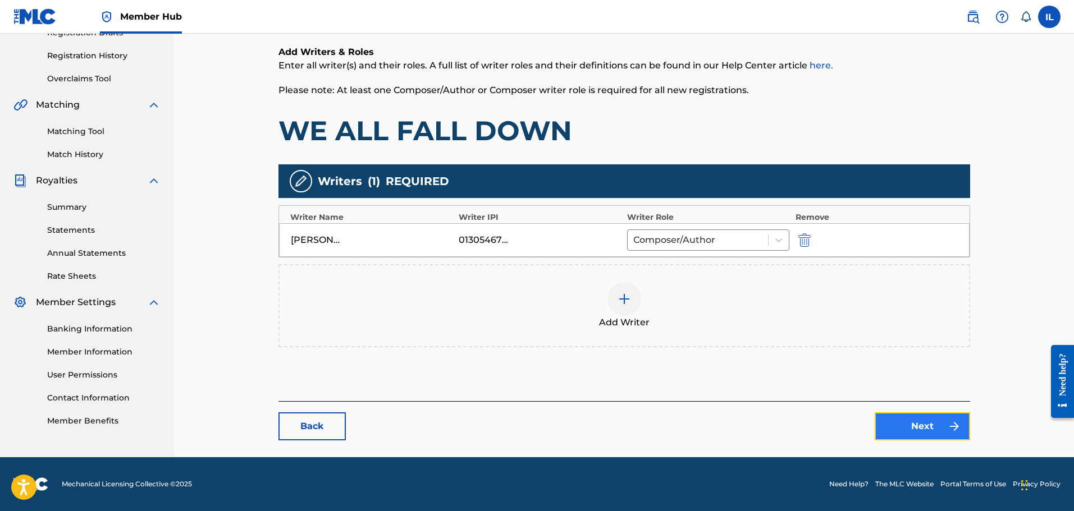
click at [576, 425] on link "Next" at bounding box center [922, 427] width 95 height 28
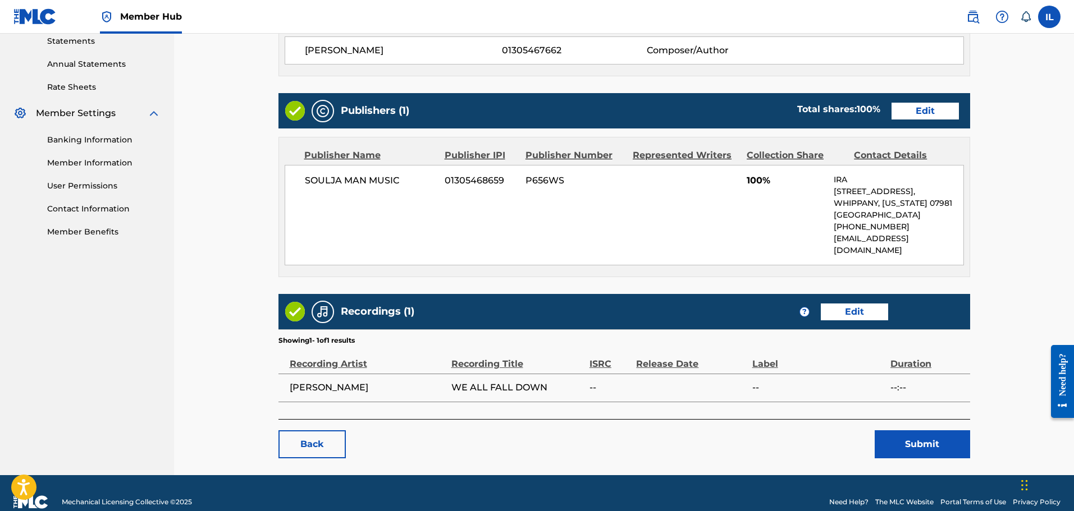
scroll to position [397, 0]
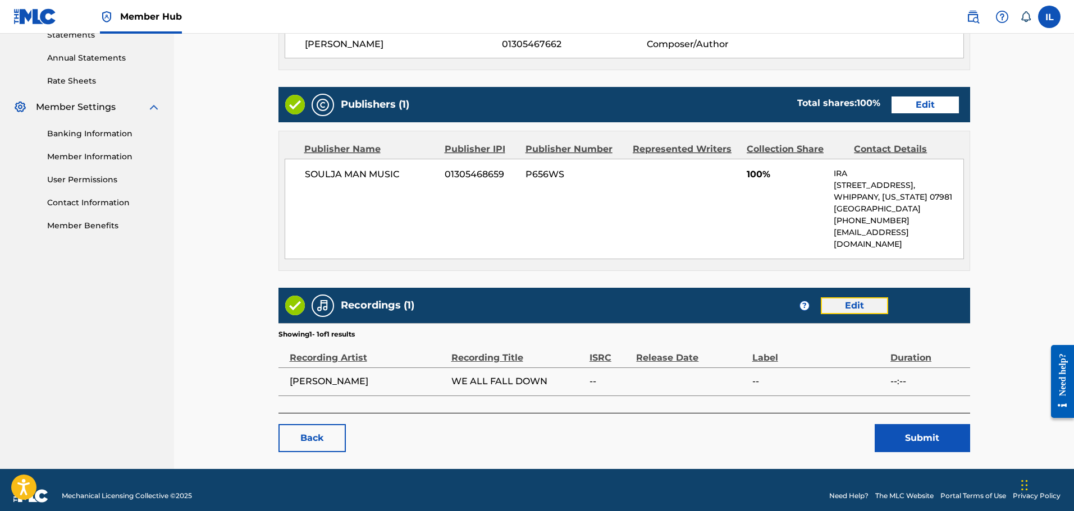
click at [576, 297] on link "Edit" at bounding box center [854, 305] width 67 height 17
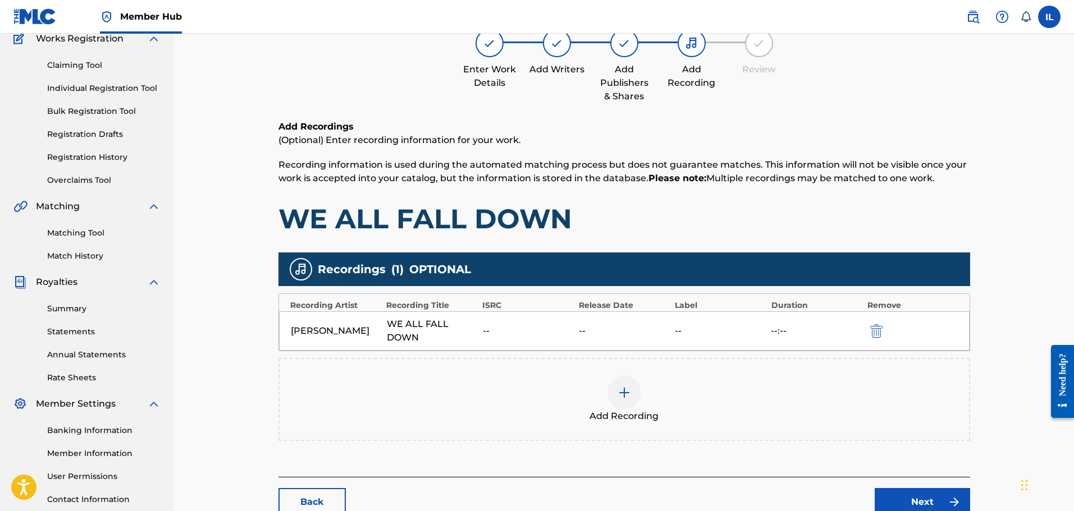
scroll to position [112, 0]
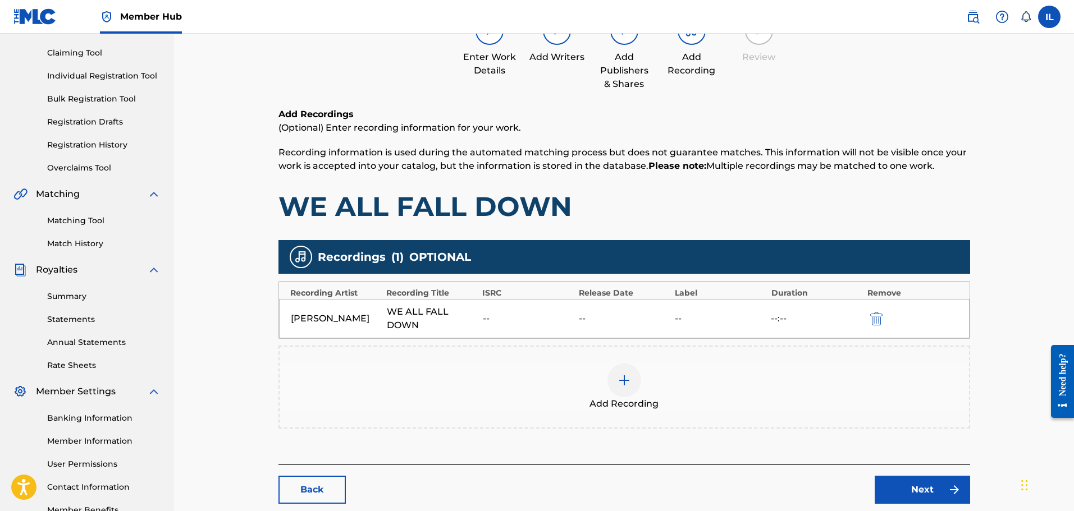
click at [486, 315] on div "--" at bounding box center [528, 318] width 90 height 13
click at [576, 321] on img "submit" at bounding box center [876, 318] width 12 height 13
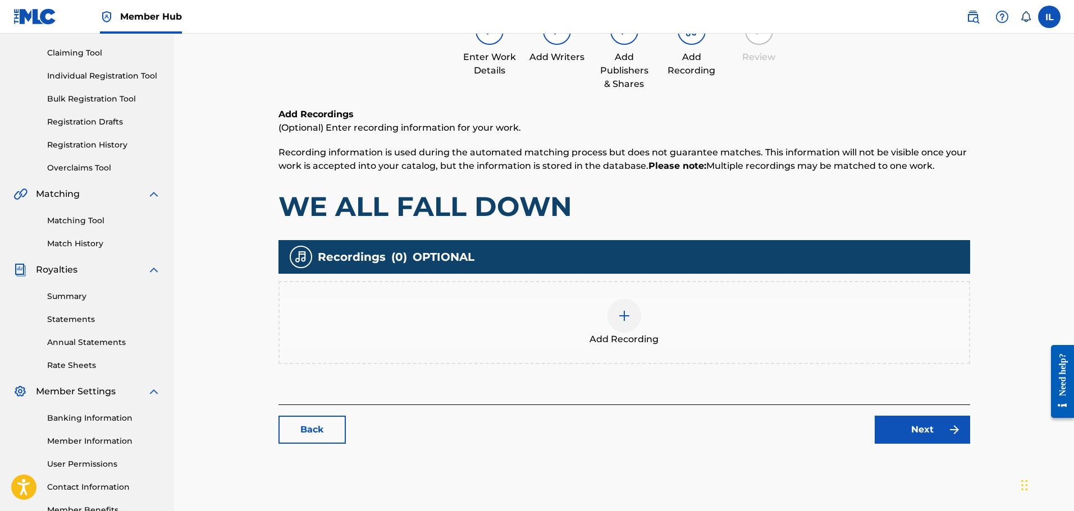
click at [576, 313] on img at bounding box center [623, 315] width 13 height 13
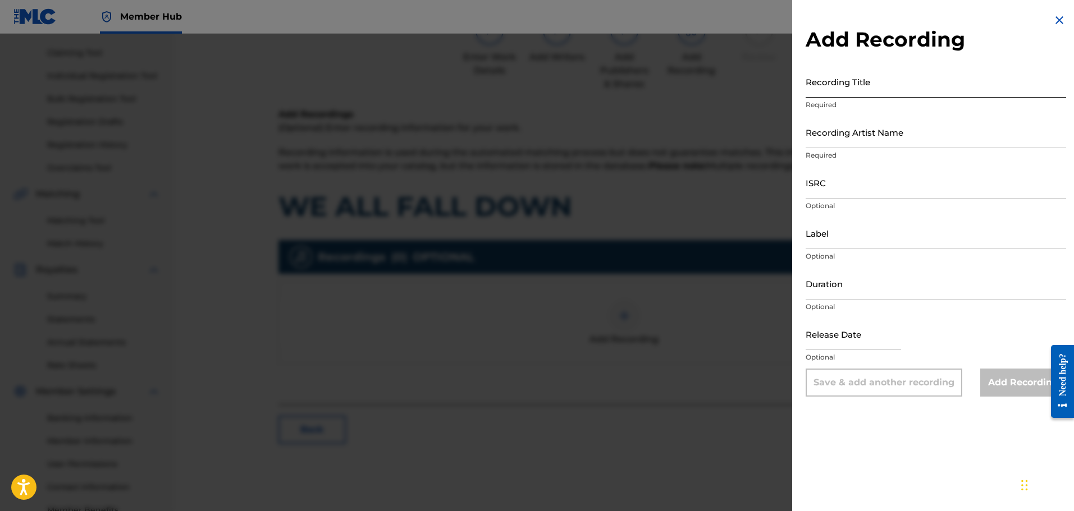
click at [576, 91] on input "Recording Title" at bounding box center [935, 82] width 260 height 32
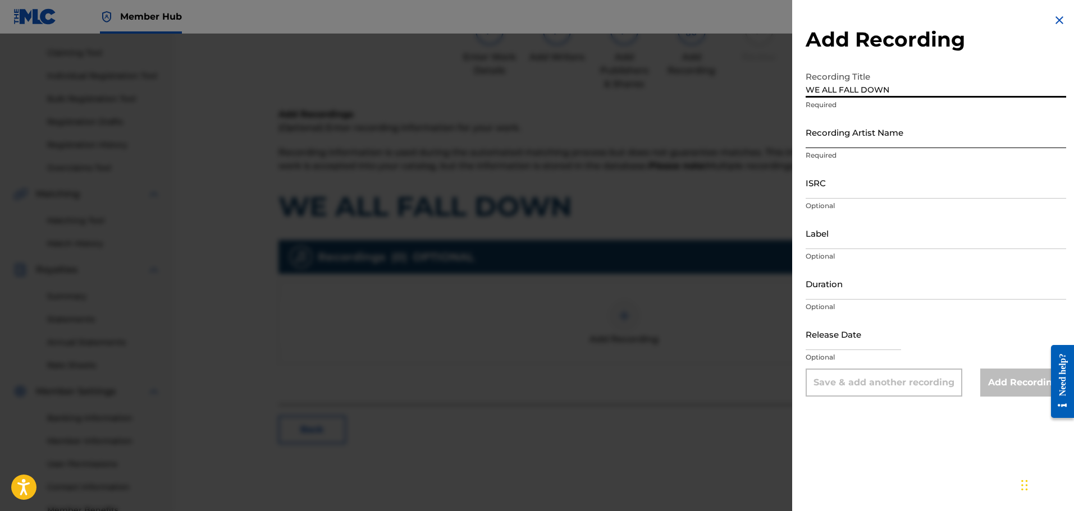
type input "WE ALL FALL DOWN"
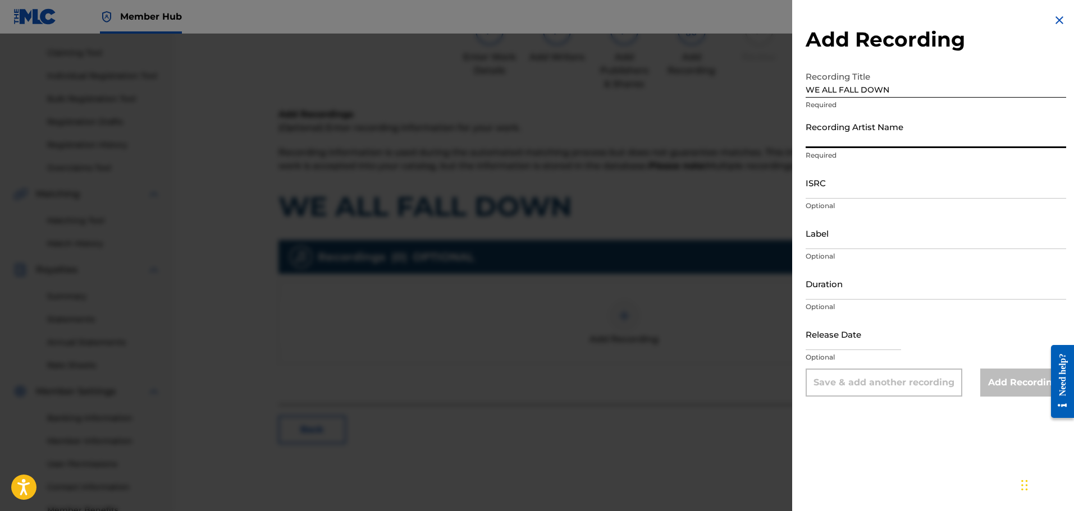
click at [576, 140] on input "Recording Artist Name" at bounding box center [935, 132] width 260 height 32
type input "[PERSON_NAME]"
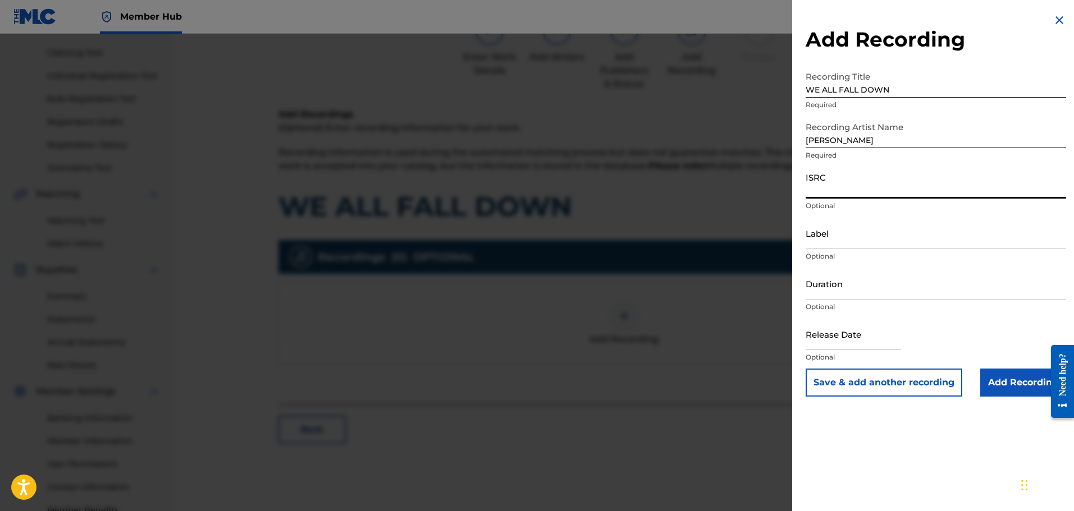
click at [576, 186] on input "ISRC" at bounding box center [935, 183] width 260 height 32
paste input "QZZ772557320"
type input "QZZ772557320"
click at [576, 245] on input "Label" at bounding box center [935, 233] width 260 height 32
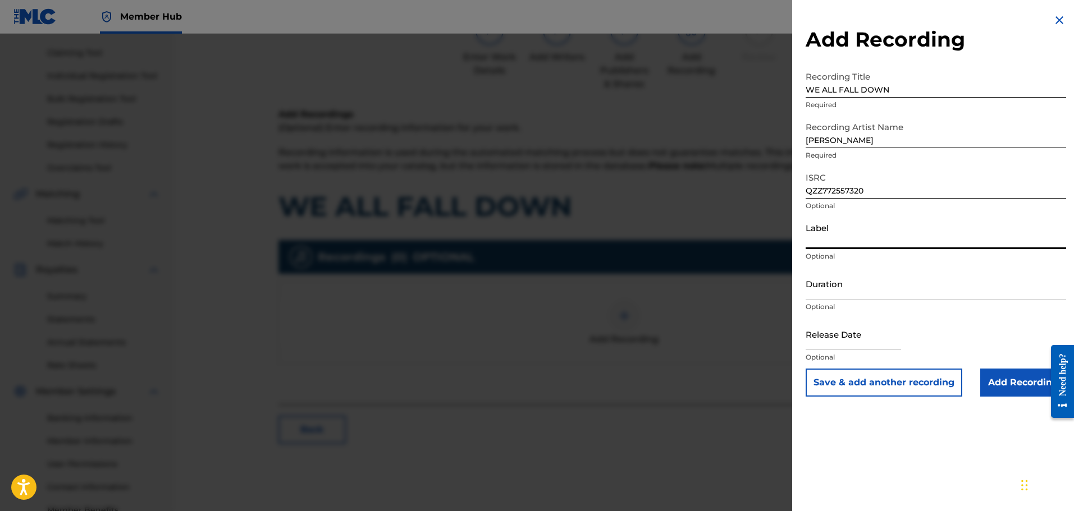
type input "Soulja Man Music"
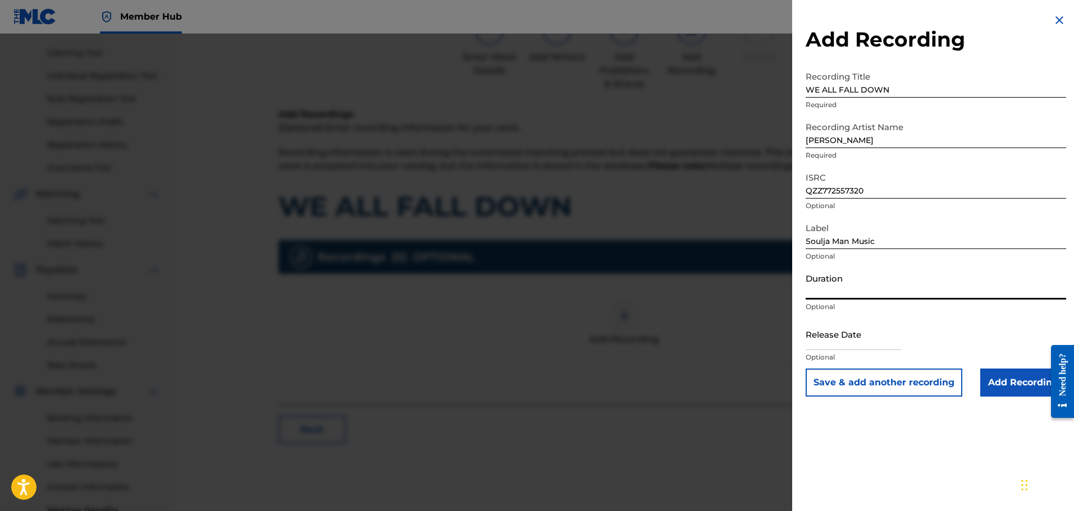
click at [576, 294] on input "Duration" at bounding box center [935, 284] width 260 height 32
type input "03:29"
click at [576, 346] on input "text" at bounding box center [852, 334] width 95 height 32
select select "8"
select select "2025"
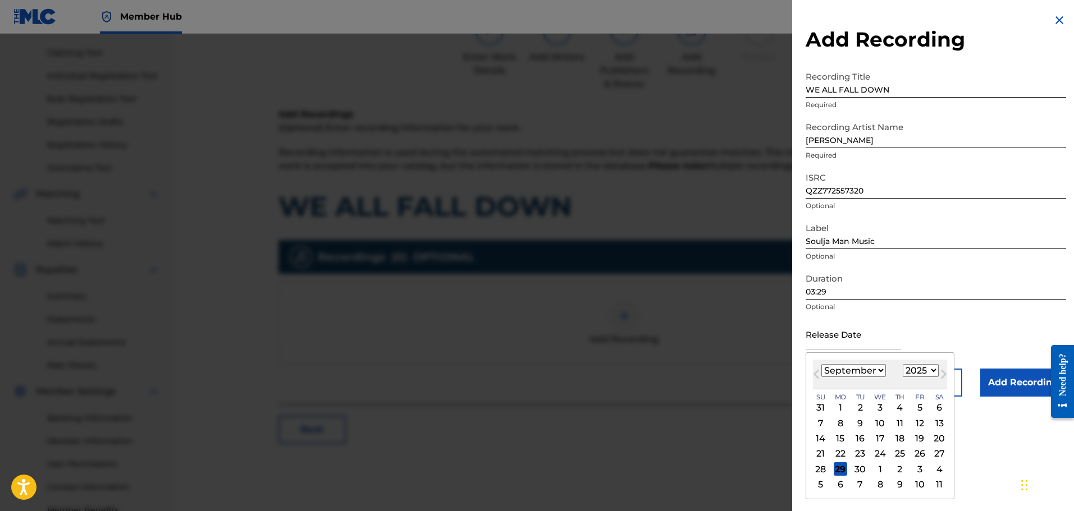
type input "[DATE]"
select select "7"
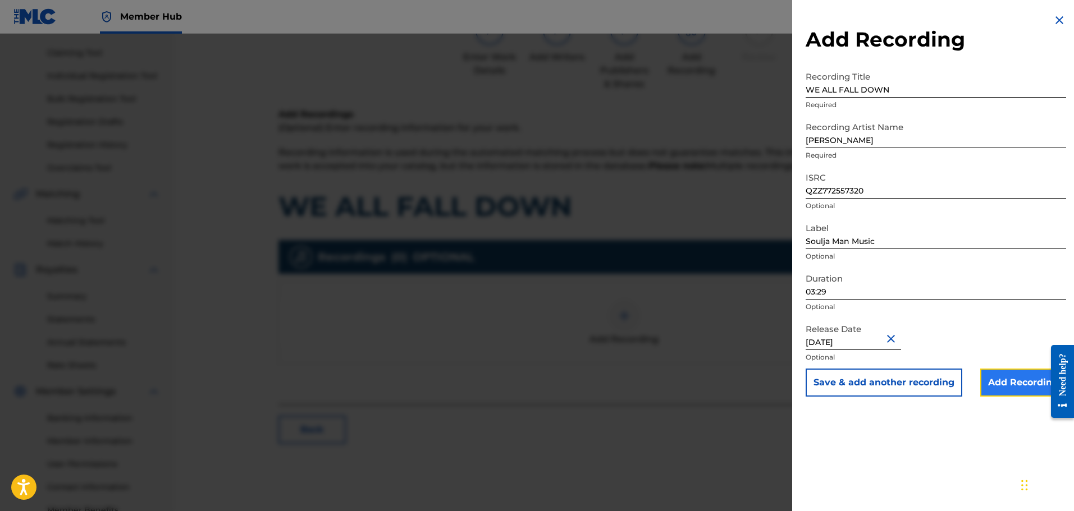
click at [576, 381] on input "Add Recording" at bounding box center [1023, 383] width 86 height 28
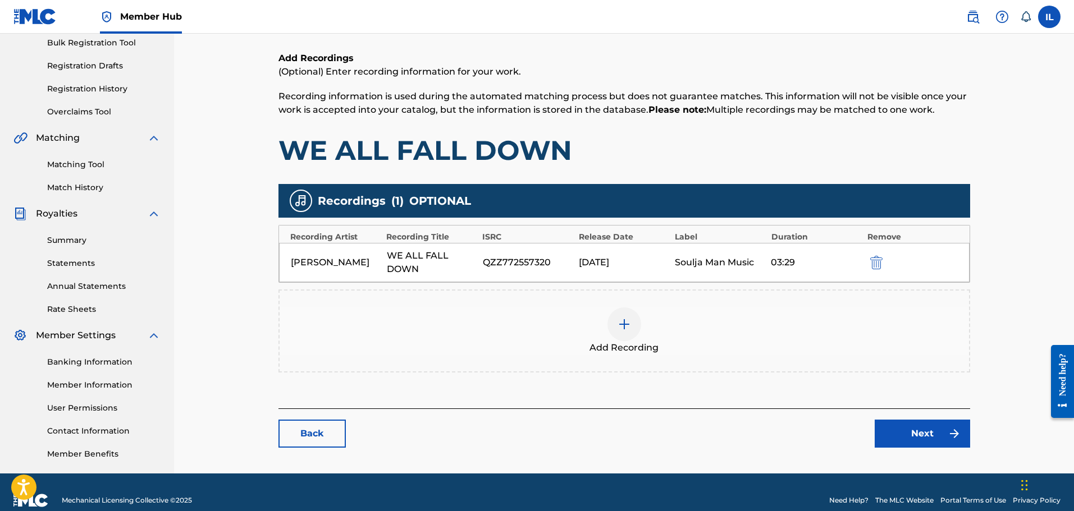
scroll to position [185, 0]
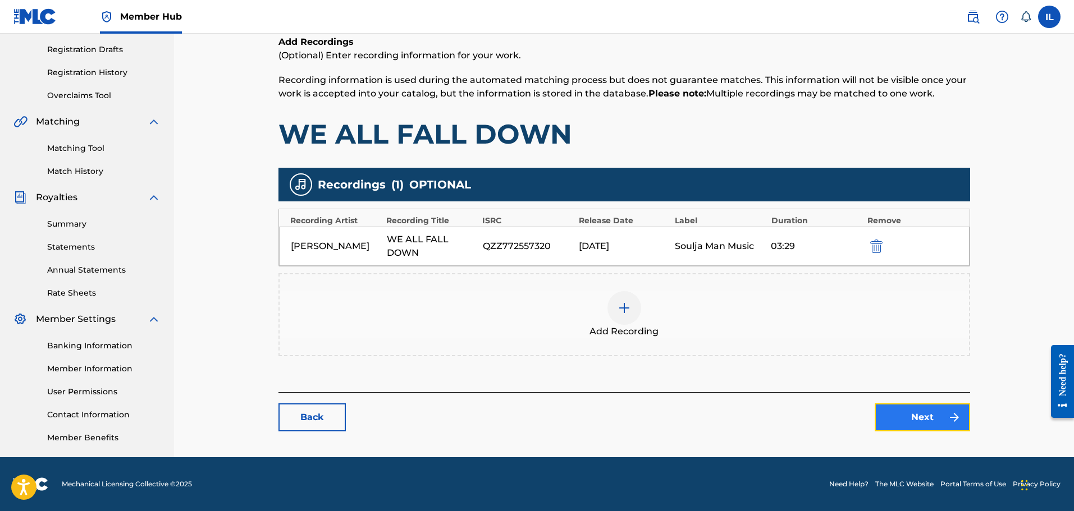
click at [576, 415] on link "Next" at bounding box center [922, 418] width 95 height 28
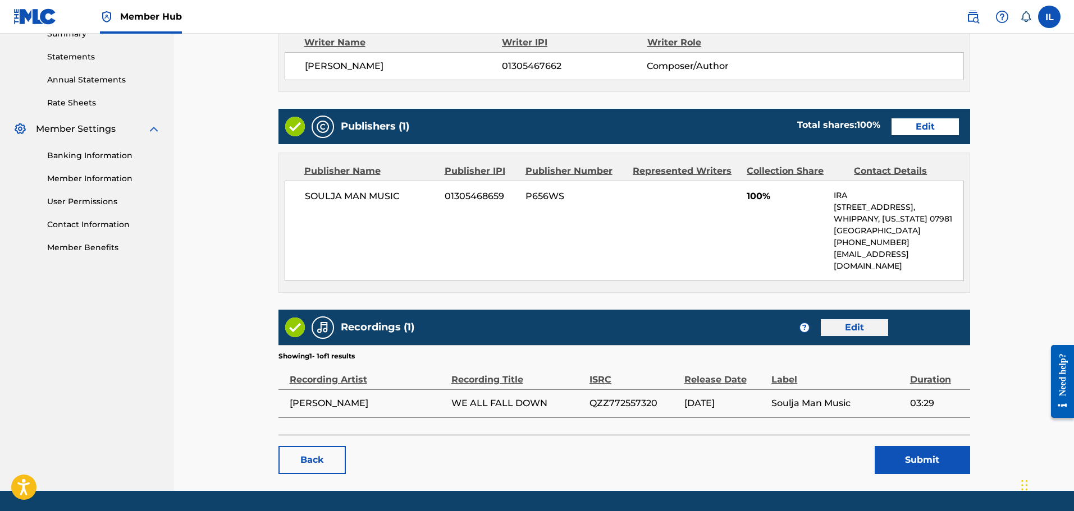
scroll to position [393, 0]
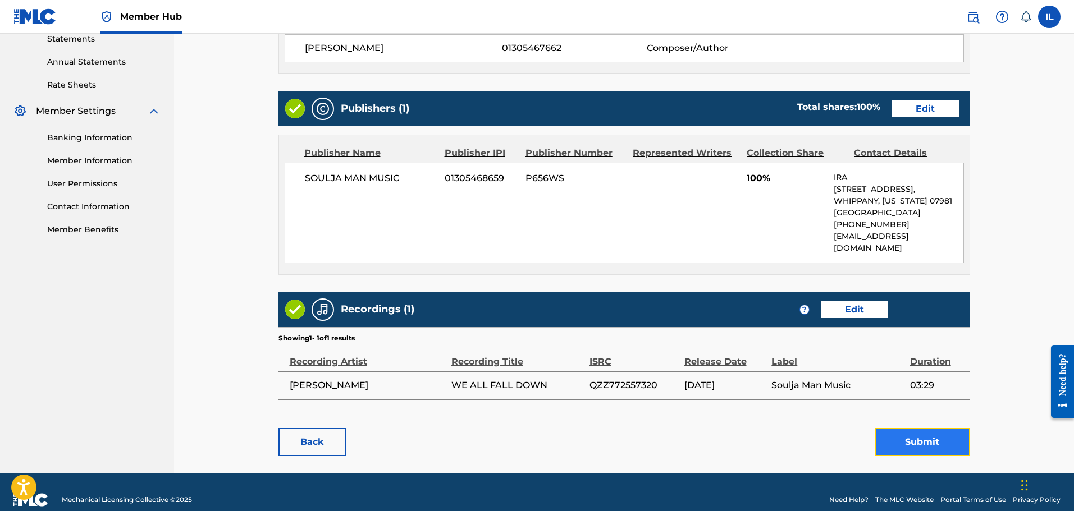
click at [576, 431] on button "Submit" at bounding box center [922, 442] width 95 height 28
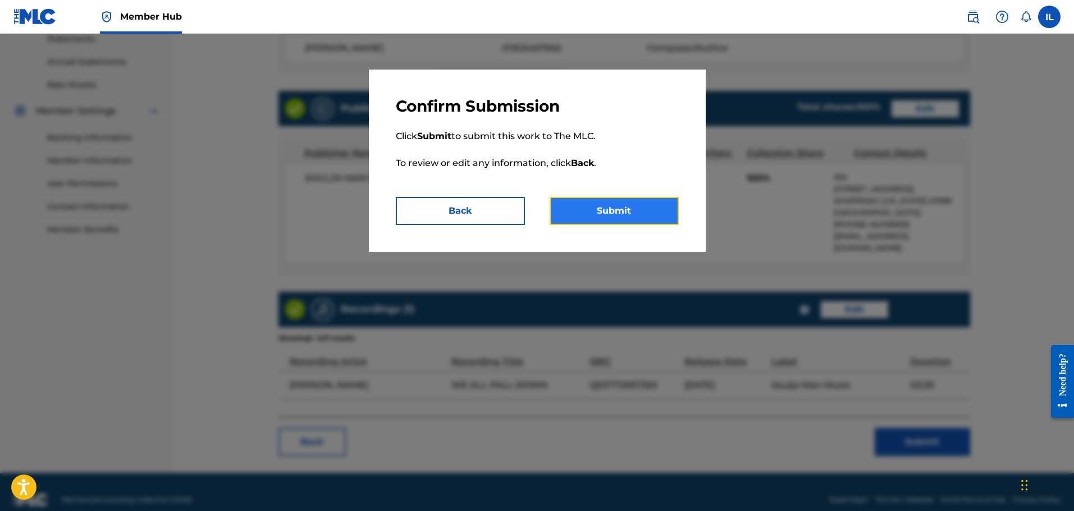
click at [574, 216] on button "Submit" at bounding box center [614, 211] width 129 height 28
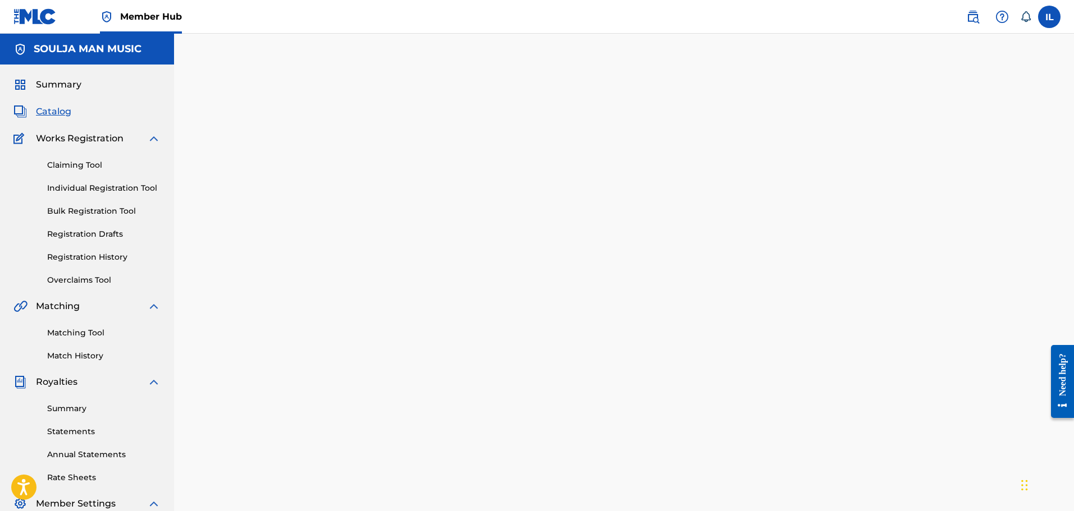
click at [59, 113] on span "Catalog" at bounding box center [53, 111] width 35 height 13
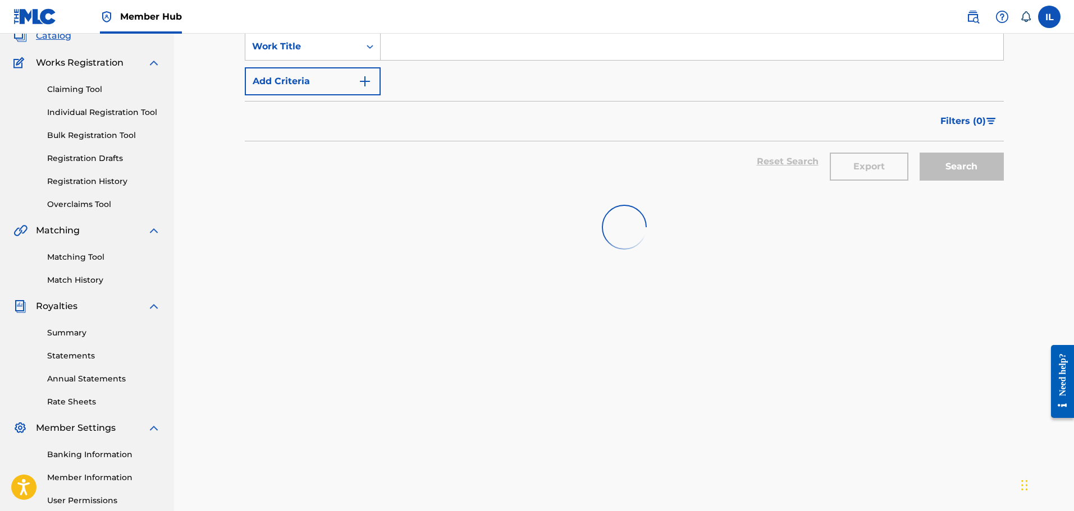
scroll to position [56, 0]
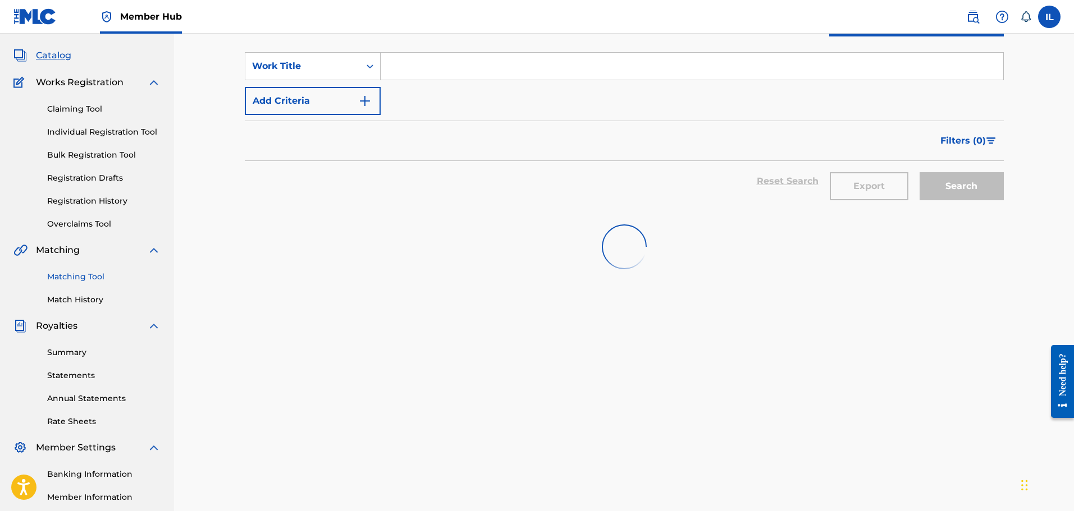
click at [76, 275] on link "Matching Tool" at bounding box center [103, 277] width 113 height 12
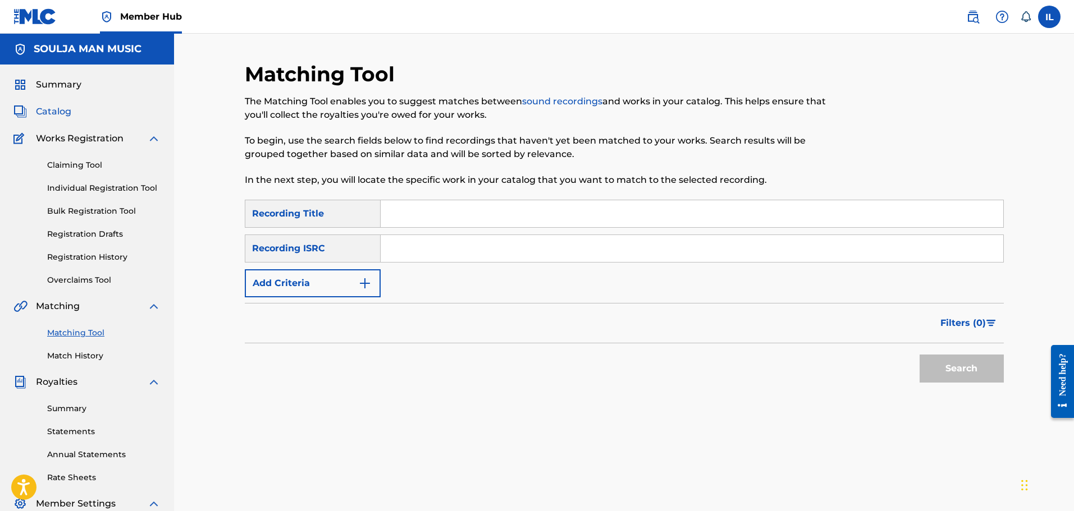
click at [49, 111] on span "Catalog" at bounding box center [53, 111] width 35 height 13
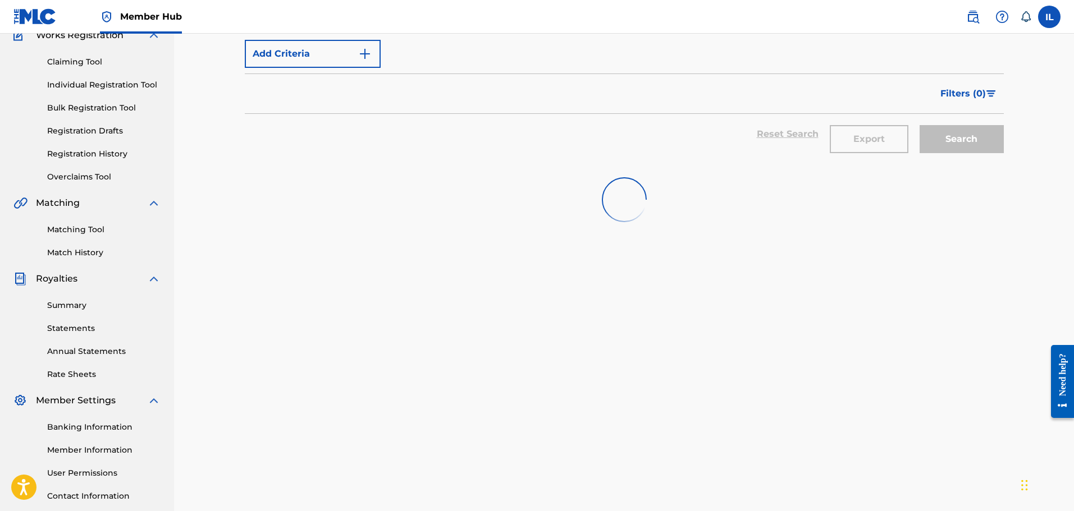
scroll to position [112, 0]
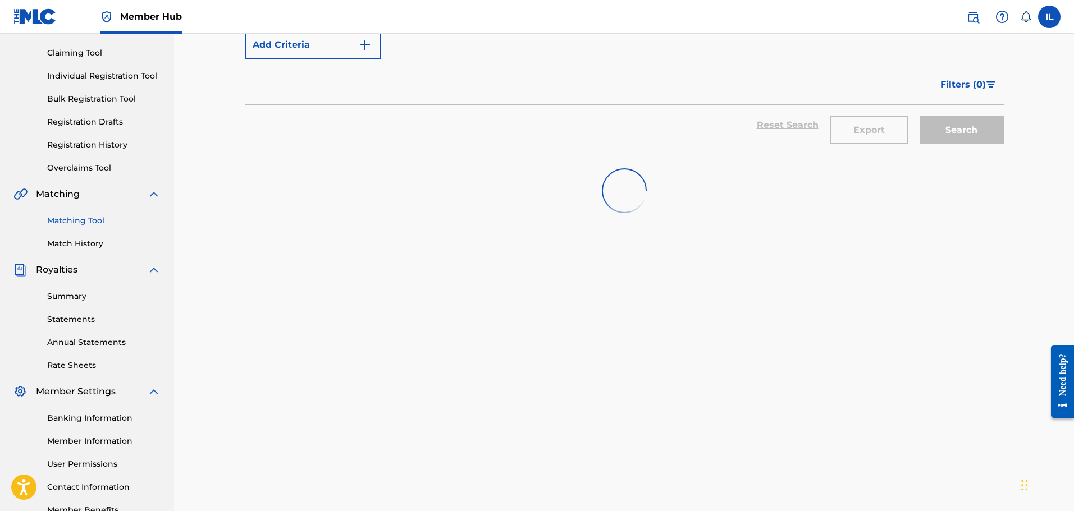
click at [85, 217] on link "Matching Tool" at bounding box center [103, 221] width 113 height 12
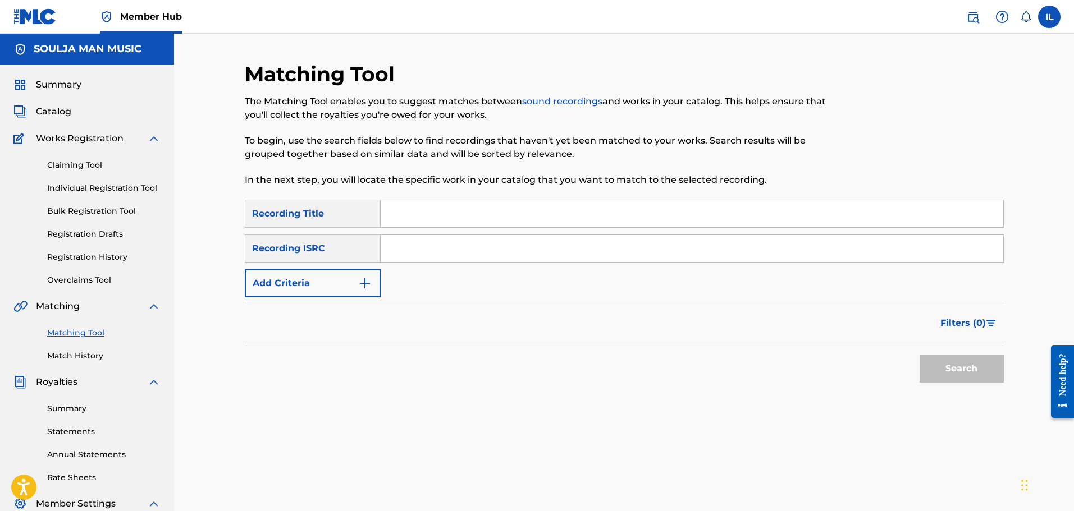
click at [397, 209] on input "Search Form" at bounding box center [692, 213] width 622 height 27
click at [384, 217] on input "Search Form" at bounding box center [692, 213] width 622 height 27
type input "GOOD MORNING MR. HEARTBREAK"
click at [388, 249] on input "Search Form" at bounding box center [692, 248] width 622 height 27
click at [410, 249] on input "Search Form" at bounding box center [692, 248] width 622 height 27
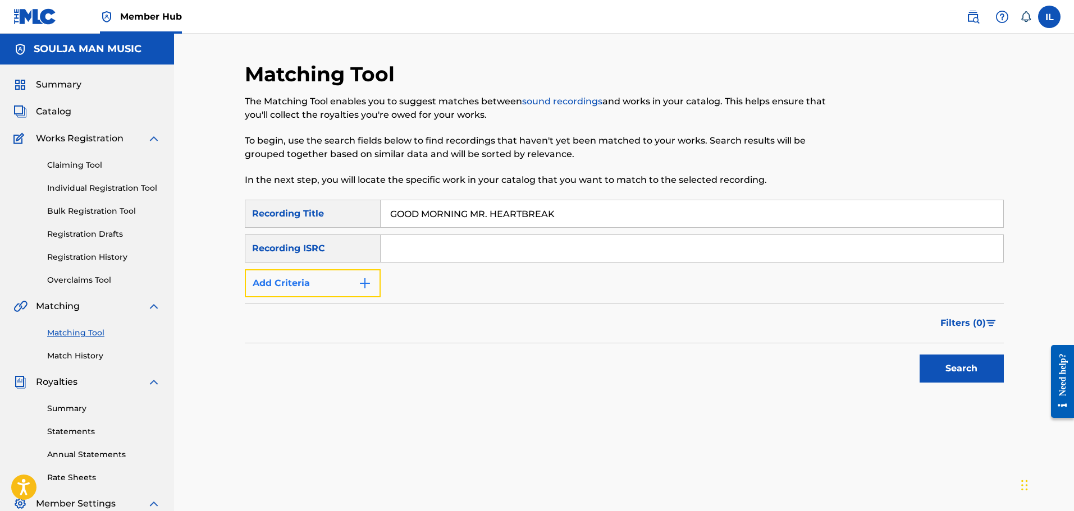
click at [363, 287] on img "Search Form" at bounding box center [364, 283] width 13 height 13
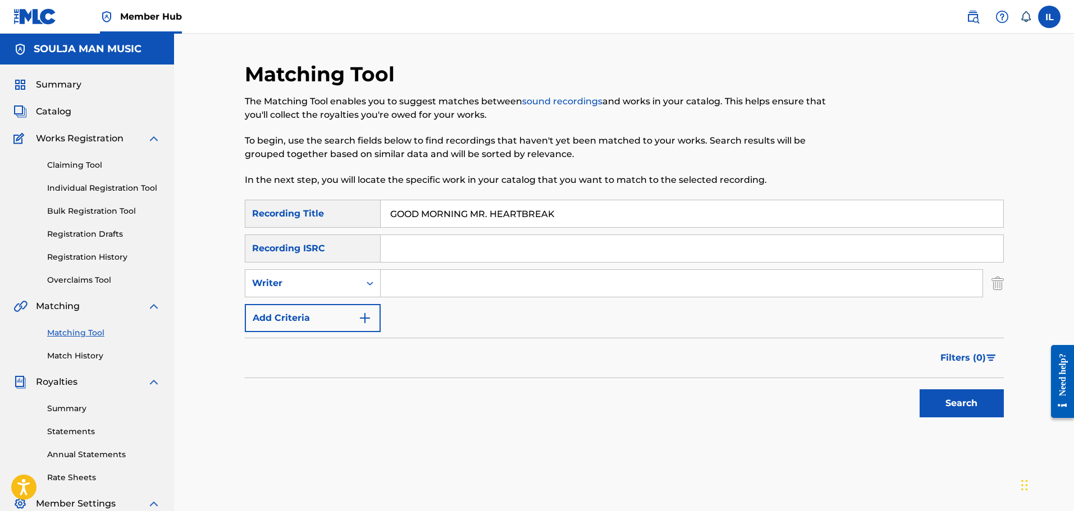
click at [397, 283] on input "Search Form" at bounding box center [682, 283] width 602 height 27
click at [576, 402] on button "Search" at bounding box center [961, 404] width 84 height 28
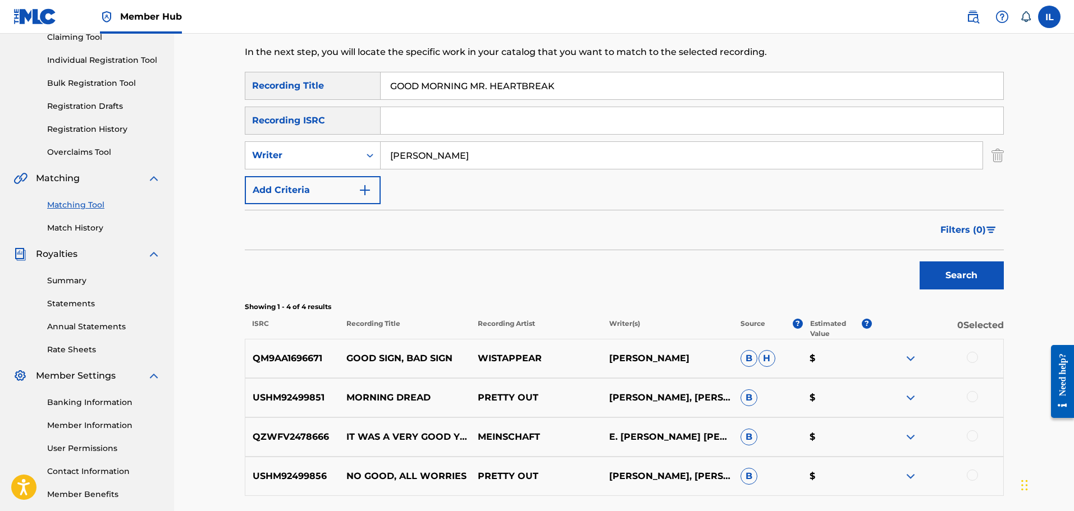
scroll to position [111, 0]
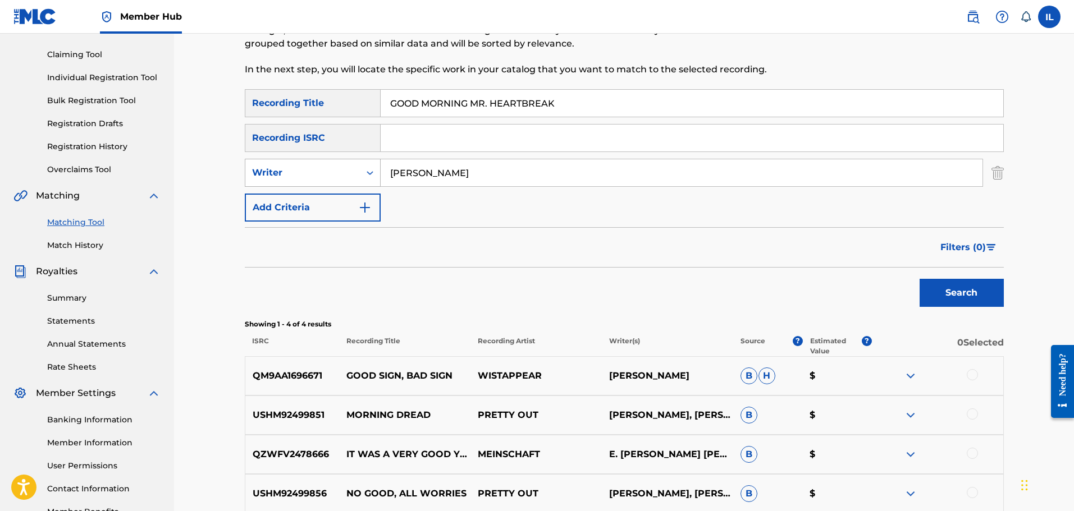
drag, startPoint x: 429, startPoint y: 176, endPoint x: 364, endPoint y: 166, distance: 65.9
click at [364, 166] on div "SearchWithCriteria1311710f-0371-4f7b-8d96-becc4c600bf1 Writer [PERSON_NAME]" at bounding box center [624, 173] width 759 height 28
type input "[PERSON_NAME] [PERSON_NAME]"
click at [576, 291] on button "Search" at bounding box center [961, 293] width 84 height 28
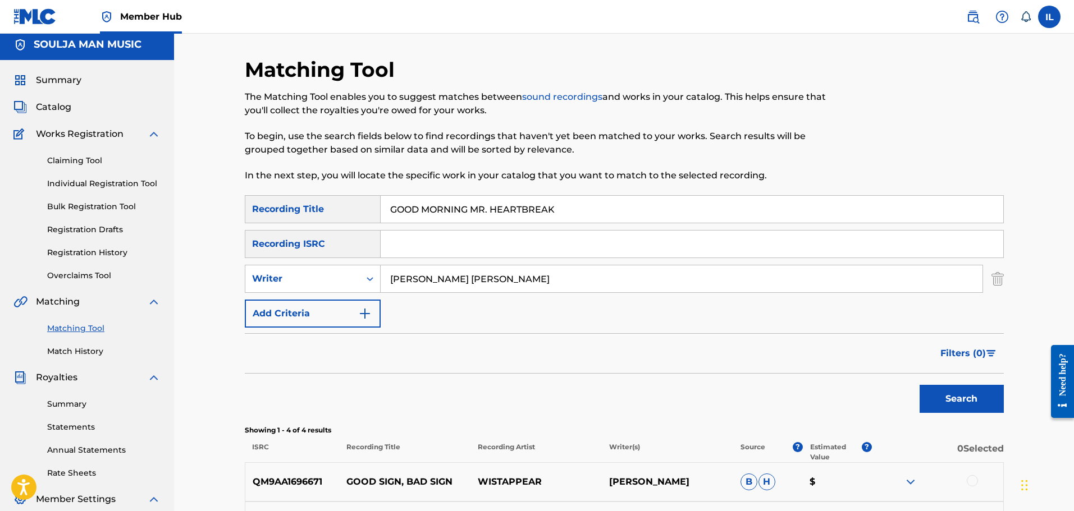
scroll to position [0, 0]
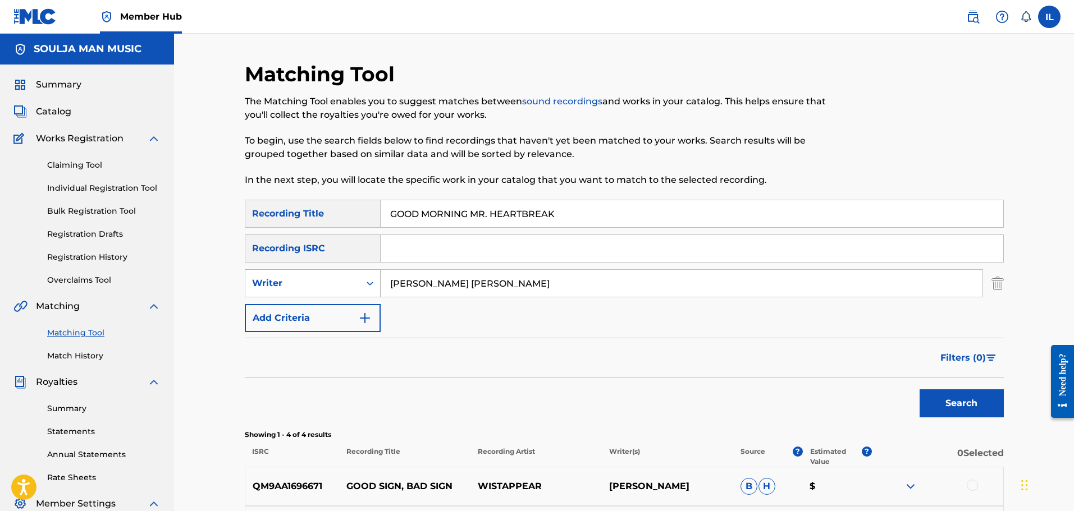
drag, startPoint x: 472, startPoint y: 289, endPoint x: 356, endPoint y: 284, distance: 116.3
click at [356, 284] on div "SearchWithCriteria1311710f-0371-4f7b-8d96-becc4c600bf1 Writer [PERSON_NAME] [PE…" at bounding box center [624, 283] width 759 height 28
drag, startPoint x: 571, startPoint y: 212, endPoint x: 358, endPoint y: 202, distance: 213.5
click at [358, 202] on div "SearchWithCriteriae32b4025-3662-4dec-8544-fed7e7425c02 Recording Title GOOD MOR…" at bounding box center [624, 214] width 759 height 28
type input "EDGE OF TIME"
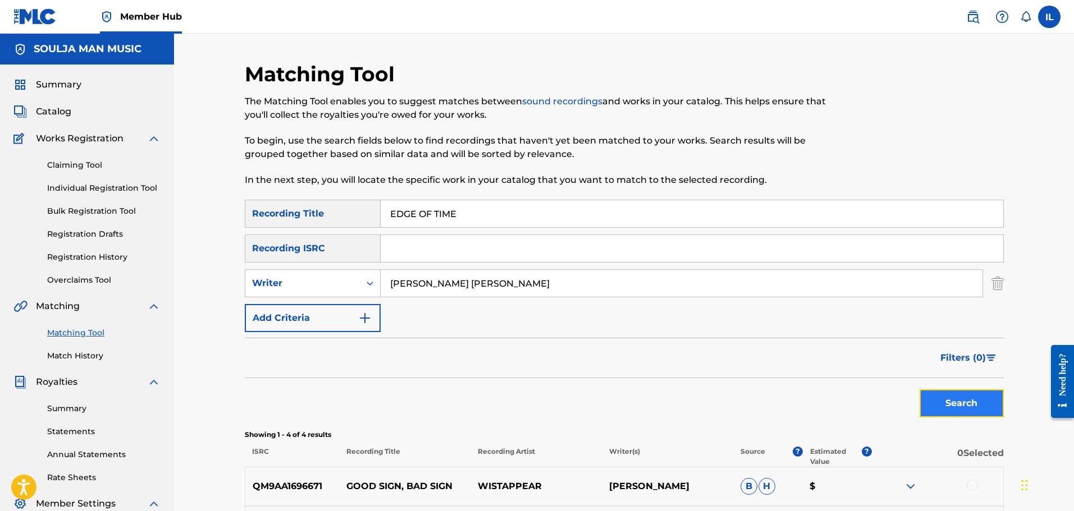
click at [576, 405] on button "Search" at bounding box center [961, 404] width 84 height 28
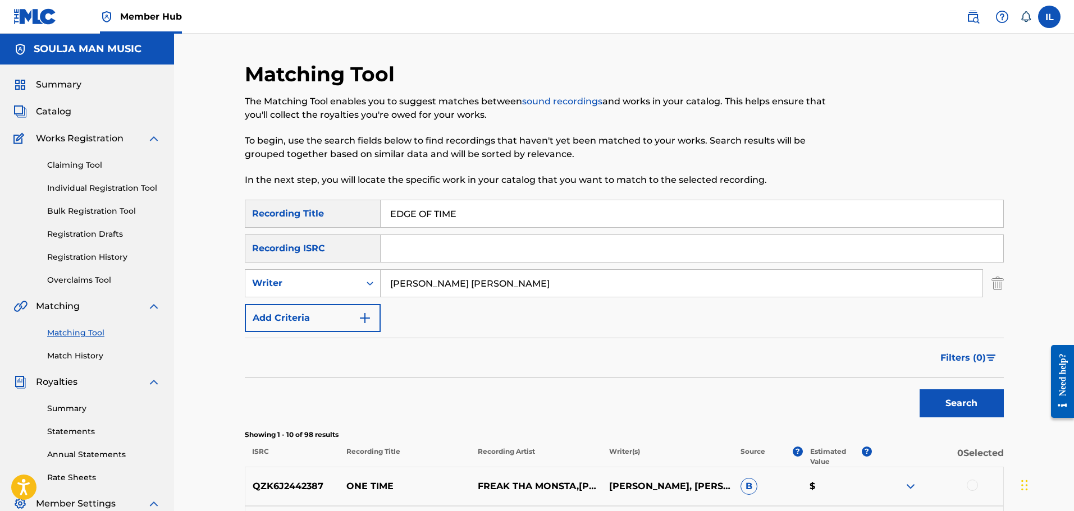
drag, startPoint x: 467, startPoint y: 282, endPoint x: 425, endPoint y: 284, distance: 42.1
click at [425, 284] on input "[PERSON_NAME] [PERSON_NAME]" at bounding box center [682, 283] width 602 height 27
type input "[PERSON_NAME]"
click at [576, 405] on button "Search" at bounding box center [961, 404] width 84 height 28
drag, startPoint x: 460, startPoint y: 211, endPoint x: 303, endPoint y: 198, distance: 157.7
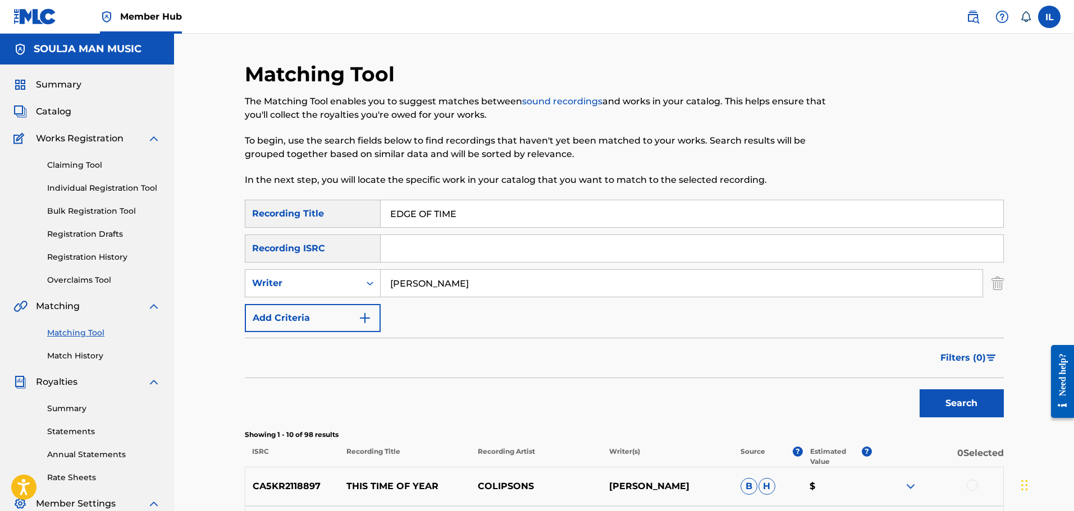
click at [303, 198] on div "Matching Tool The Matching Tool enables you to suggest matches between sound re…" at bounding box center [624, 503] width 759 height 882
click at [576, 405] on button "Search" at bounding box center [961, 404] width 84 height 28
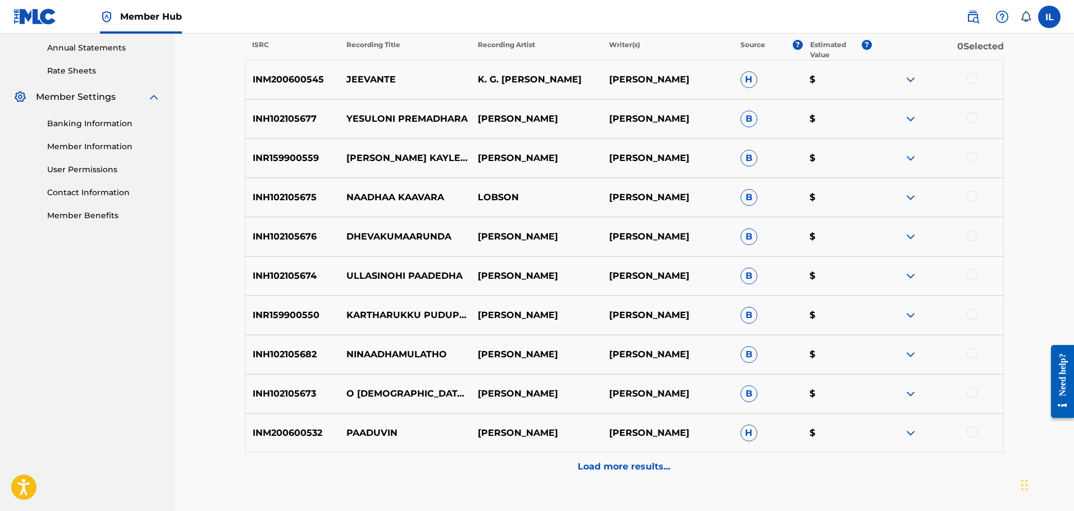
scroll to position [487, 0]
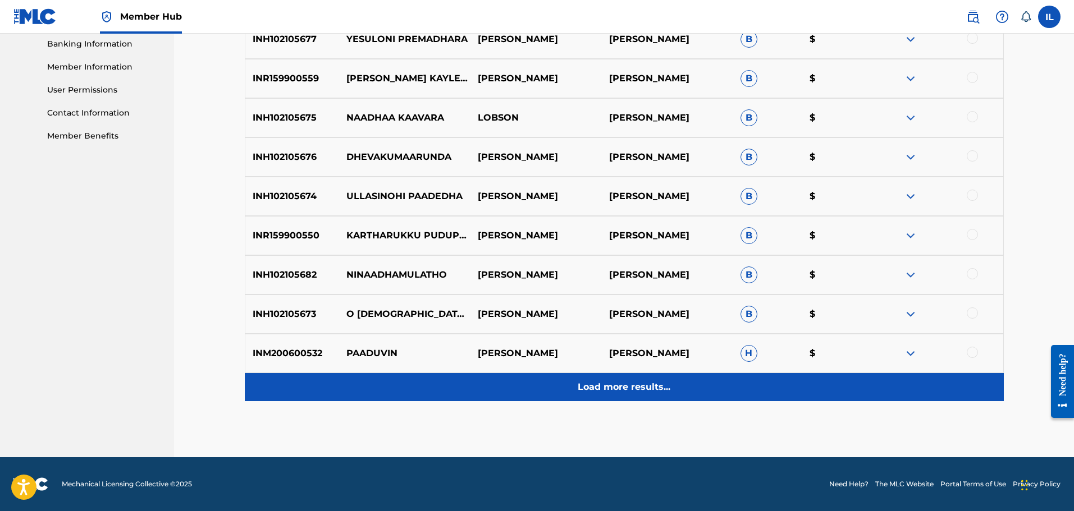
click at [576, 391] on p "Load more results..." at bounding box center [624, 387] width 93 height 13
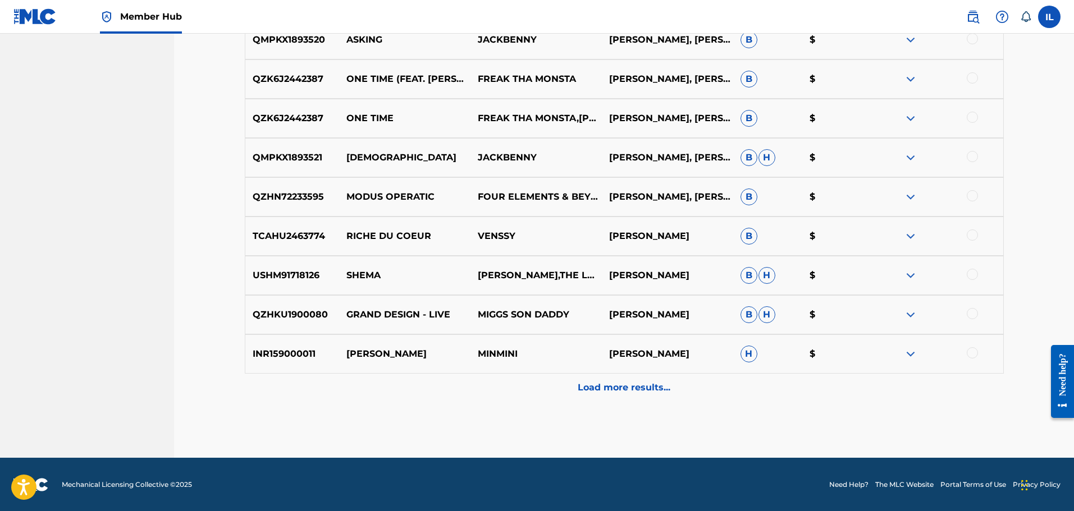
scroll to position [880, 0]
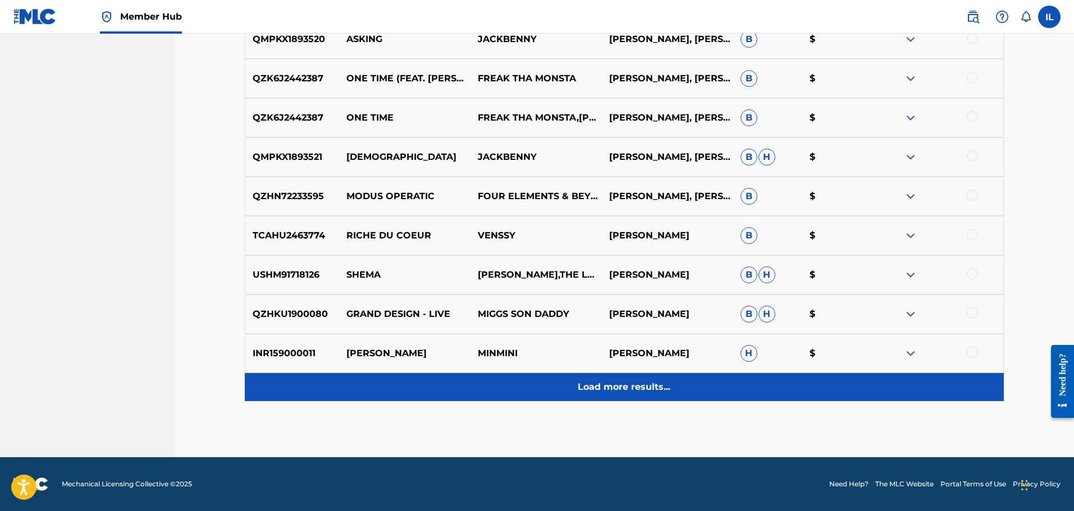
click at [576, 385] on p "Load more results..." at bounding box center [624, 387] width 93 height 13
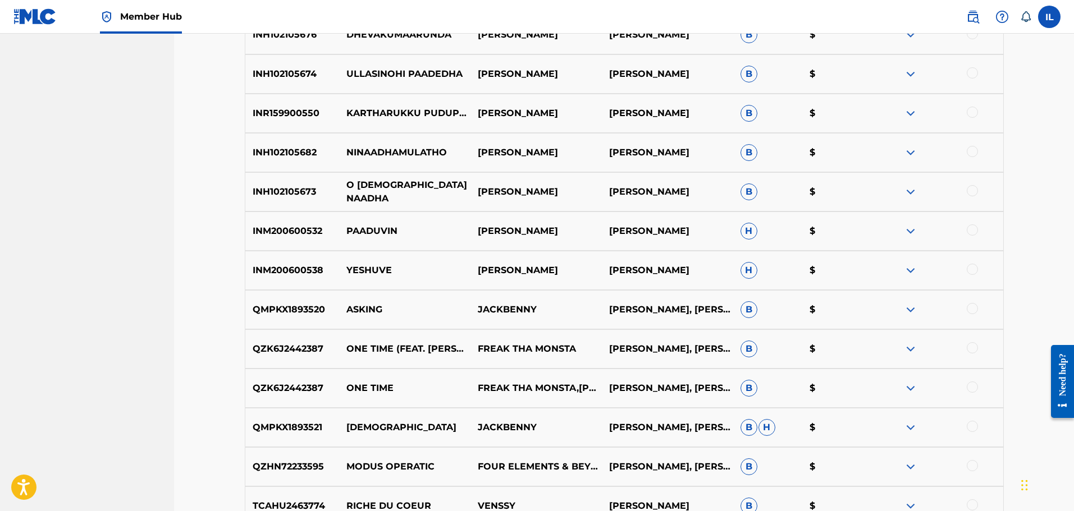
scroll to position [487, 0]
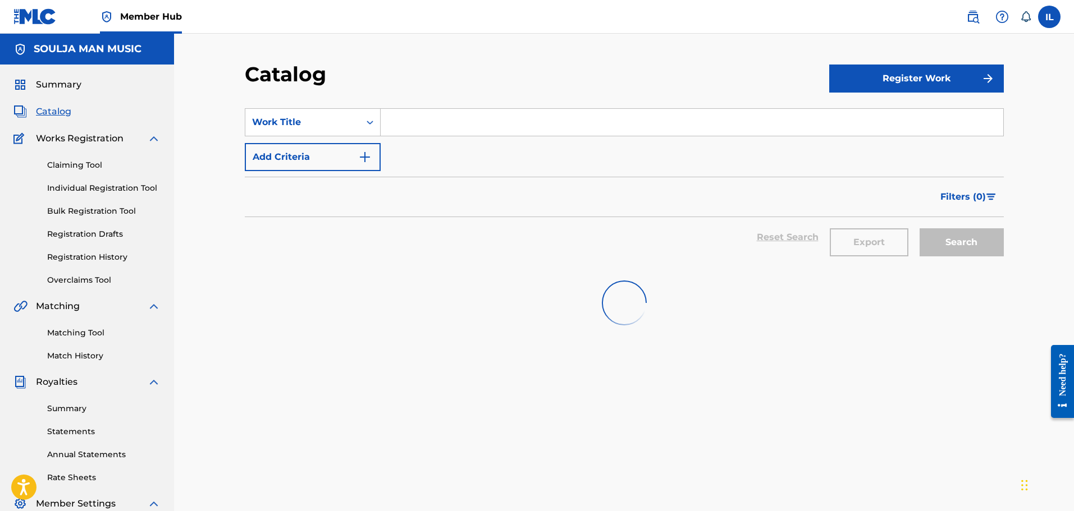
click at [56, 112] on span "Catalog" at bounding box center [53, 111] width 35 height 13
click at [576, 17] on label at bounding box center [1049, 17] width 22 height 22
click at [576, 17] on input "IL [PERSON_NAME] [EMAIL_ADDRESS][DOMAIN_NAME] Notification Preferences Profile …" at bounding box center [1049, 17] width 0 height 0
click at [576, 161] on p "Log out" at bounding box center [940, 159] width 26 height 10
click at [576, 17] on input "IL [PERSON_NAME] [EMAIL_ADDRESS][DOMAIN_NAME] Notification Preferences Profile …" at bounding box center [1049, 17] width 0 height 0
